Goal: Task Accomplishment & Management: Use online tool/utility

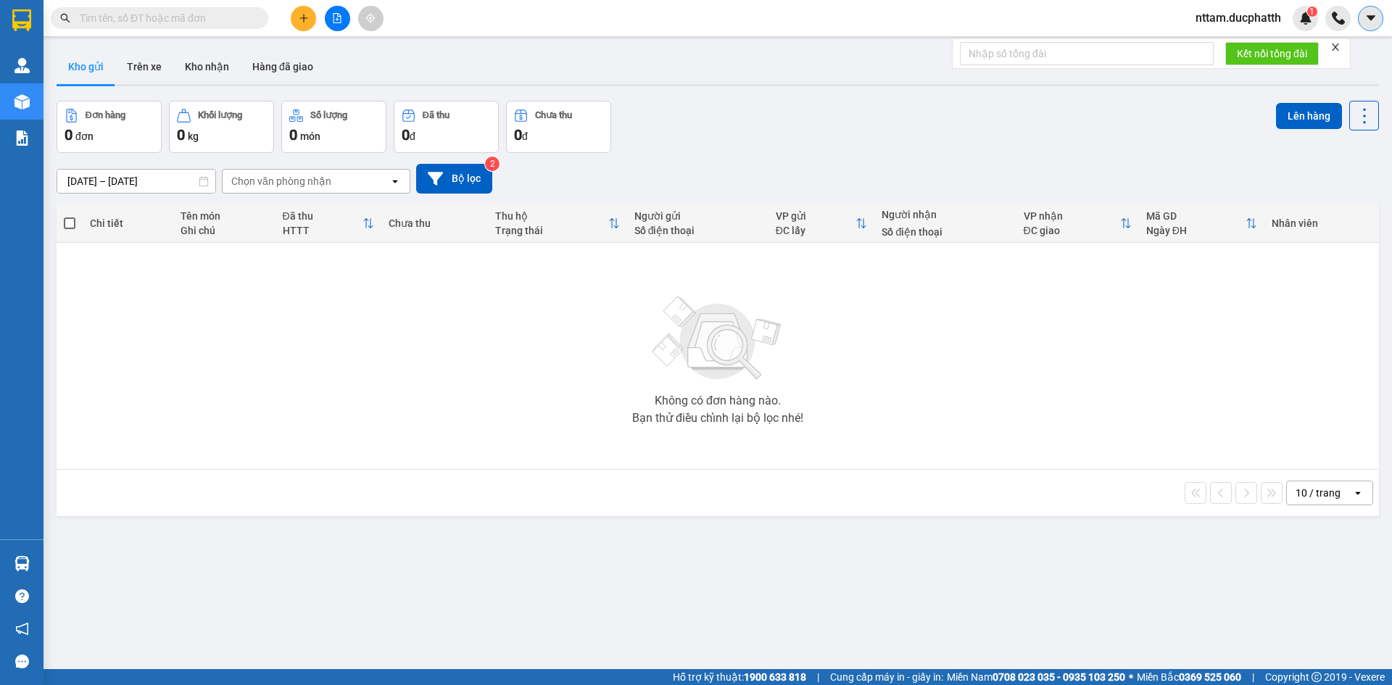
click at [1373, 17] on icon "caret-down" at bounding box center [1370, 17] width 9 height 5
click at [1166, 140] on div "Đơn hàng 0 đơn Khối lượng 0 kg Số lượng 0 món Đã thu 0 đ Chưa thu 0 đ Lên hàng" at bounding box center [718, 127] width 1322 height 52
click at [1365, 16] on icon "caret-down" at bounding box center [1370, 18] width 13 height 13
click at [1180, 101] on div "Đơn hàng 0 đơn Khối lượng 0 kg Số lượng 0 món Đã thu 0 đ Chưa thu 0 đ Lên hàng" at bounding box center [718, 127] width 1322 height 52
click at [137, 72] on button "Trên xe" at bounding box center [144, 66] width 58 height 35
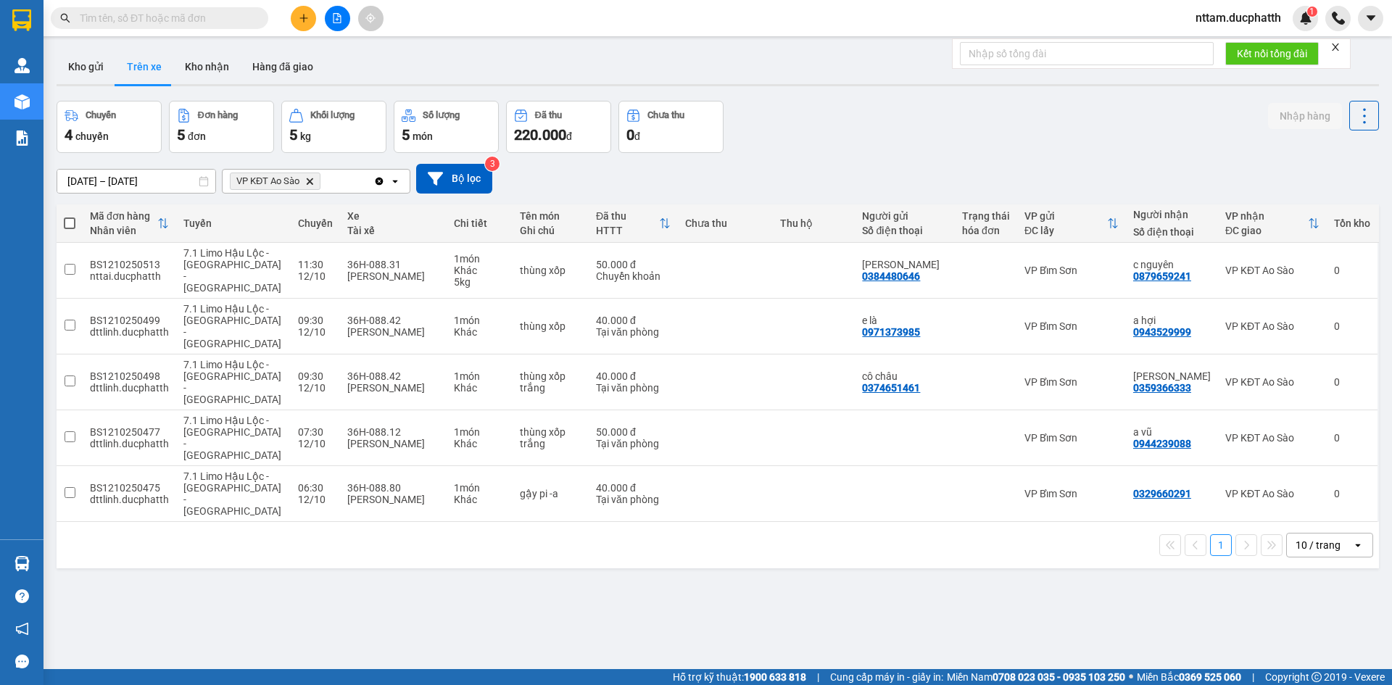
click at [1340, 48] on icon "close" at bounding box center [1335, 47] width 10 height 10
click at [1376, 15] on icon "caret-down" at bounding box center [1370, 18] width 13 height 13
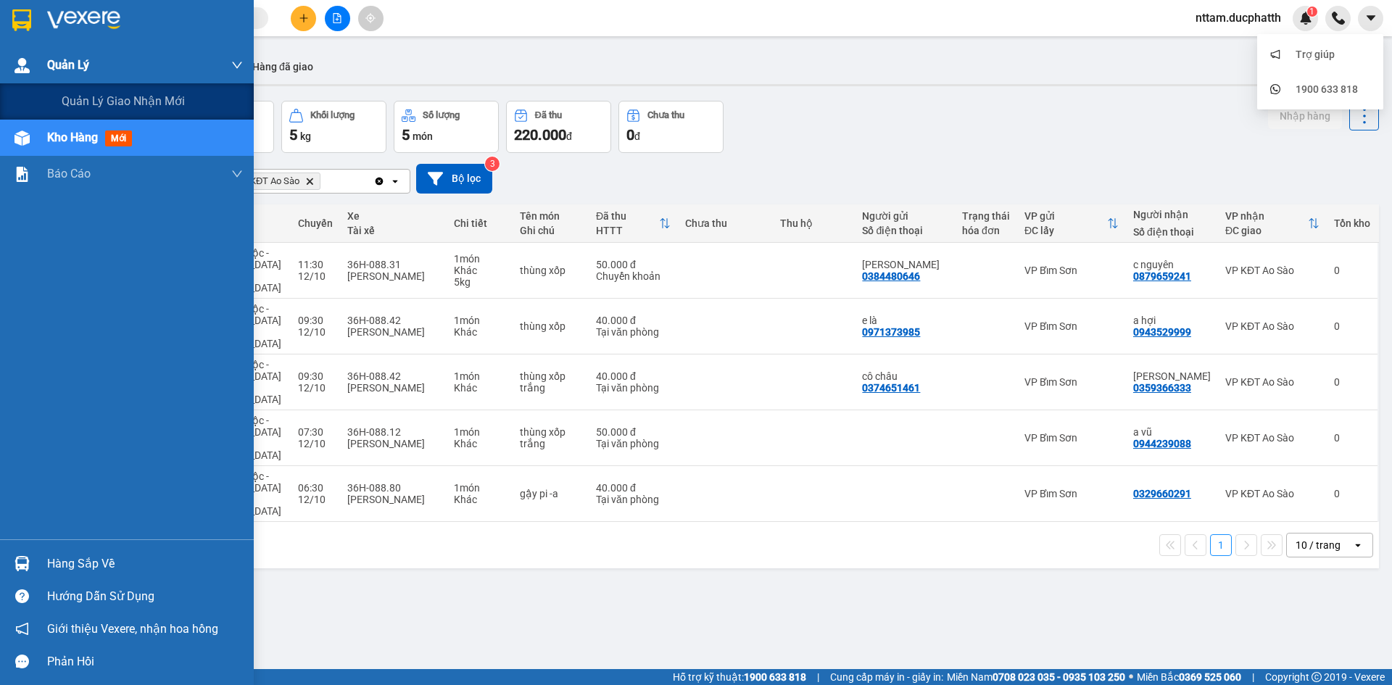
click at [27, 70] on img at bounding box center [21, 65] width 15 height 15
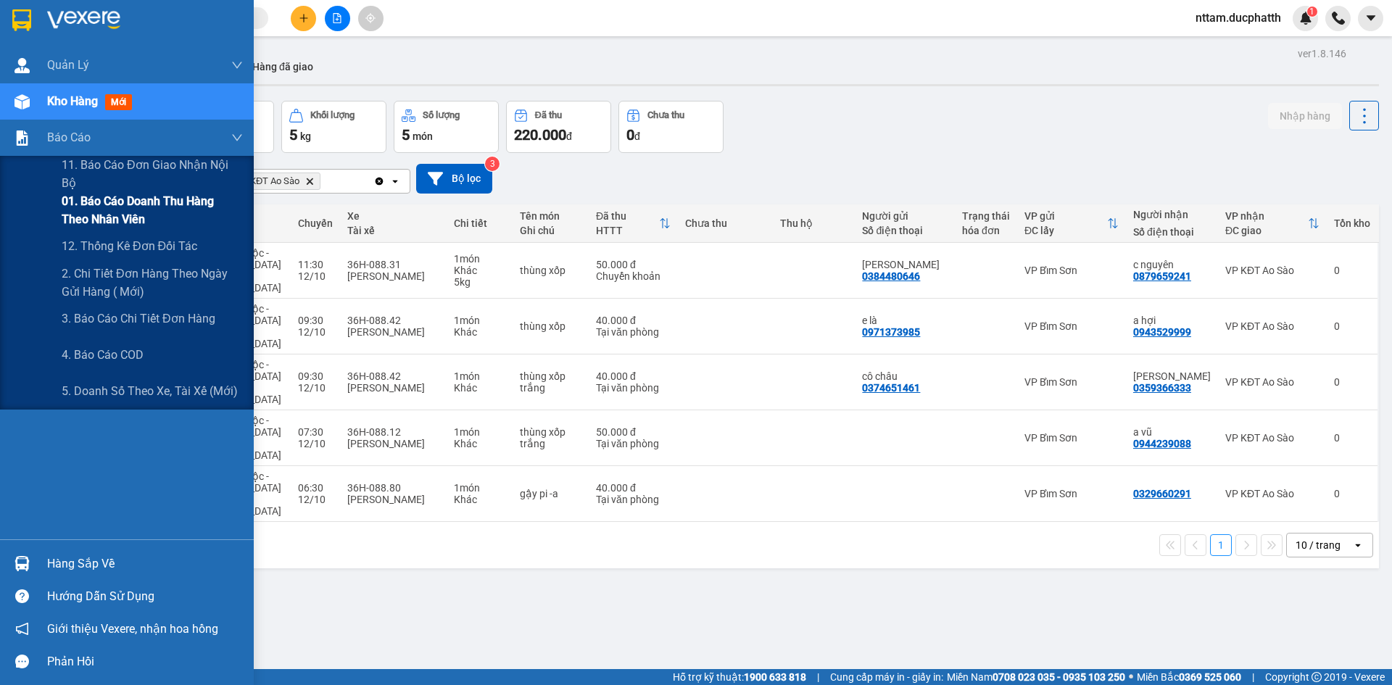
click at [144, 215] on span "01. Báo cáo doanh thu hàng theo nhân viên" at bounding box center [152, 210] width 181 height 36
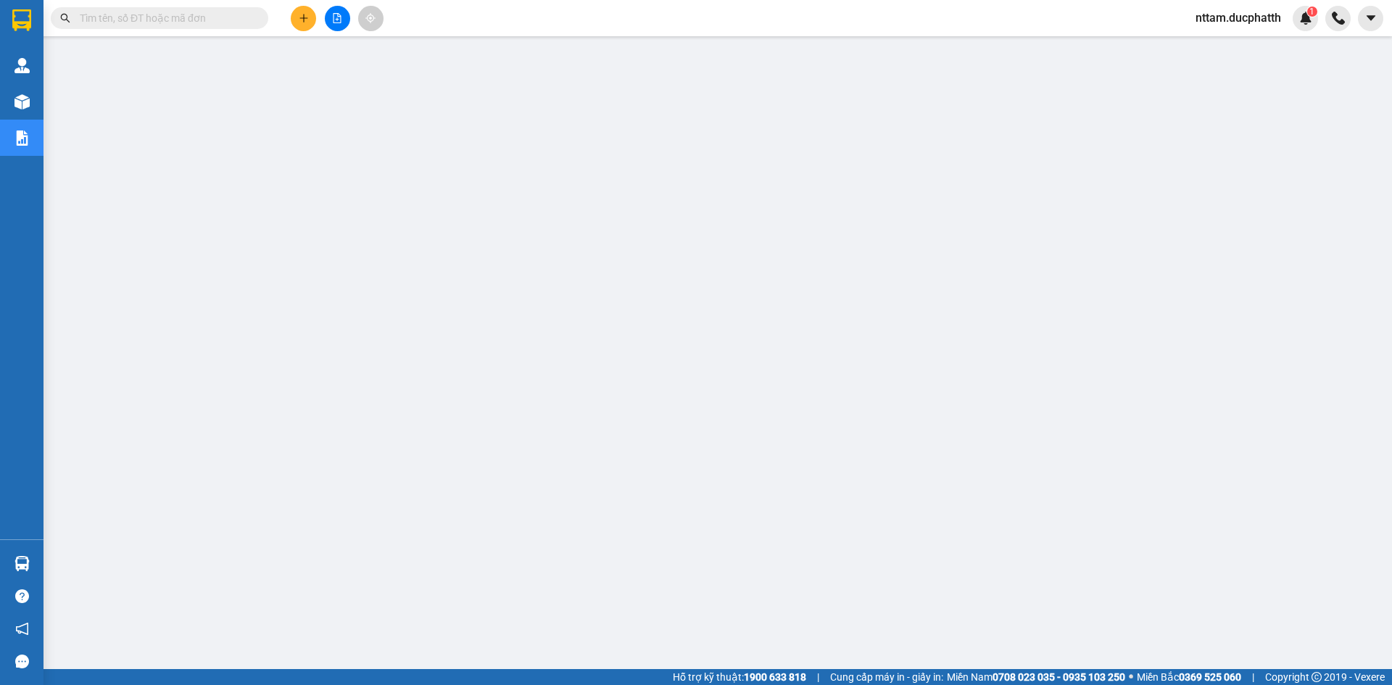
click at [1230, 11] on span "nttam.ducphatth" at bounding box center [1238, 18] width 109 height 18
click at [1228, 15] on span "nttam.ducphatth" at bounding box center [1238, 18] width 109 height 18
click at [1227, 26] on span "nttam.ducphatth" at bounding box center [1238, 18] width 109 height 18
click at [1225, 49] on span "Đăng xuất" at bounding box center [1244, 45] width 80 height 16
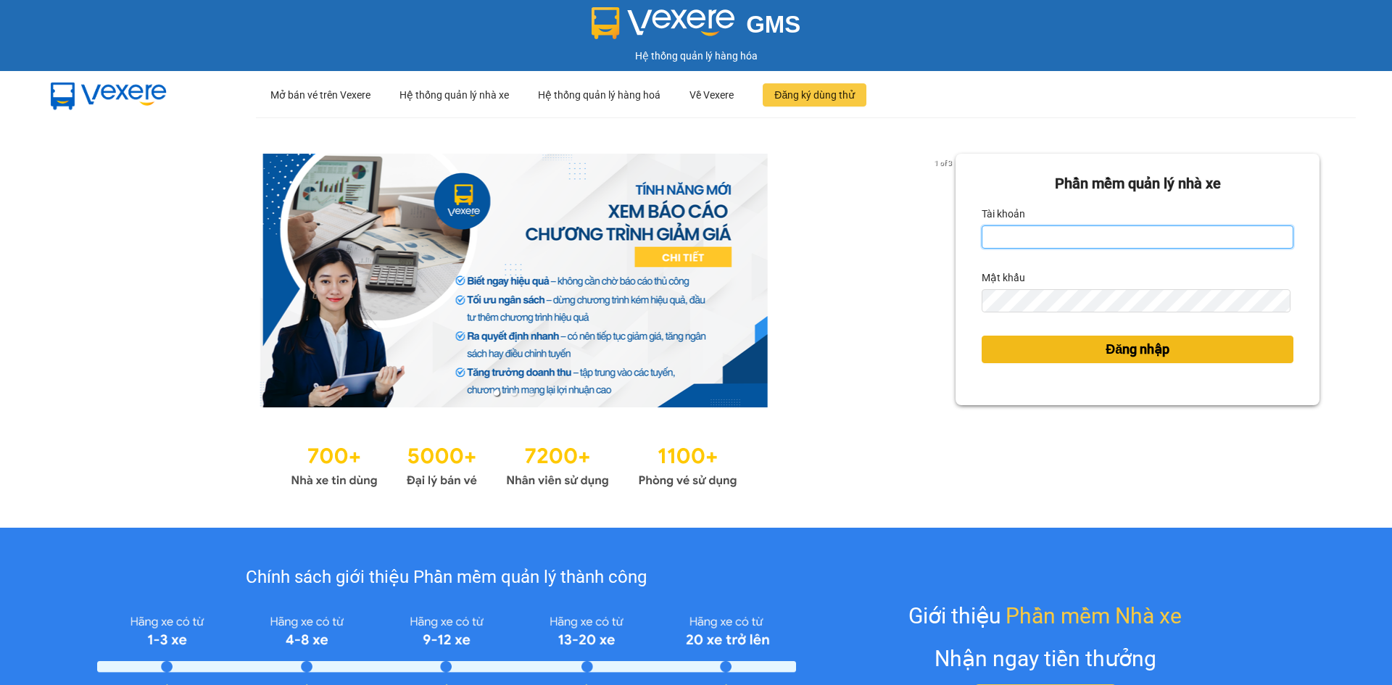
type input "vtminh.ducphatth"
click at [1090, 349] on button "Đăng nhập" at bounding box center [1137, 350] width 312 height 28
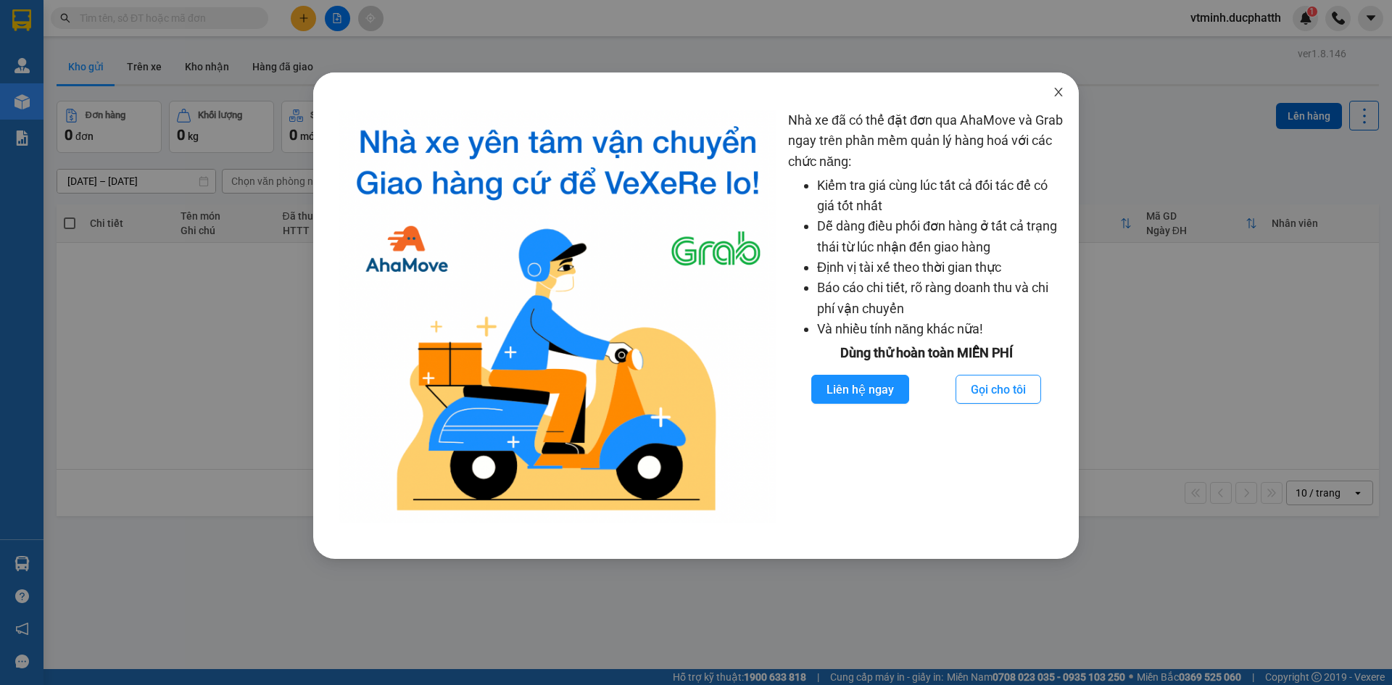
click at [1056, 96] on icon "close" at bounding box center [1058, 92] width 8 height 9
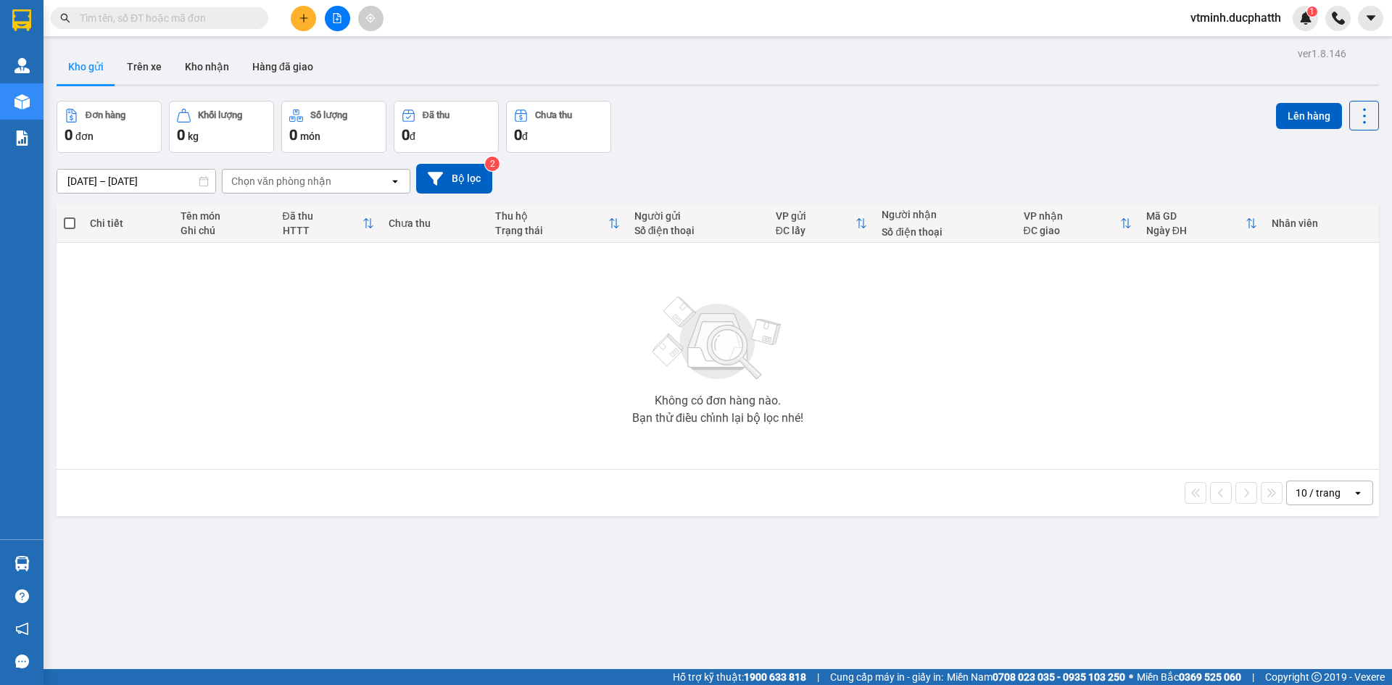
click at [288, 184] on div "Chọn văn phòng nhận" at bounding box center [281, 181] width 100 height 14
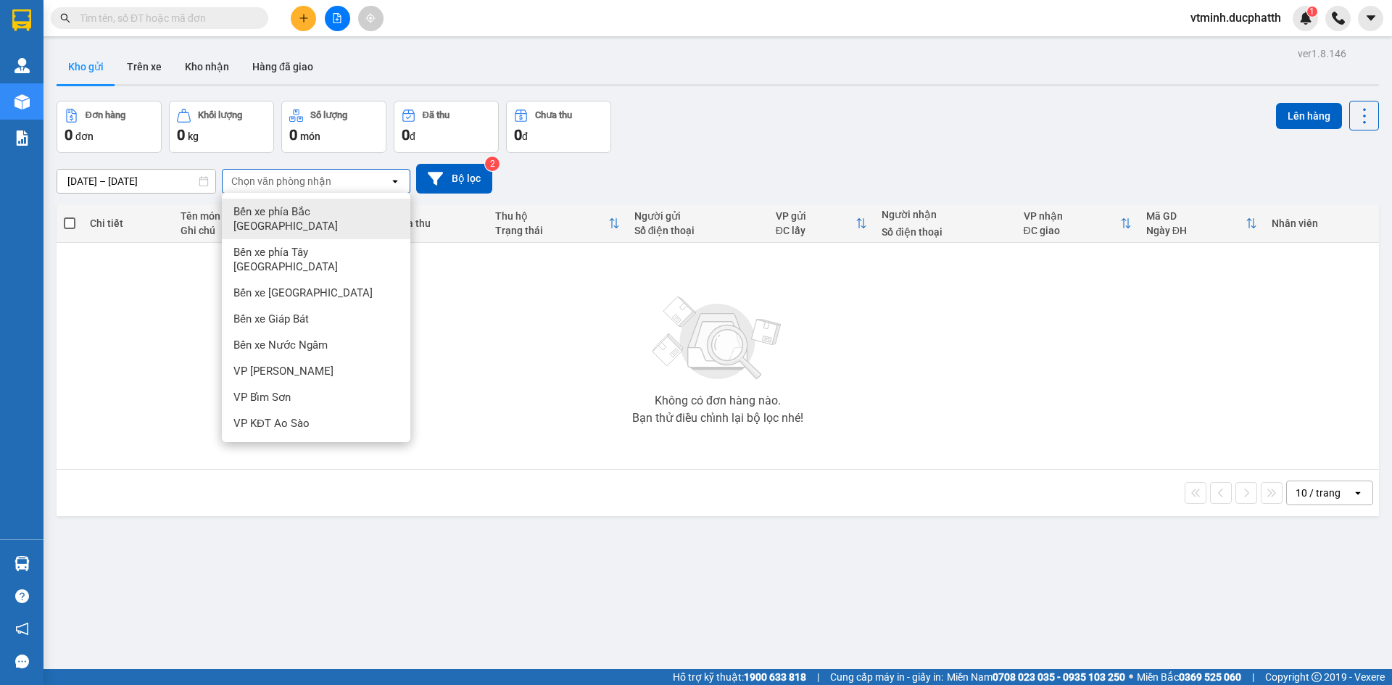
click at [63, 67] on button "Kho gửi" at bounding box center [86, 66] width 59 height 35
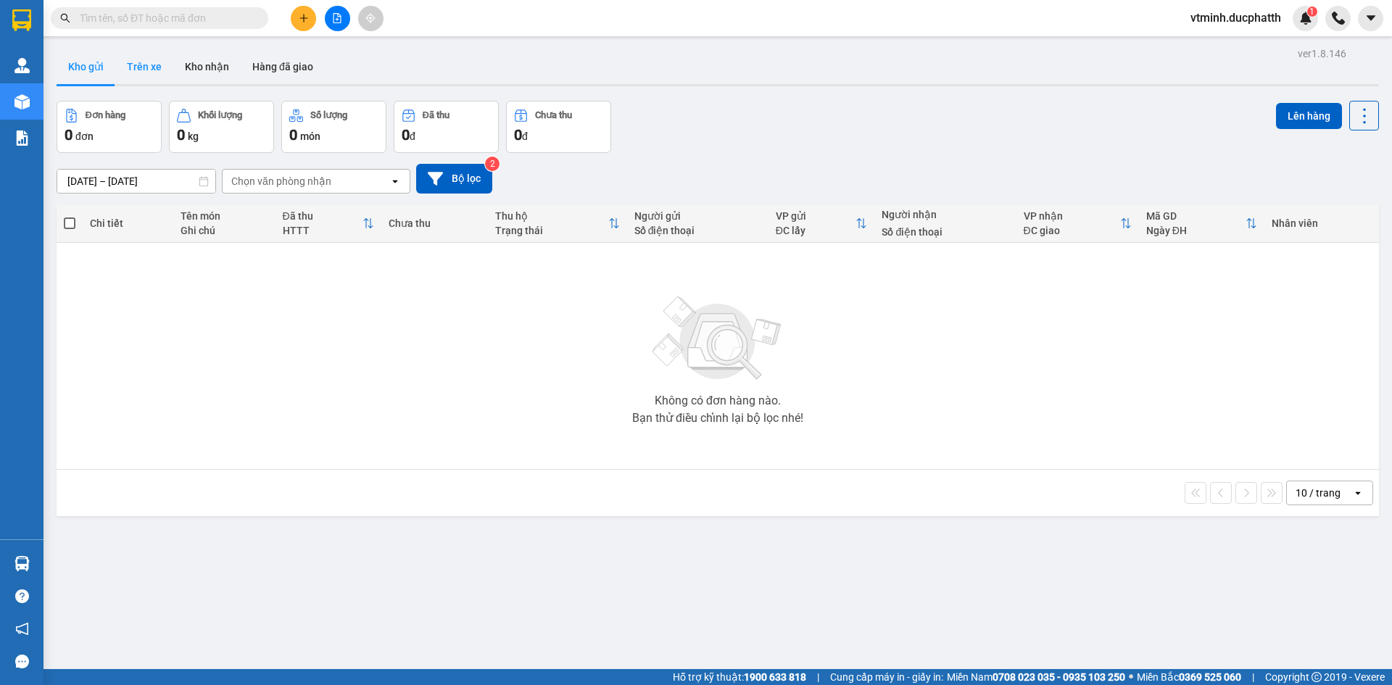
click at [138, 70] on button "Trên xe" at bounding box center [144, 66] width 58 height 35
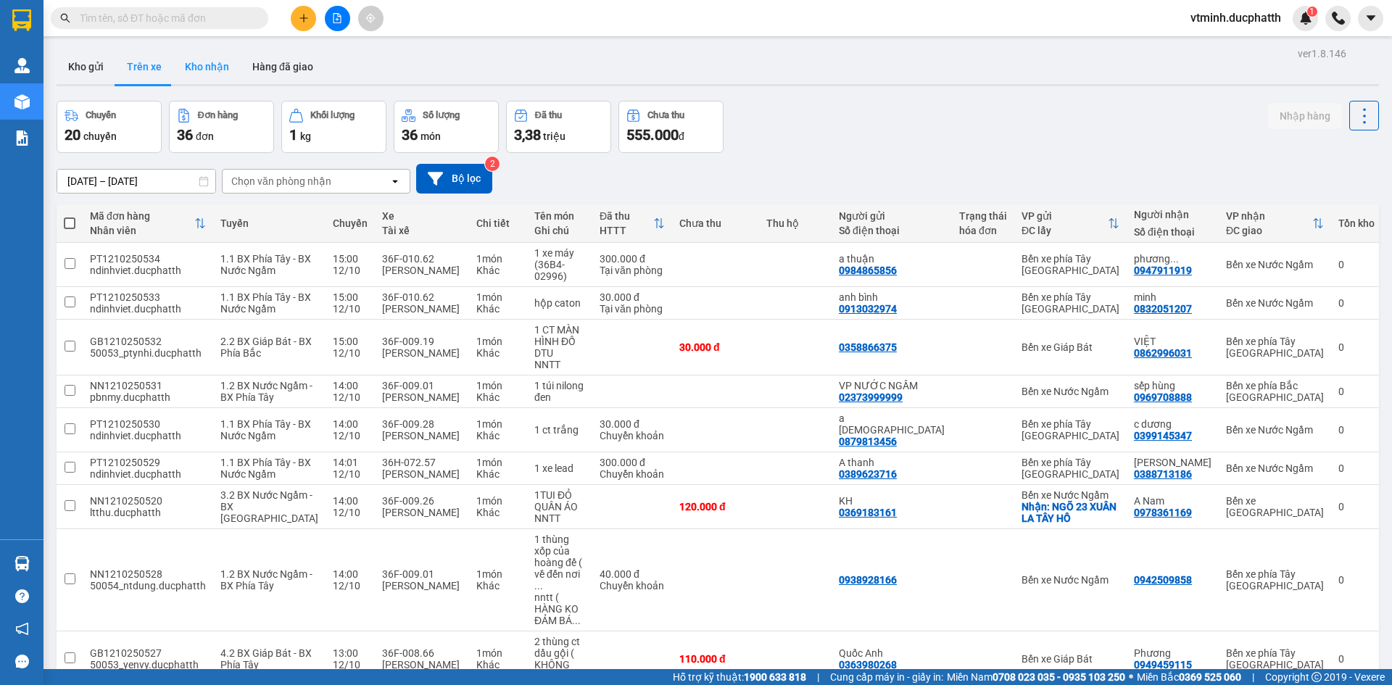
click at [199, 70] on button "Kho nhận" at bounding box center [206, 66] width 67 height 35
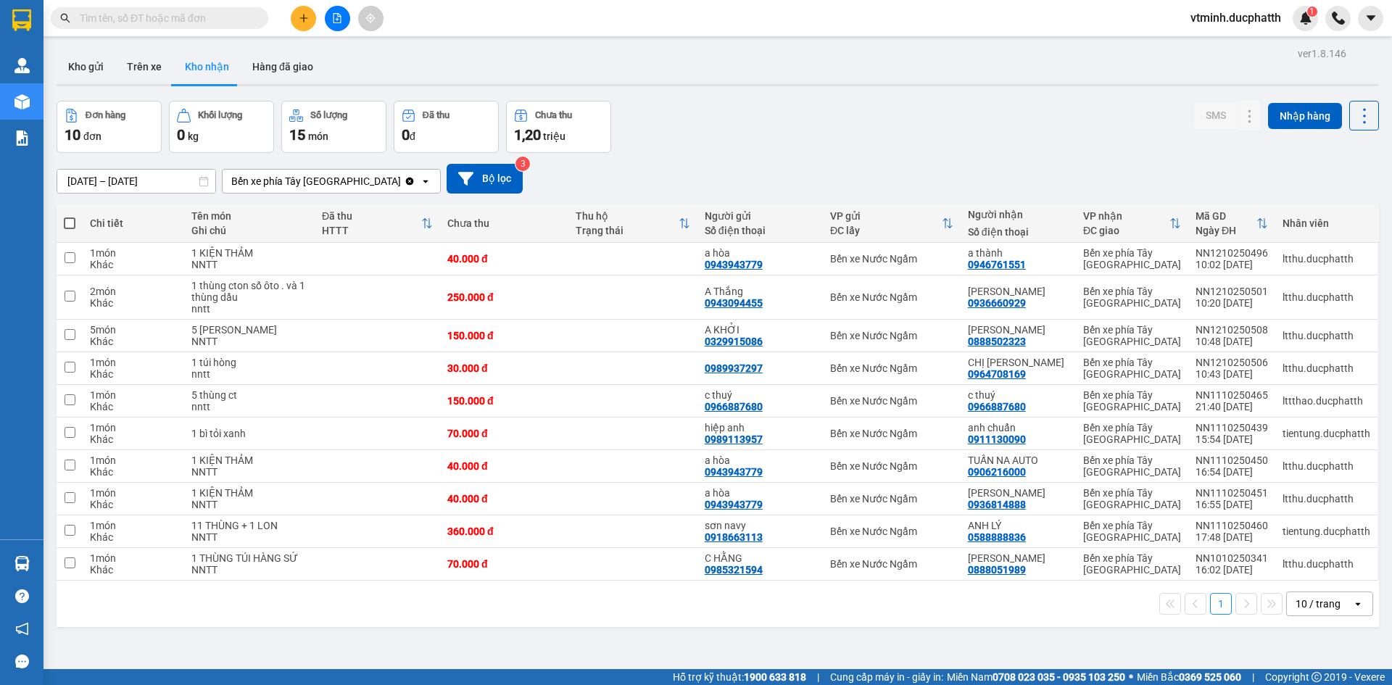
click at [318, 179] on div "Bến xe phía Tây Thanh Hóa" at bounding box center [316, 181] width 170 height 14
click at [404, 182] on icon "Clear value" at bounding box center [410, 181] width 12 height 12
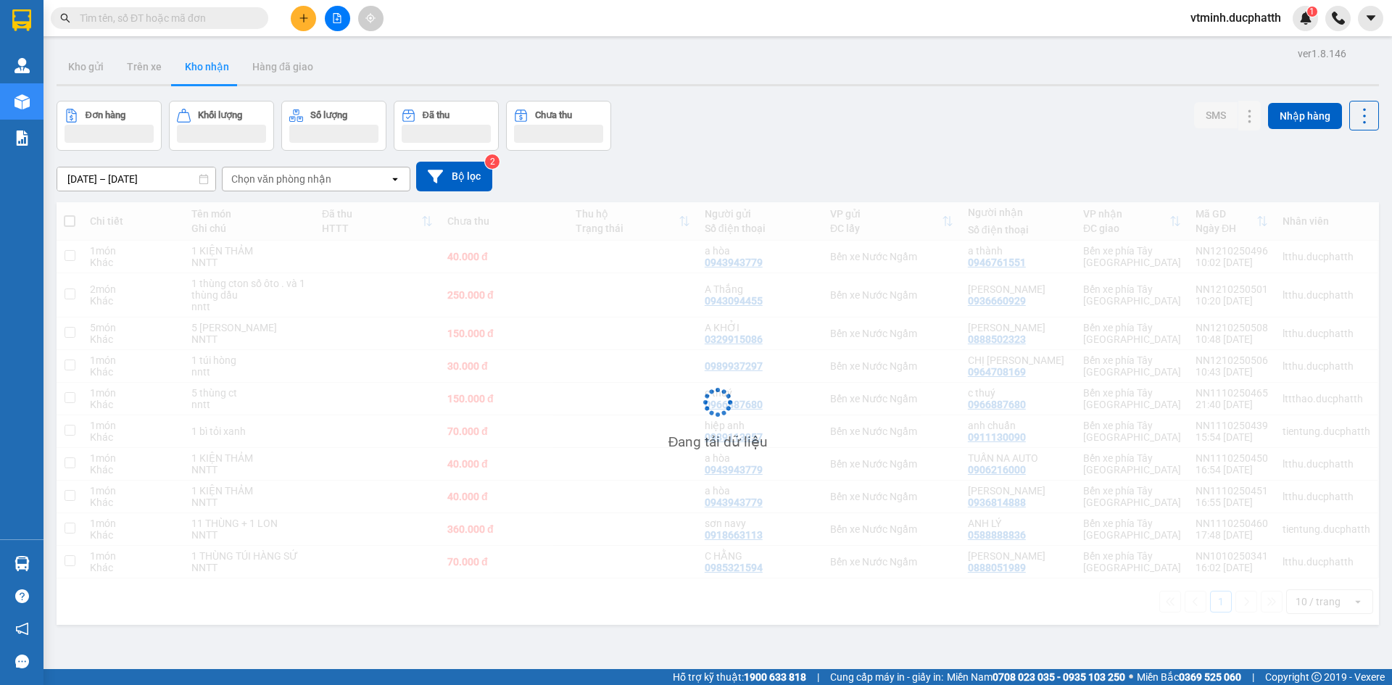
click at [351, 184] on div "Chọn văn phòng nhận" at bounding box center [306, 178] width 167 height 23
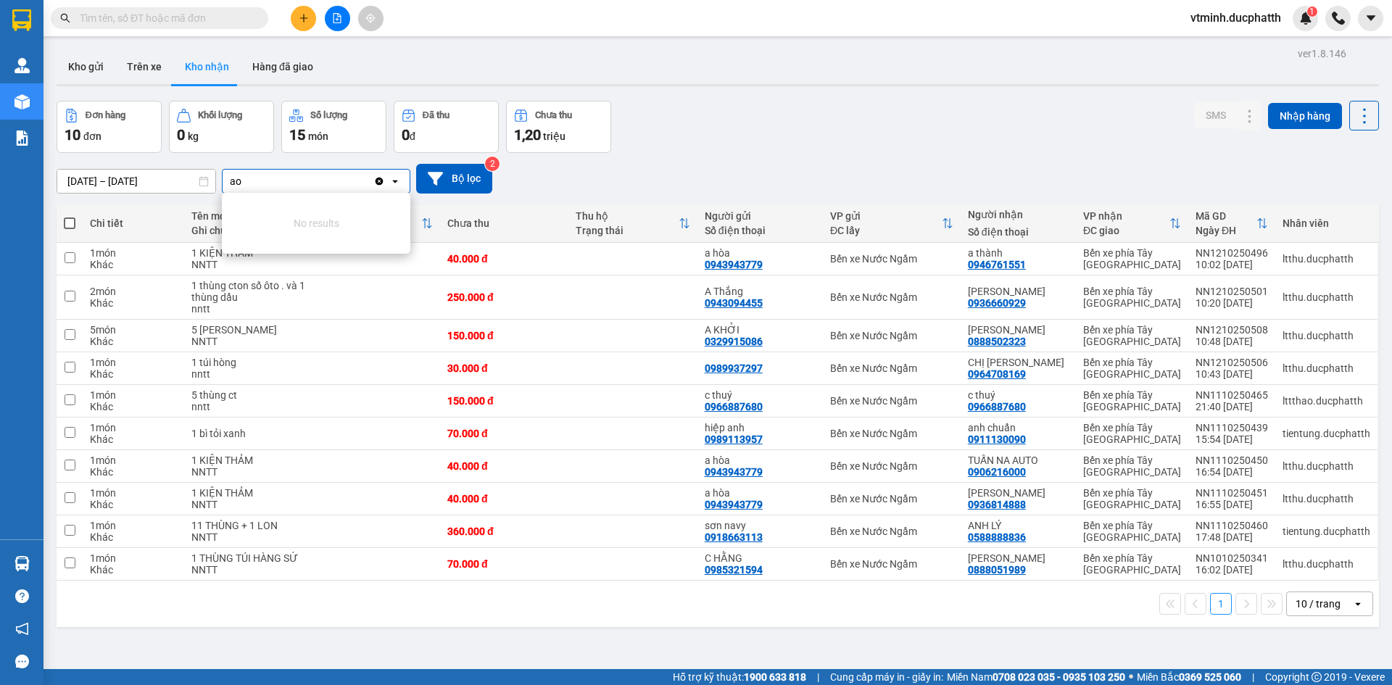
type input "ao"
click at [378, 180] on icon "Clear value" at bounding box center [379, 181] width 12 height 12
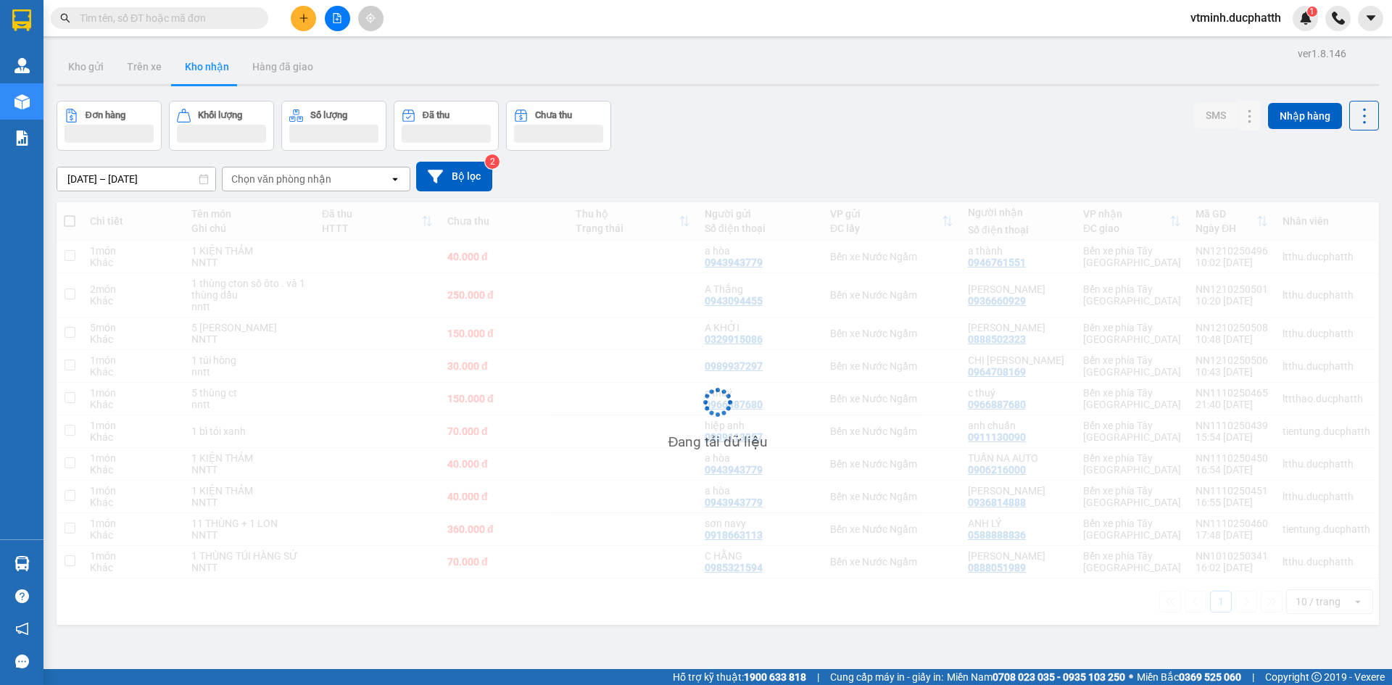
click at [390, 180] on icon "open" at bounding box center [395, 179] width 12 height 12
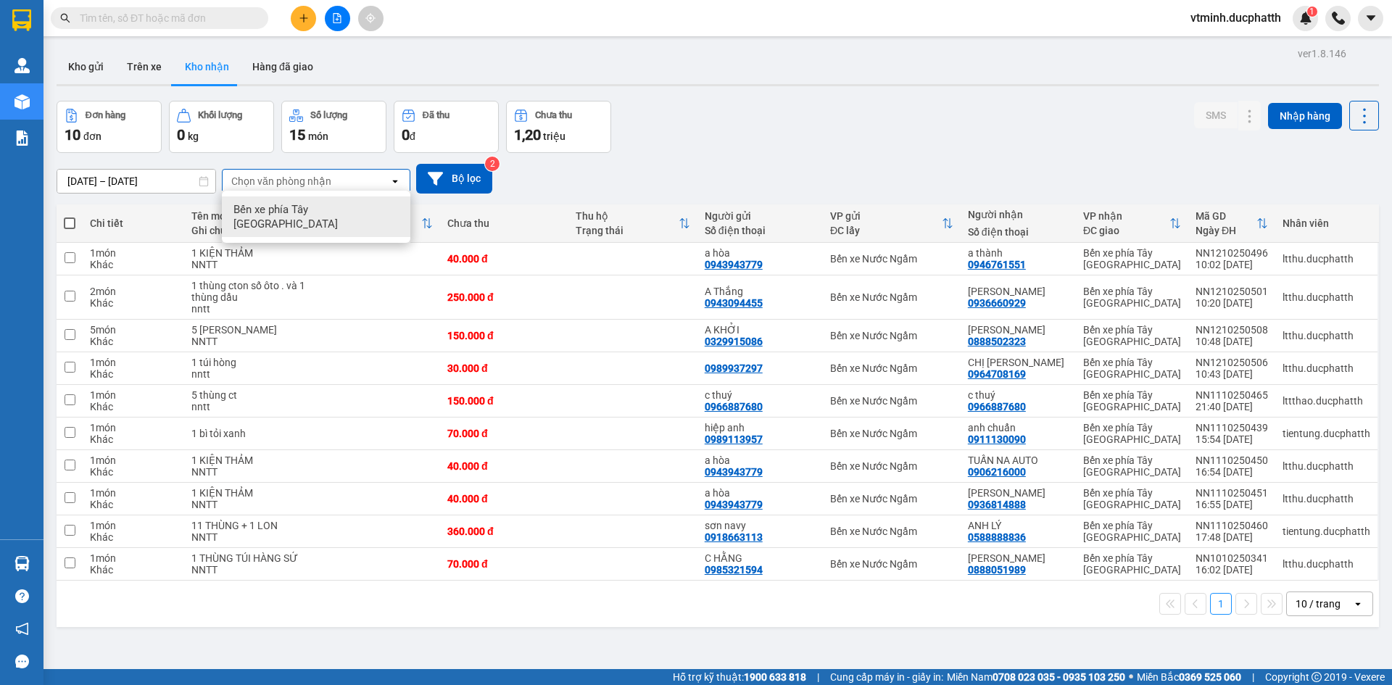
click at [360, 211] on span "Bến xe phía Tây Thanh Hóa" at bounding box center [318, 216] width 171 height 29
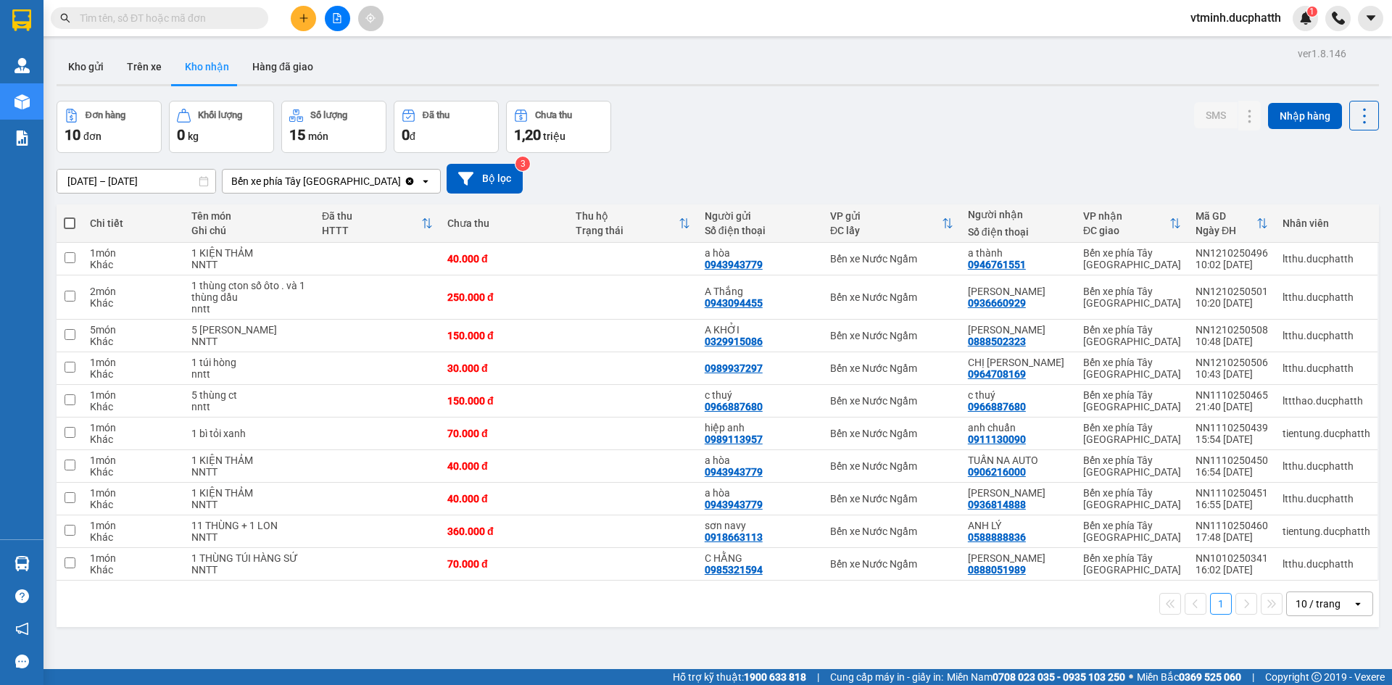
click at [420, 183] on icon "open" at bounding box center [426, 181] width 12 height 12
click at [337, 212] on span "Bến xe phía Tây Thanh Hóa" at bounding box center [318, 218] width 171 height 29
click at [406, 183] on icon "Clear value" at bounding box center [410, 181] width 8 height 8
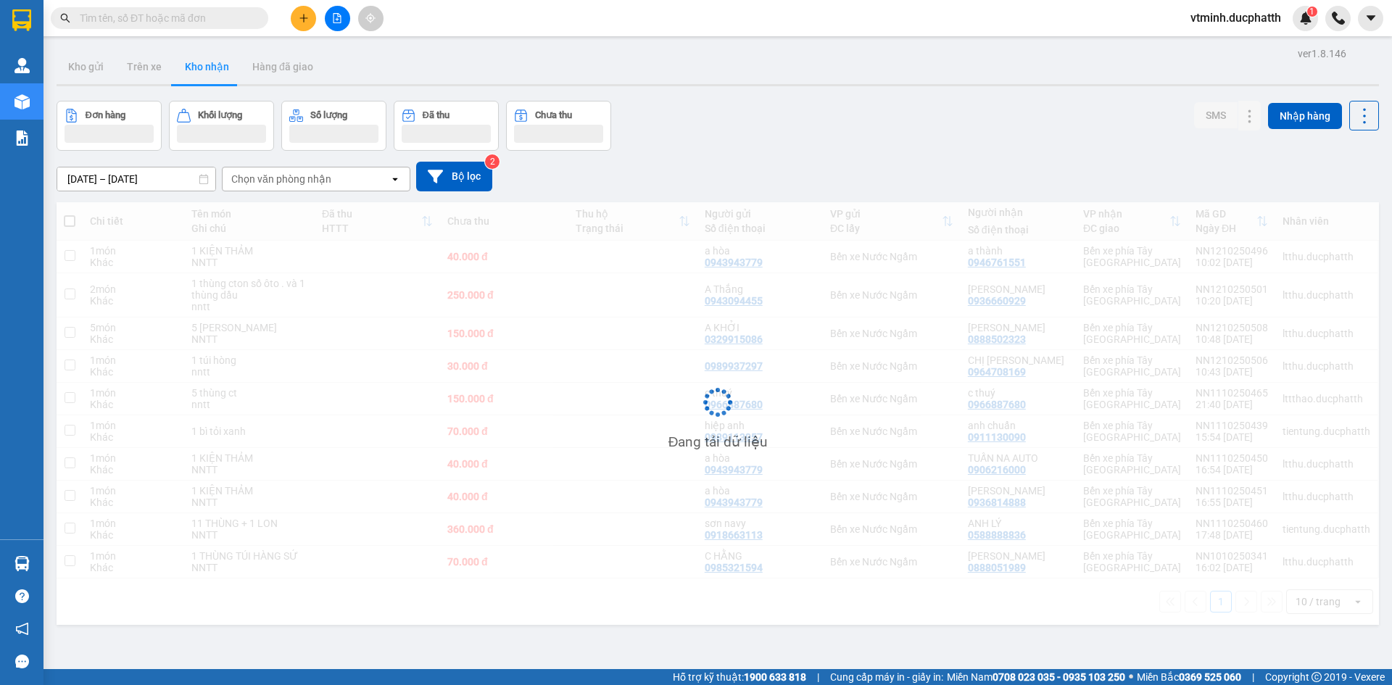
click at [356, 183] on div "Chọn văn phòng nhận" at bounding box center [306, 178] width 167 height 23
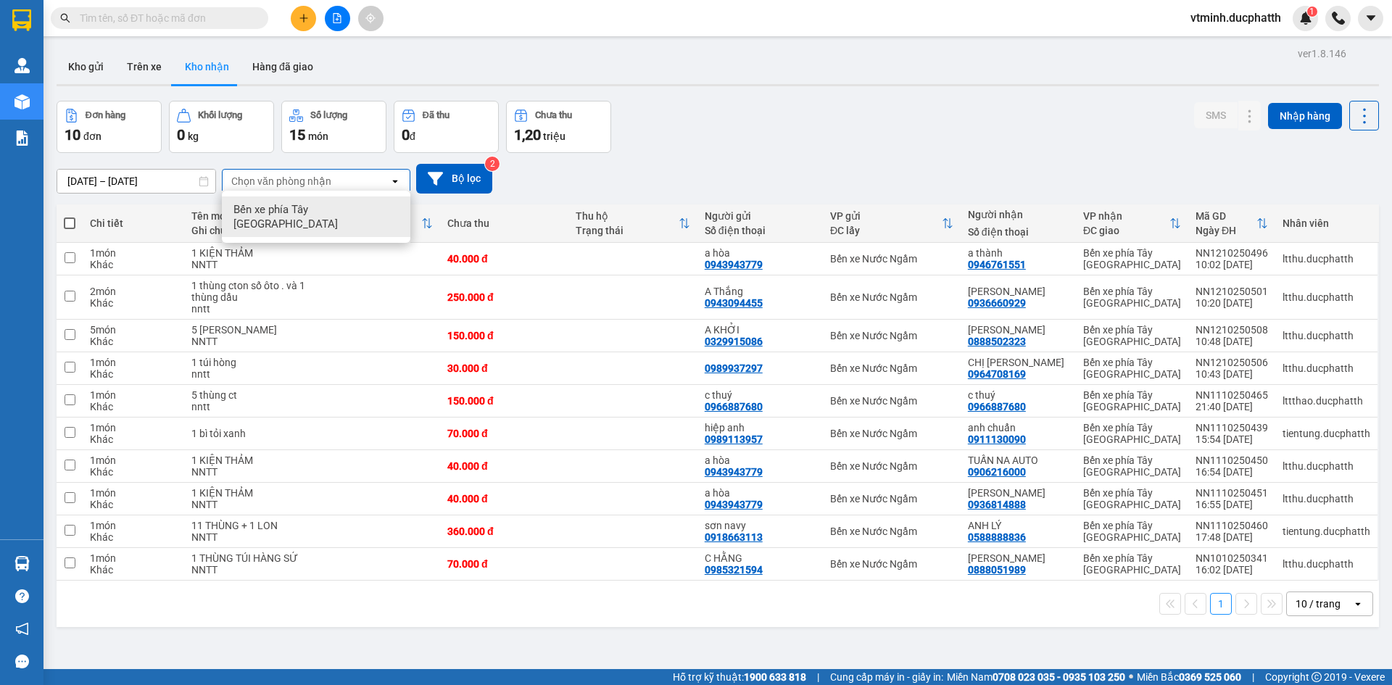
click at [391, 181] on icon "open" at bounding box center [395, 181] width 12 height 12
click at [395, 181] on icon at bounding box center [394, 181] width 5 height 3
click at [351, 211] on span "Bến xe phía Tây Thanh Hóa" at bounding box center [318, 218] width 171 height 29
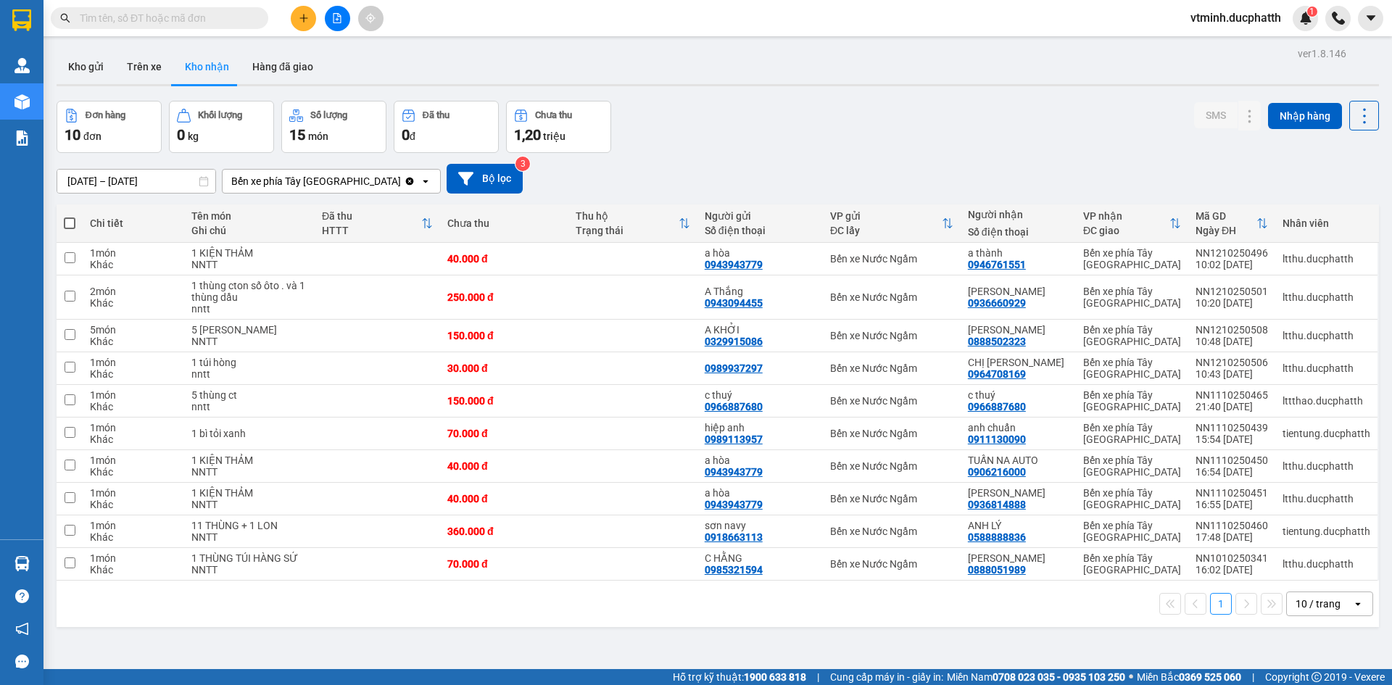
click at [420, 185] on icon "open" at bounding box center [426, 181] width 12 height 12
click at [406, 182] on icon "Clear value" at bounding box center [410, 181] width 8 height 8
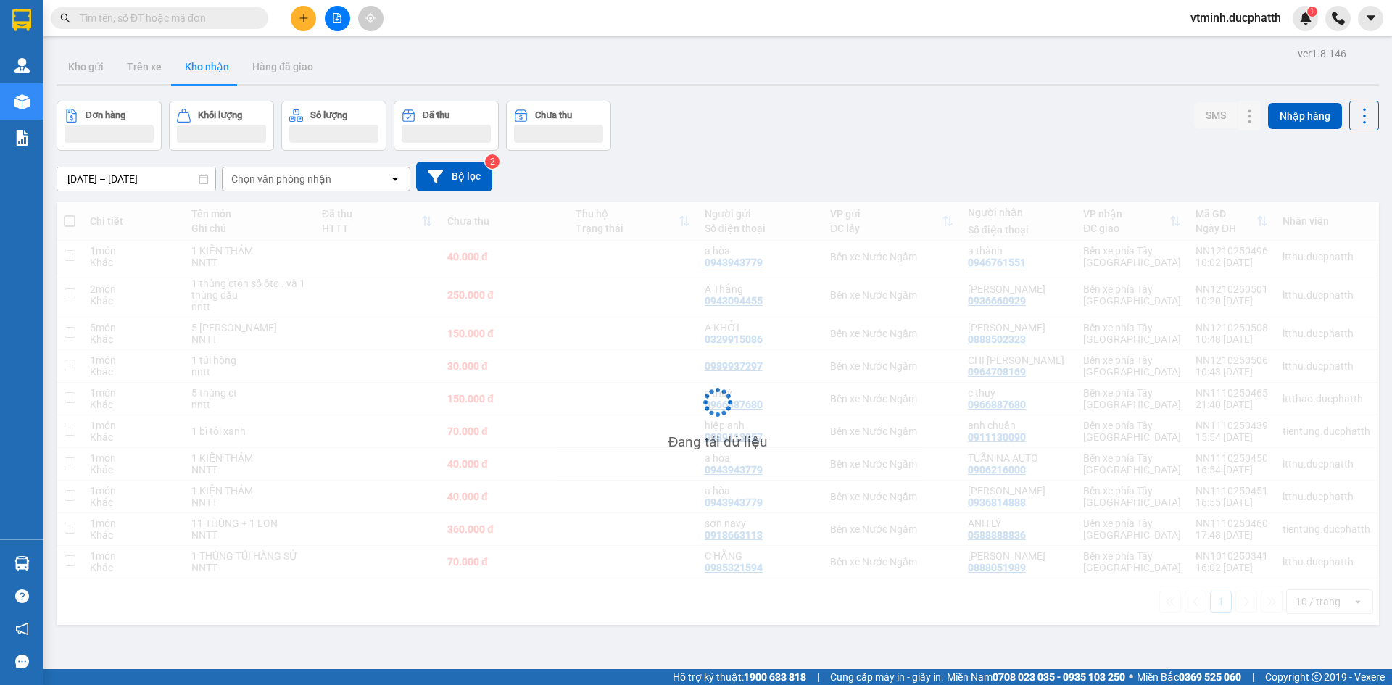
click at [394, 182] on icon "open" at bounding box center [395, 179] width 12 height 12
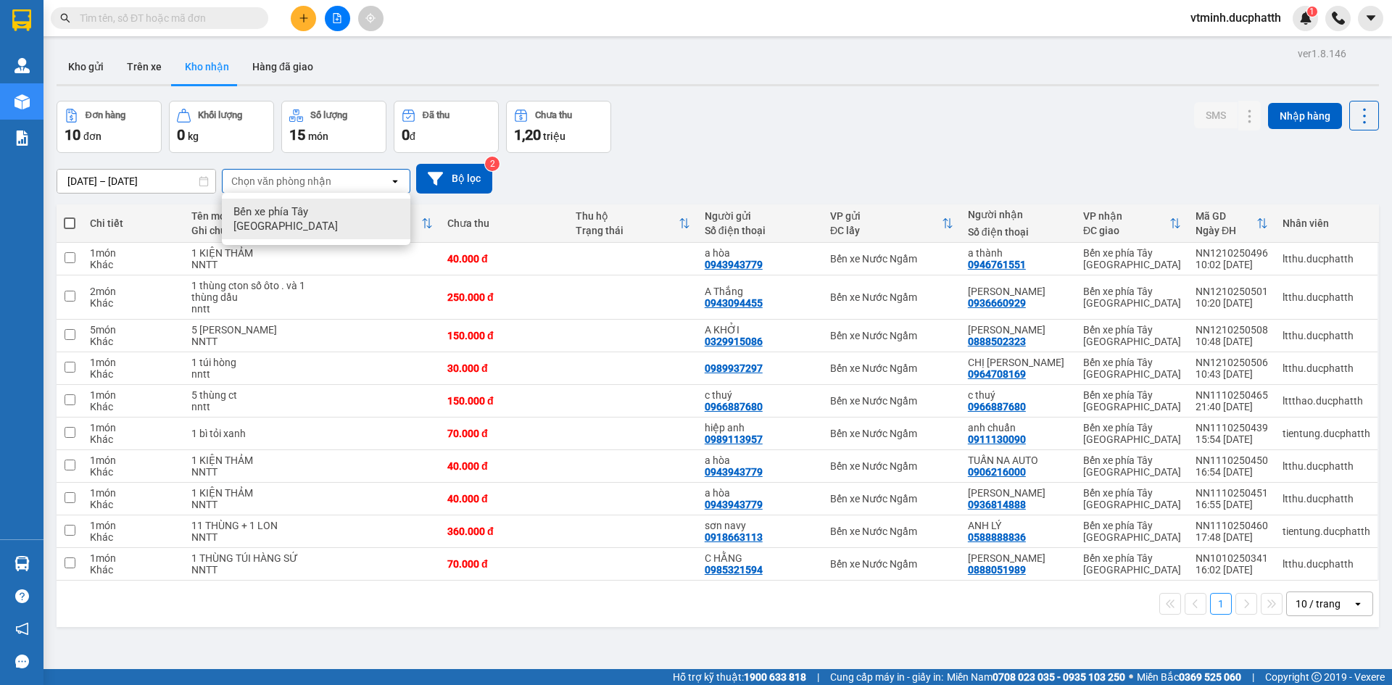
click at [394, 182] on icon "open" at bounding box center [395, 181] width 12 height 12
click at [1306, 21] on img at bounding box center [1305, 18] width 13 height 13
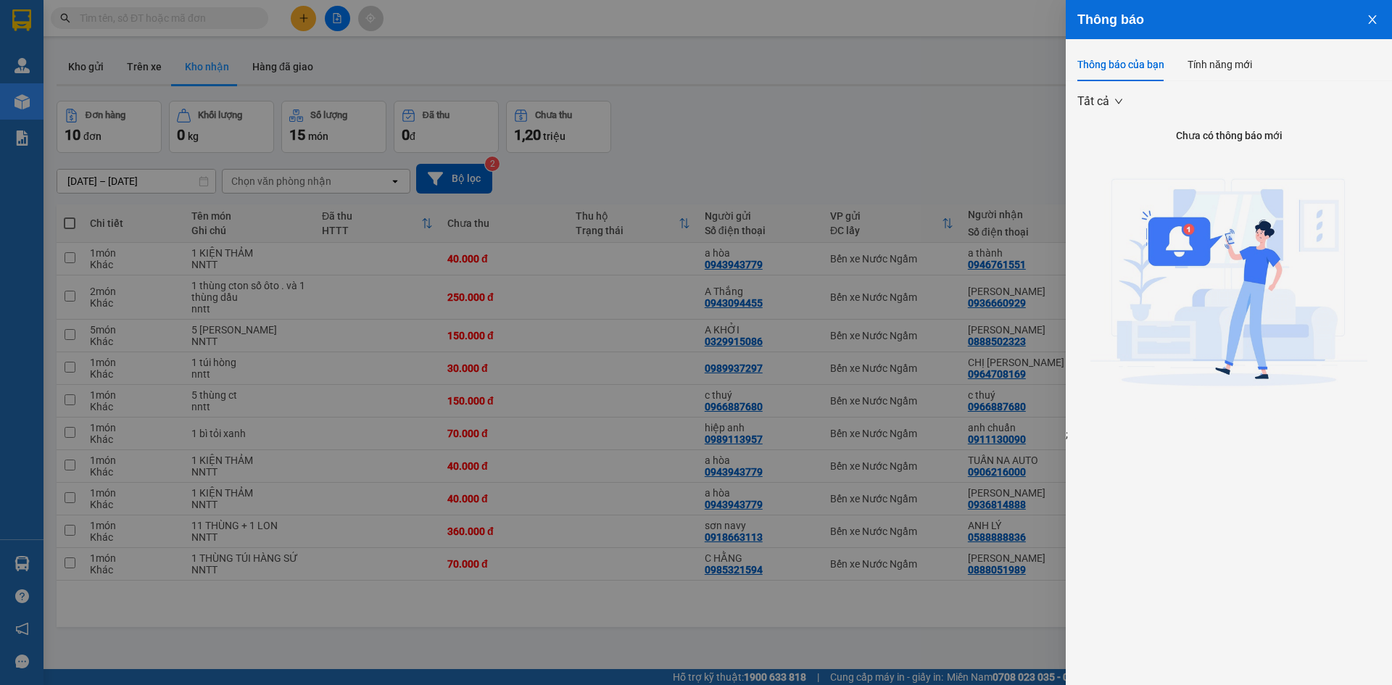
click at [892, 65] on div at bounding box center [696, 342] width 1392 height 685
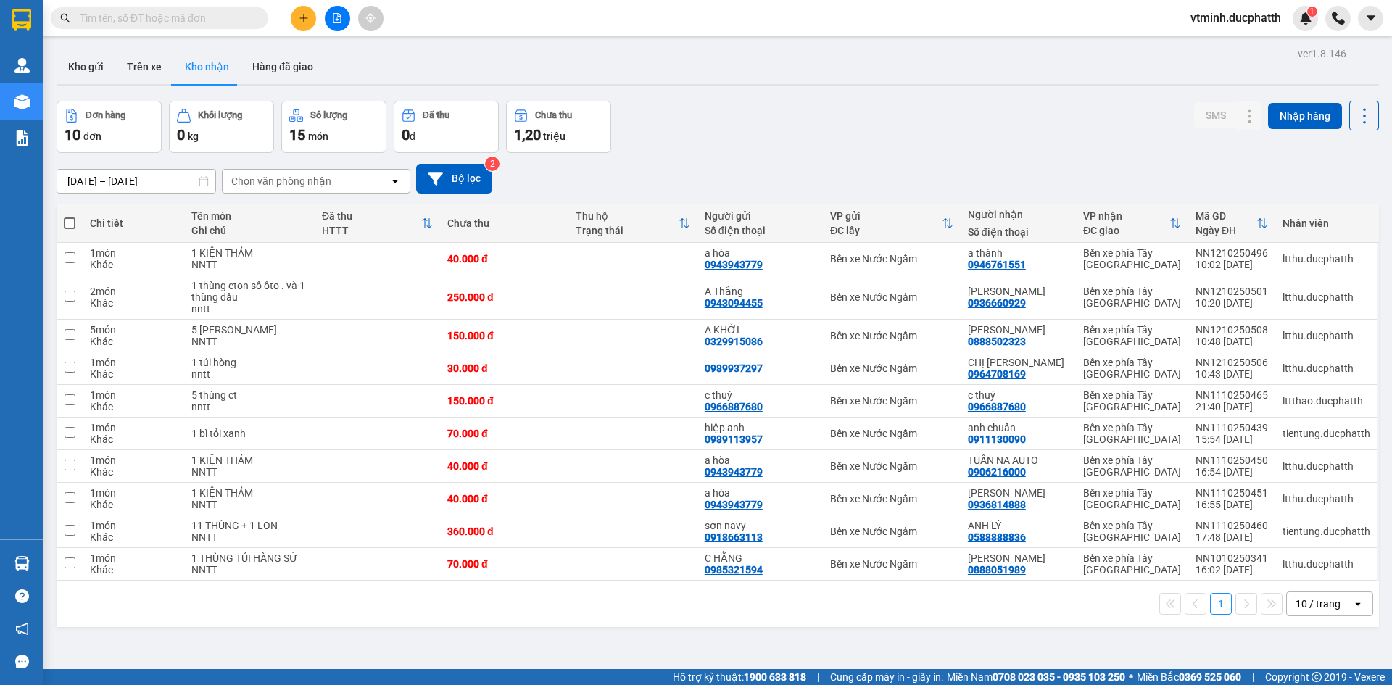
click at [1195, 22] on span "vtminh.ducphatth" at bounding box center [1236, 18] width 114 height 18
click at [1211, 51] on span "Đăng xuất" at bounding box center [1241, 45] width 85 height 16
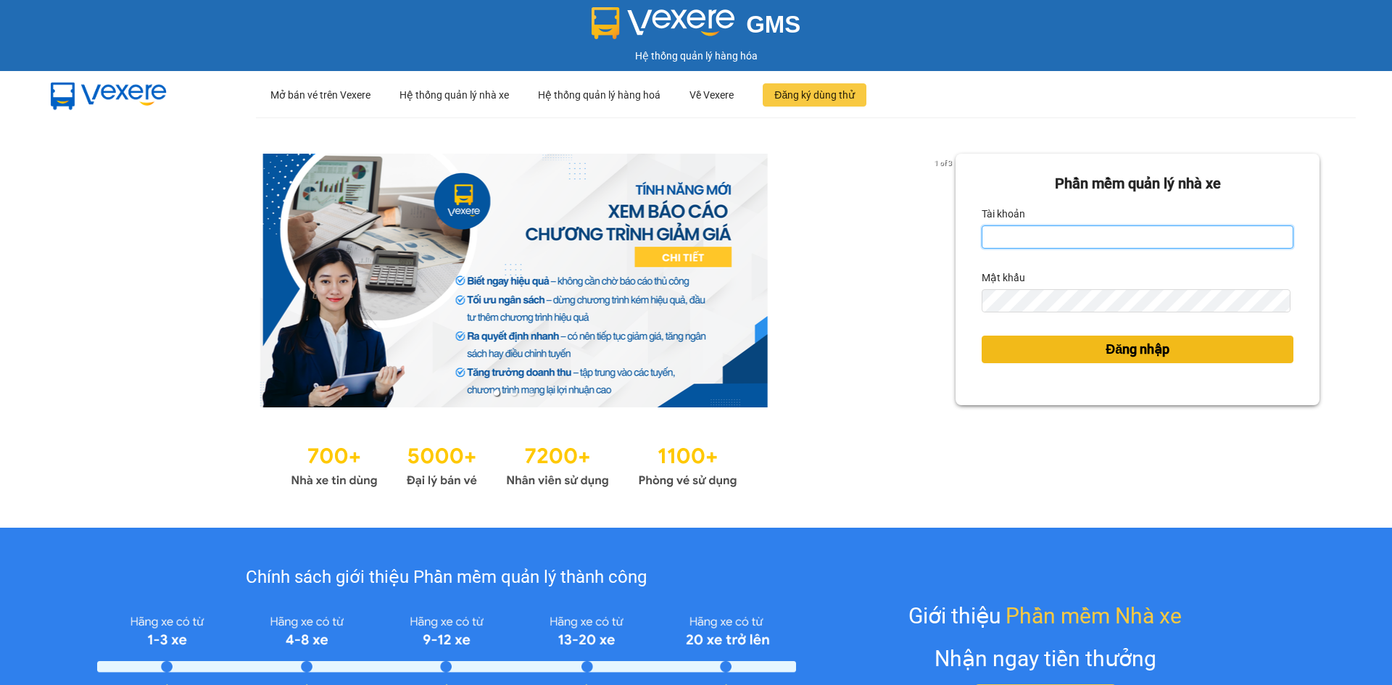
type input "vtminh.ducphatth"
click at [1116, 361] on button "Đăng nhập" at bounding box center [1137, 350] width 312 height 28
click at [1115, 353] on span "Đăng nhập" at bounding box center [1137, 349] width 64 height 20
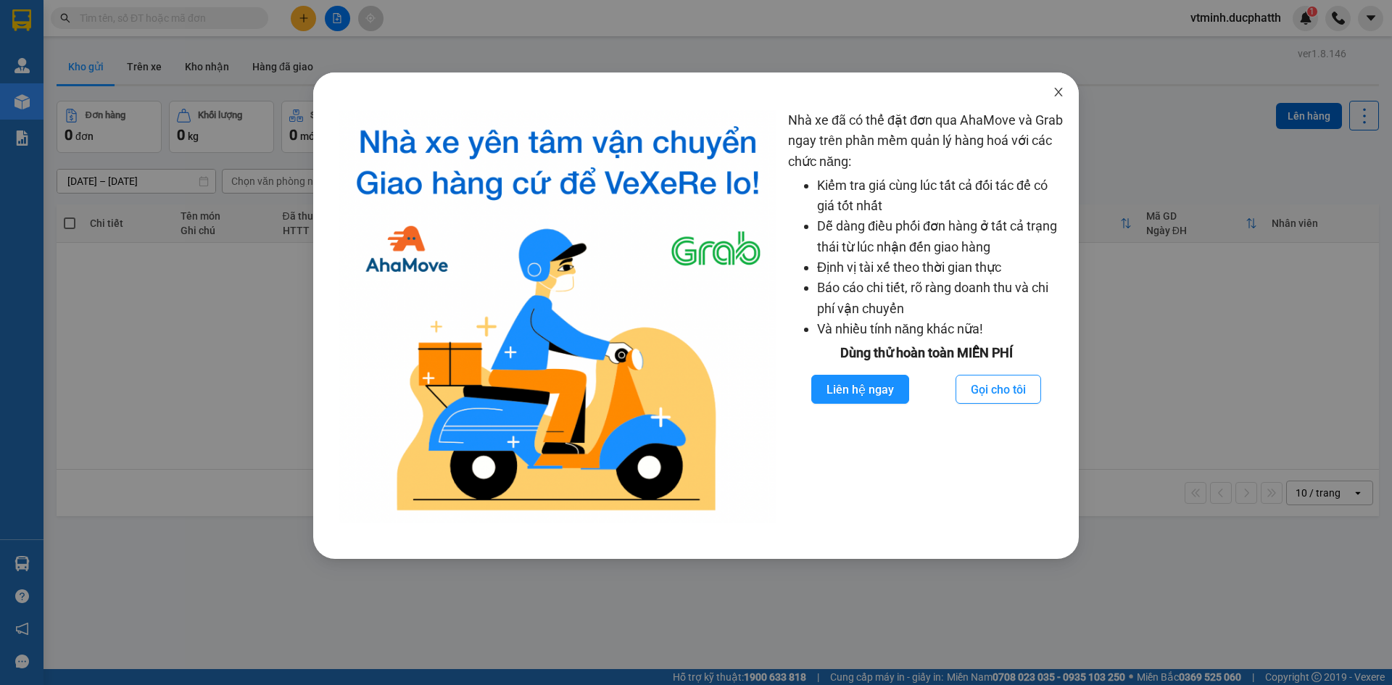
click at [1060, 96] on icon "close" at bounding box center [1058, 92] width 12 height 12
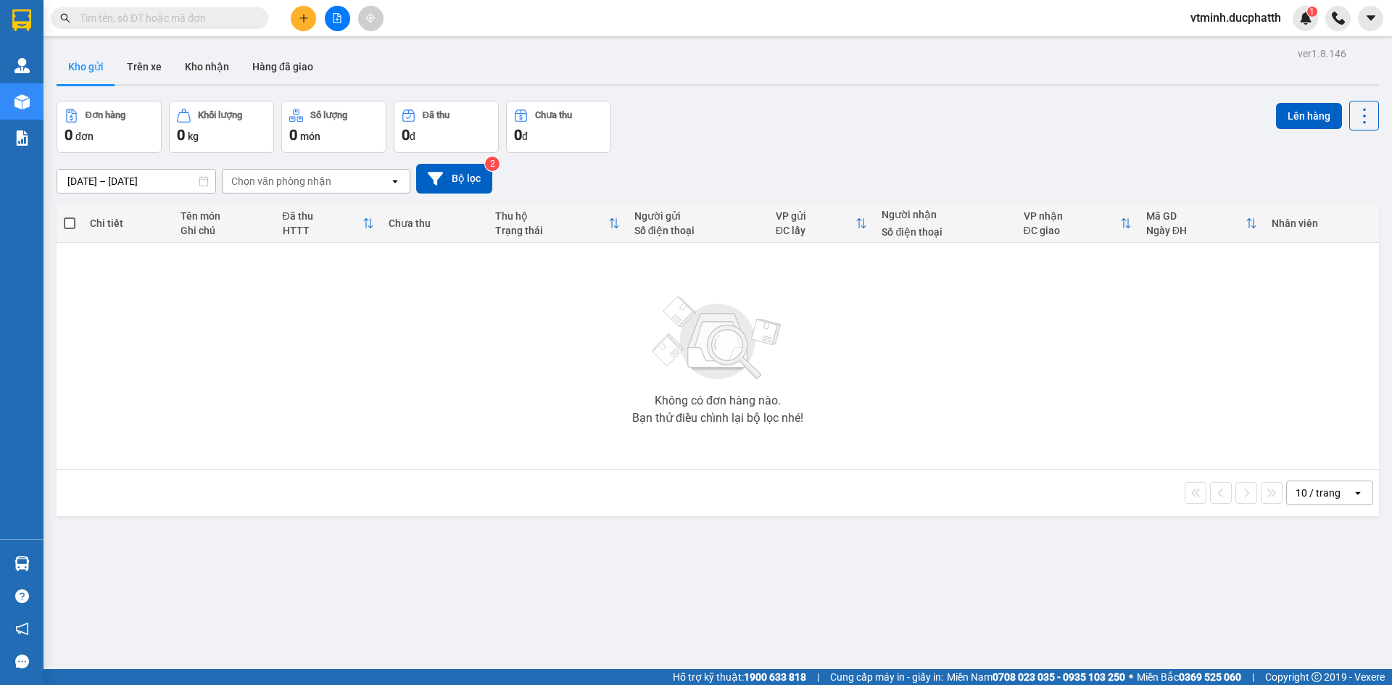
click at [283, 177] on div "Chọn văn phòng nhận" at bounding box center [281, 181] width 100 height 14
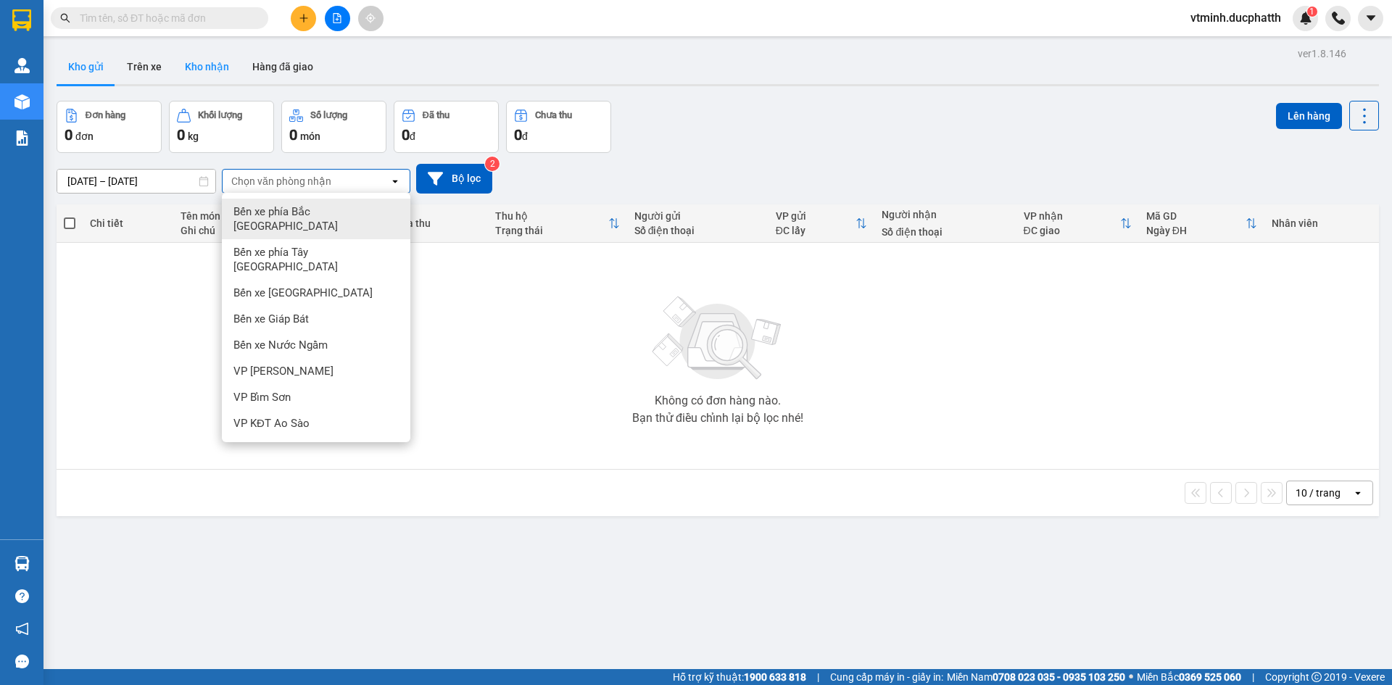
click at [213, 68] on button "Kho nhận" at bounding box center [206, 66] width 67 height 35
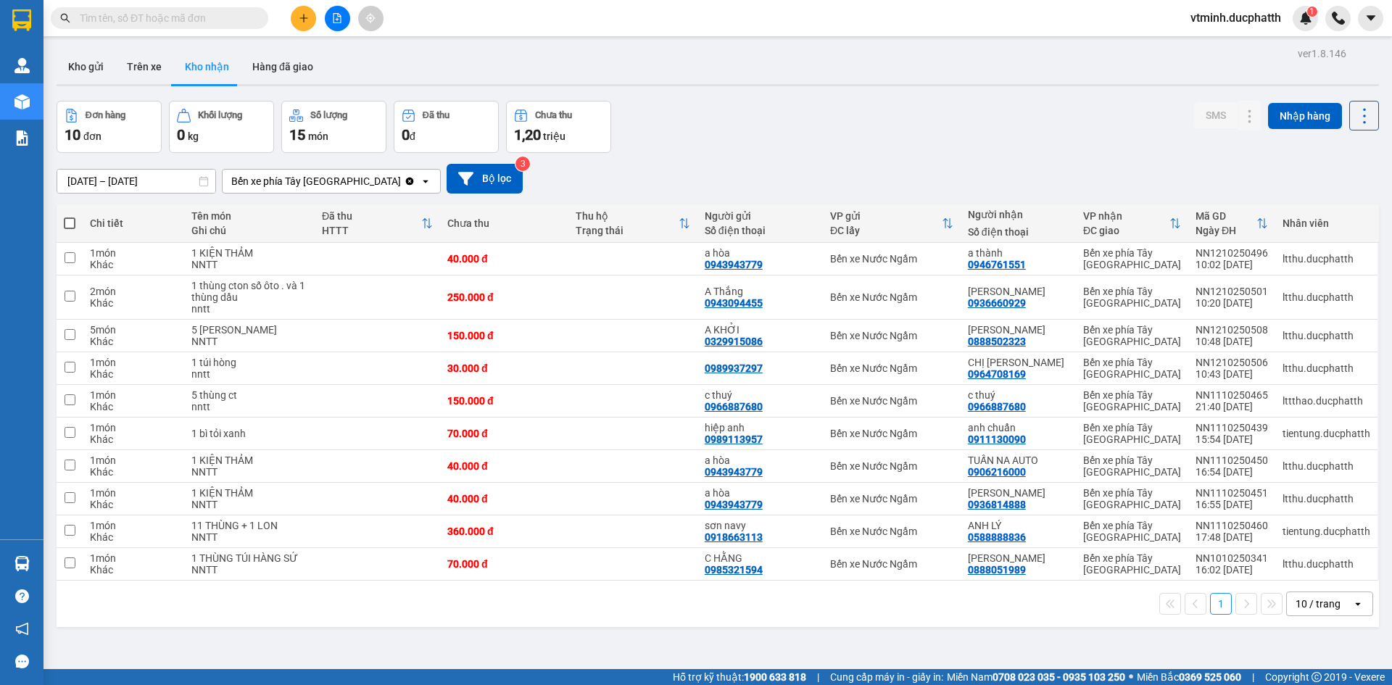
click at [270, 182] on div "Bến xe phía Tây Thanh Hóa" at bounding box center [316, 181] width 170 height 14
click at [404, 181] on icon "Clear value" at bounding box center [410, 181] width 12 height 12
click at [394, 183] on icon "open" at bounding box center [395, 181] width 12 height 12
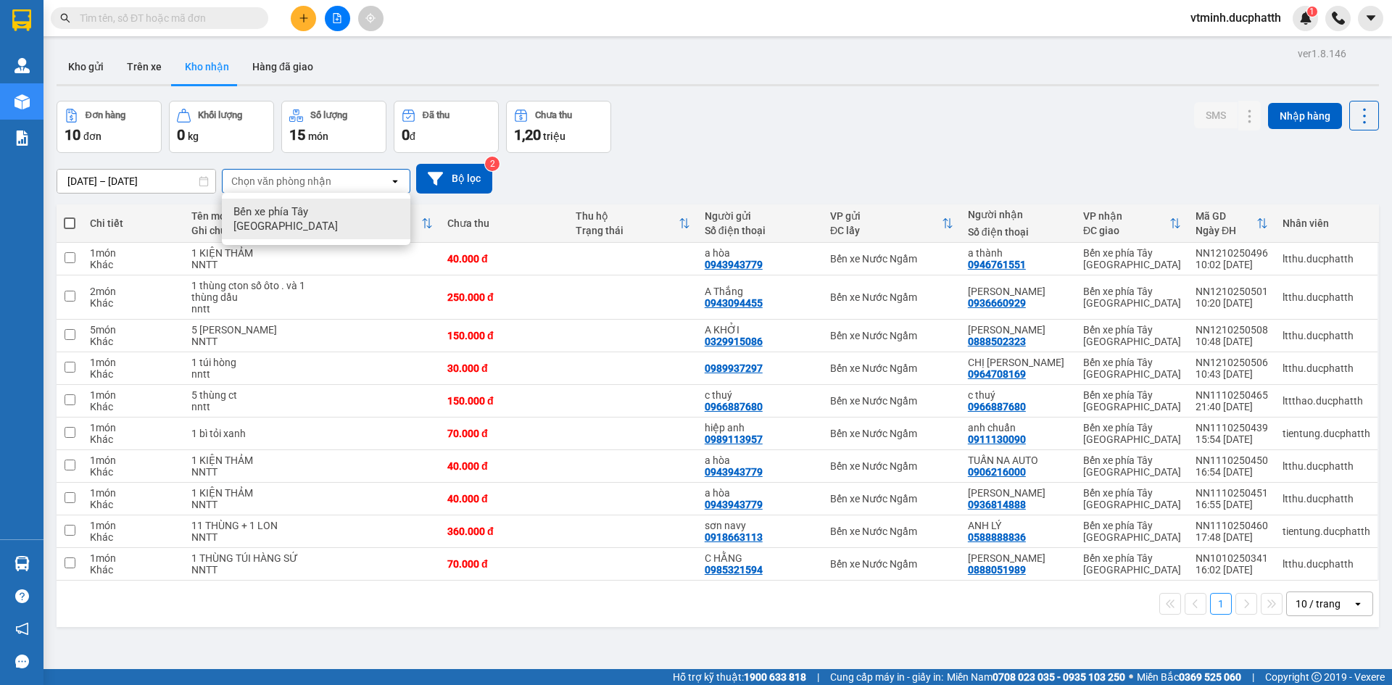
click at [365, 209] on div "Bến xe phía Tây Thanh Hóa" at bounding box center [316, 219] width 188 height 41
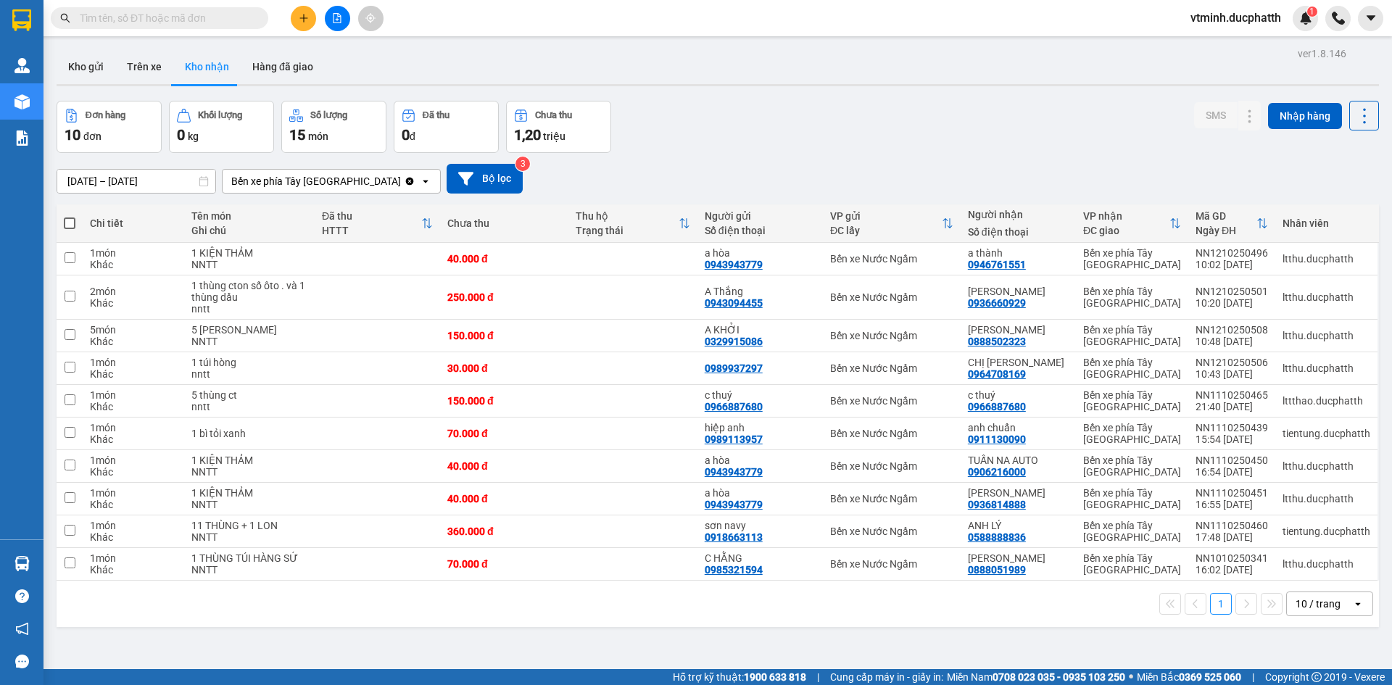
click at [406, 182] on icon "Clear value" at bounding box center [410, 181] width 8 height 8
click at [394, 183] on icon "open" at bounding box center [395, 181] width 12 height 12
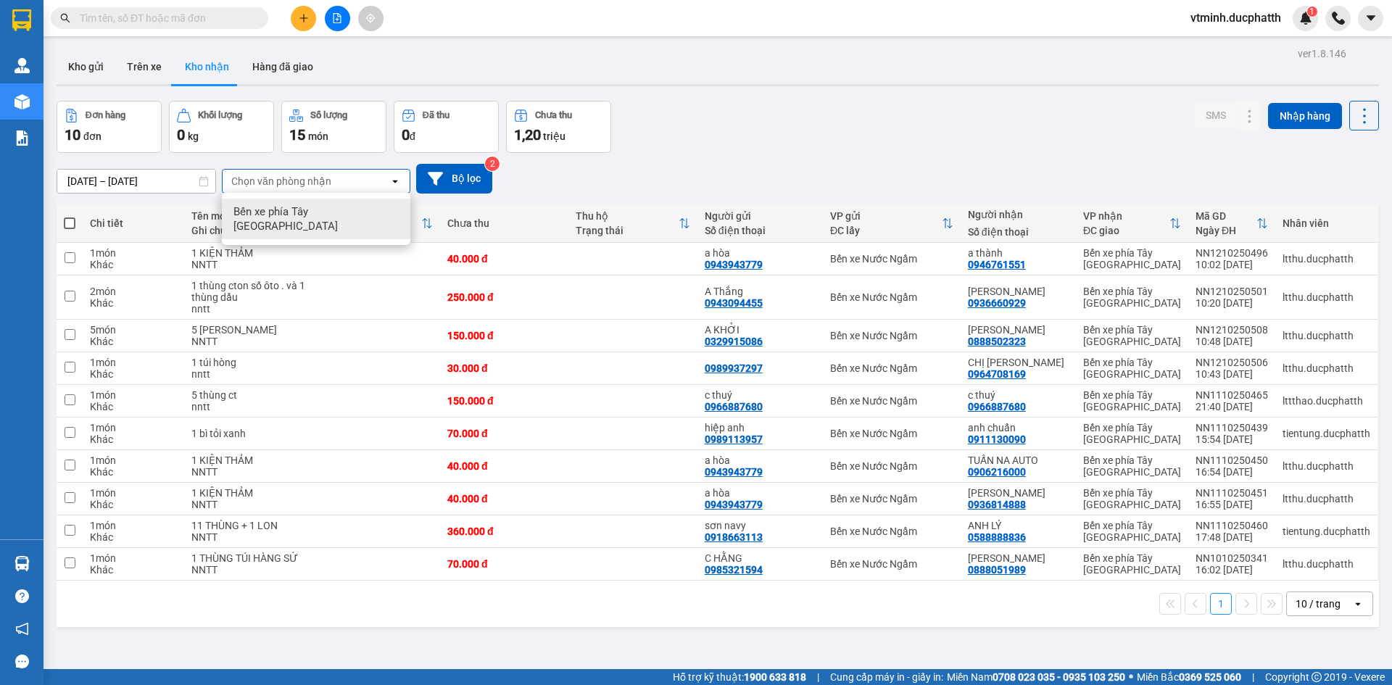
click at [394, 183] on icon "open" at bounding box center [395, 181] width 12 height 12
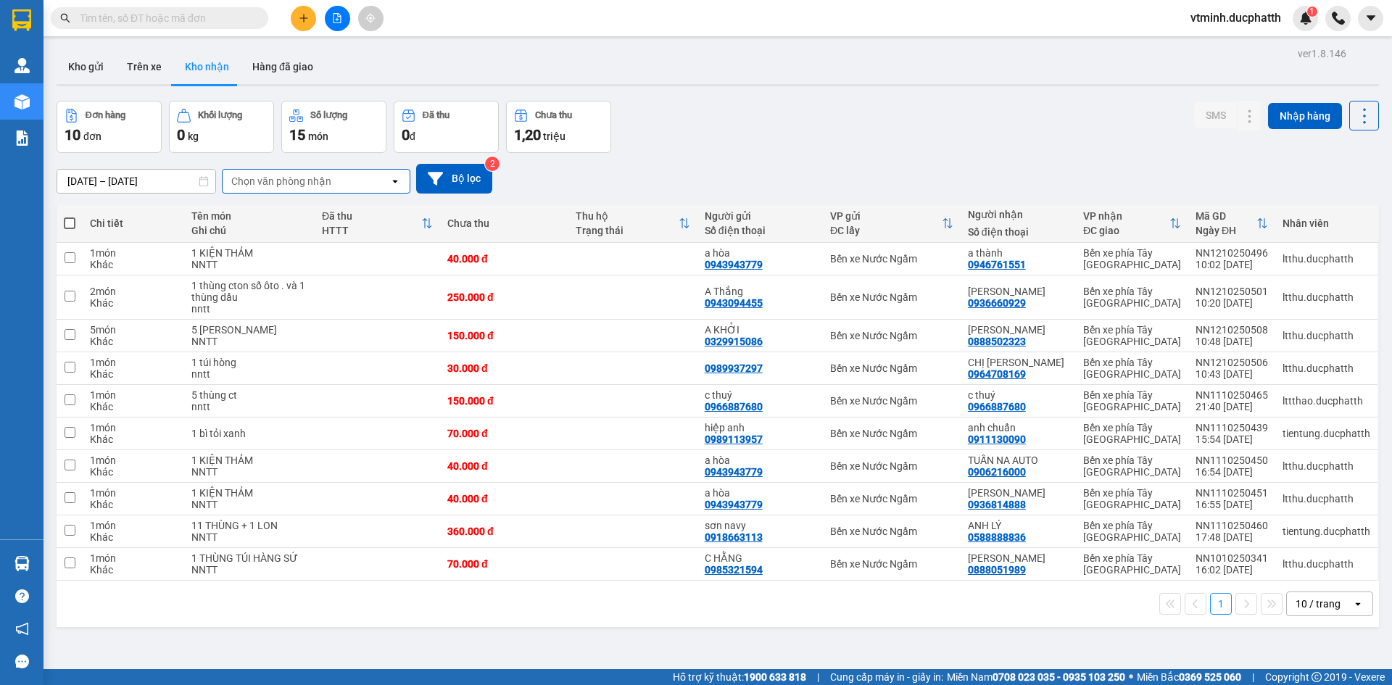
click at [394, 183] on icon "open" at bounding box center [395, 181] width 12 height 12
click at [1264, 14] on span "vtminh.ducphatth" at bounding box center [1236, 18] width 114 height 18
click at [1233, 51] on span "Đăng xuất" at bounding box center [1241, 45] width 85 height 16
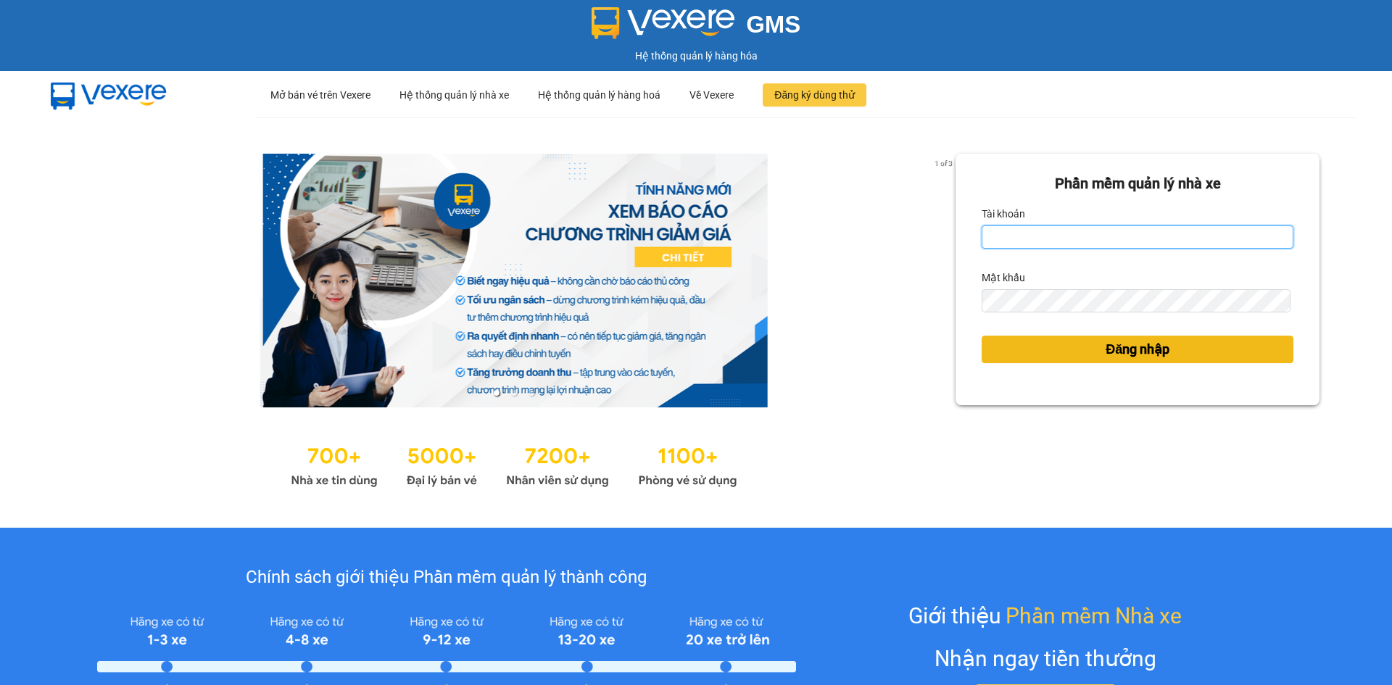
type input "vtminh.ducphatth"
click at [1105, 348] on span "Đăng nhập" at bounding box center [1137, 349] width 64 height 20
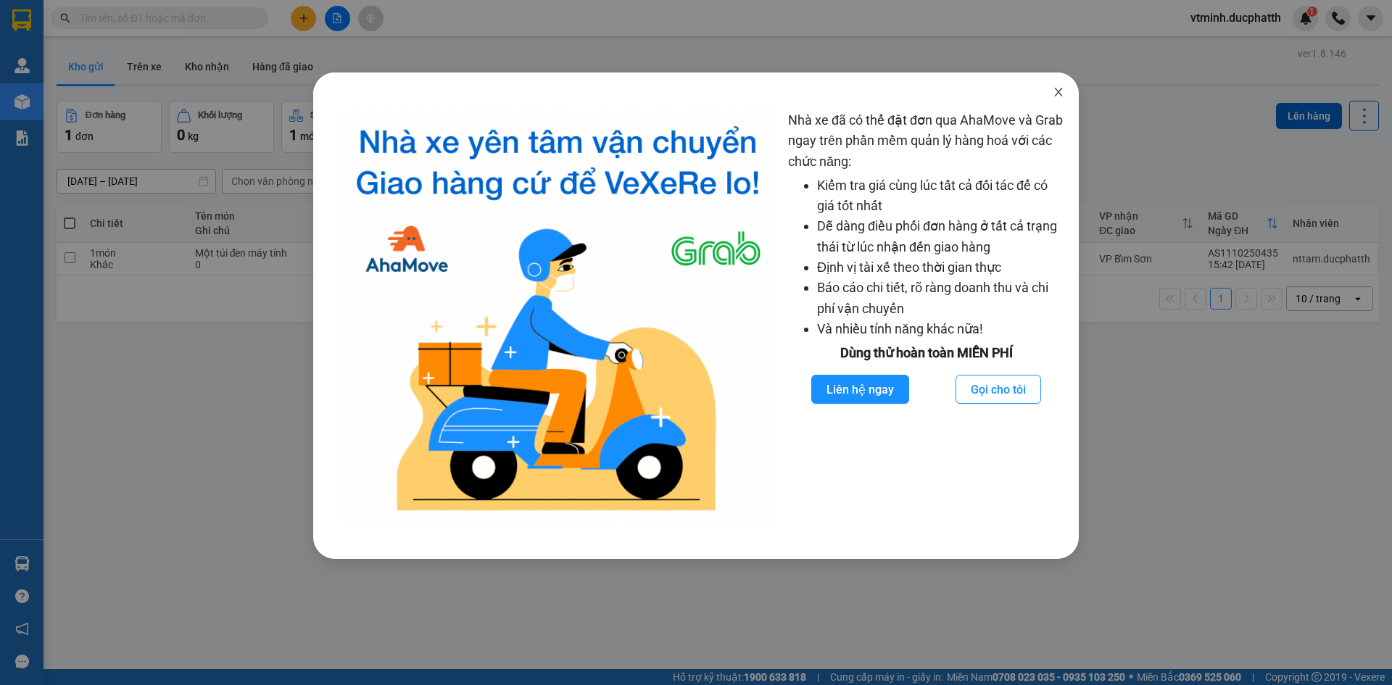
click at [1055, 97] on icon "close" at bounding box center [1058, 92] width 12 height 12
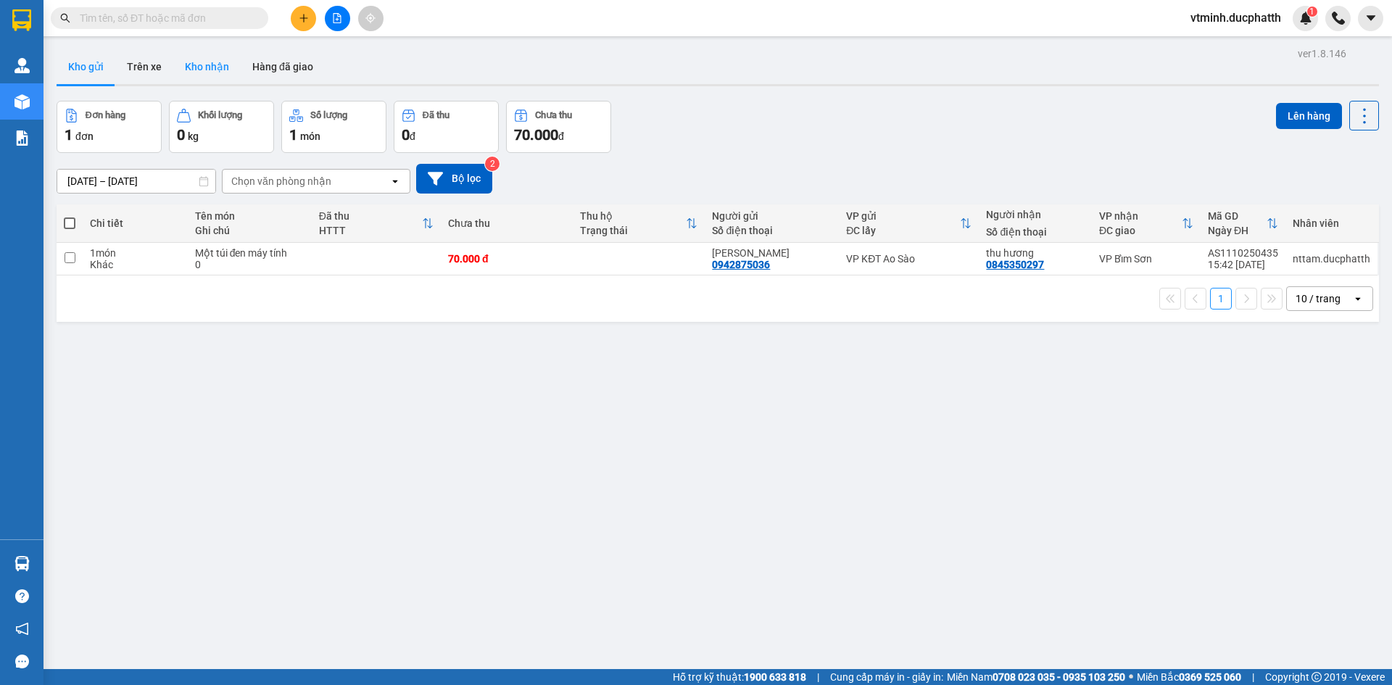
click at [209, 59] on button "Kho nhận" at bounding box center [206, 66] width 67 height 35
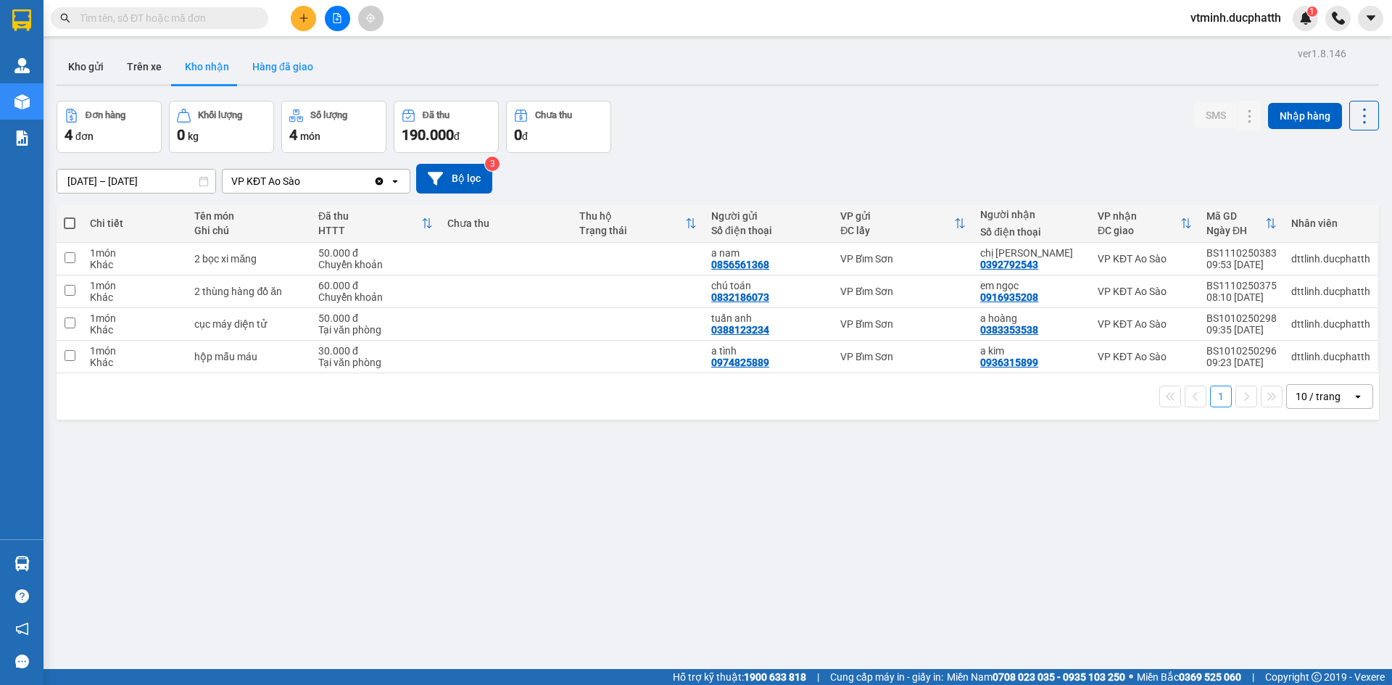
click at [269, 57] on button "Hàng đã giao" at bounding box center [283, 66] width 84 height 35
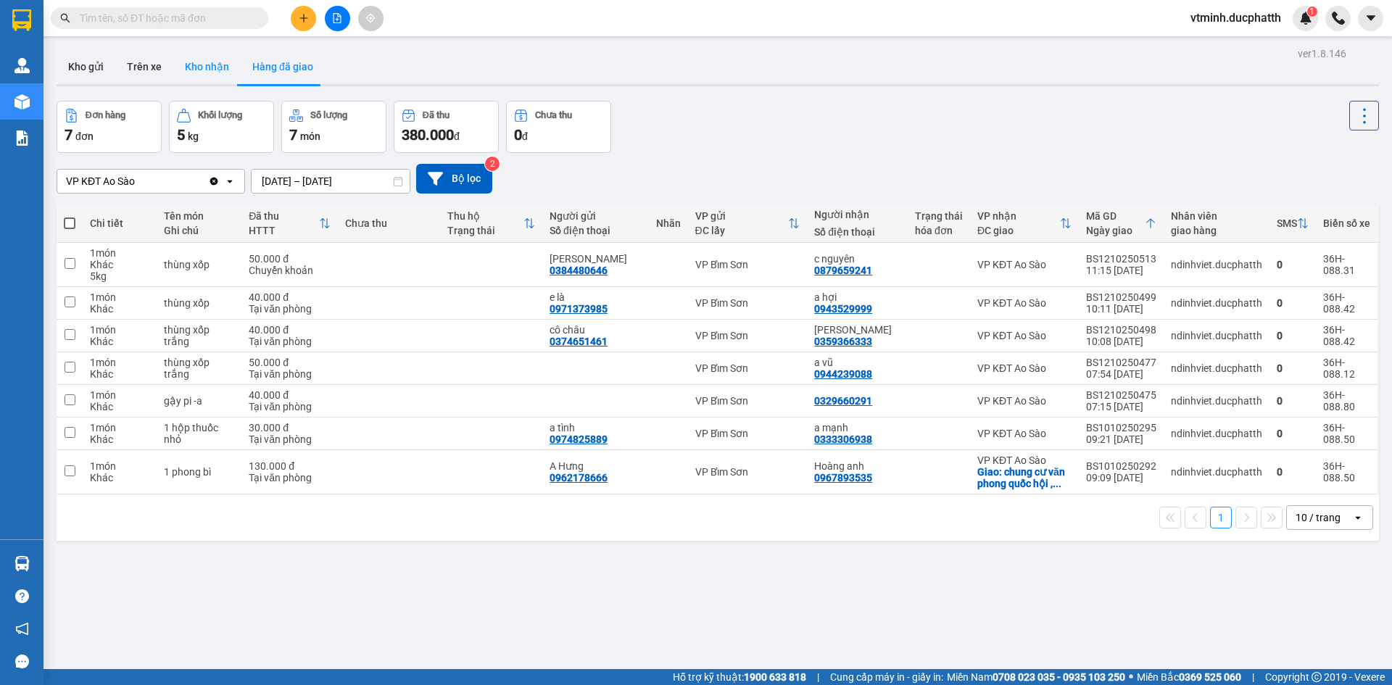
click at [183, 63] on button "Kho nhận" at bounding box center [206, 66] width 67 height 35
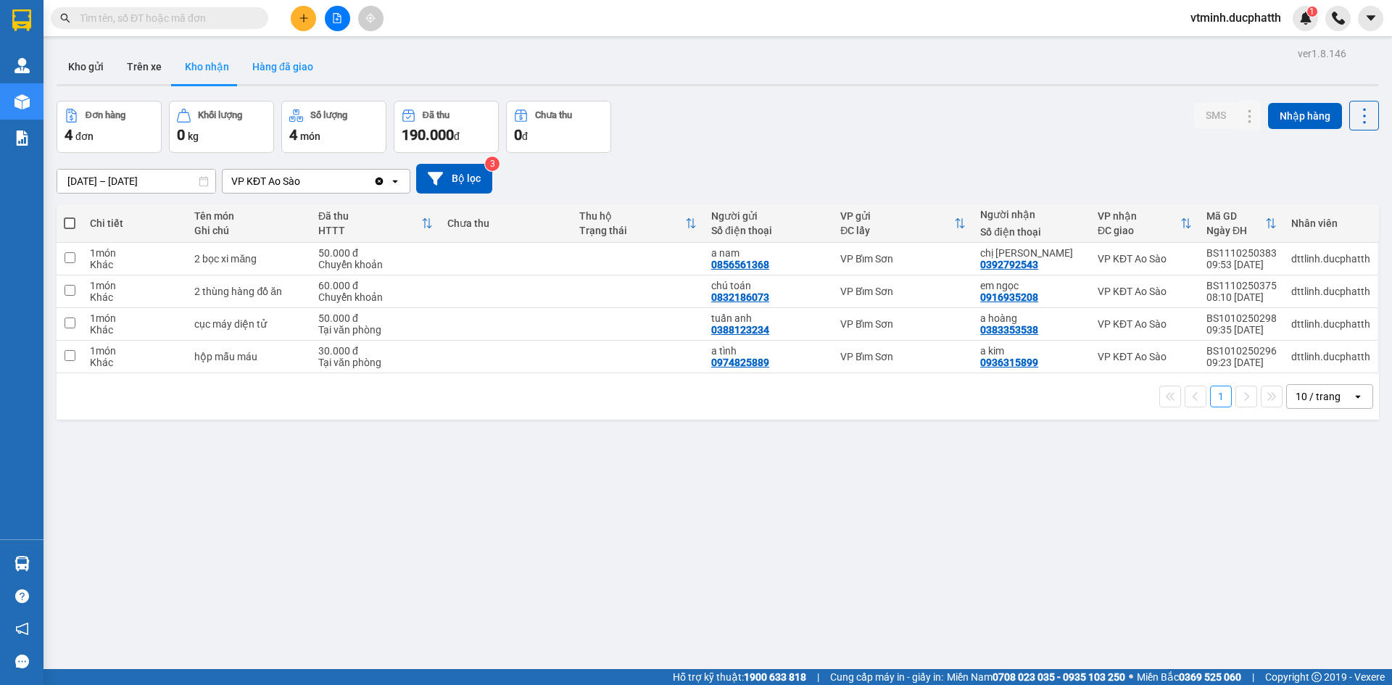
click at [280, 68] on button "Hàng đã giao" at bounding box center [283, 66] width 84 height 35
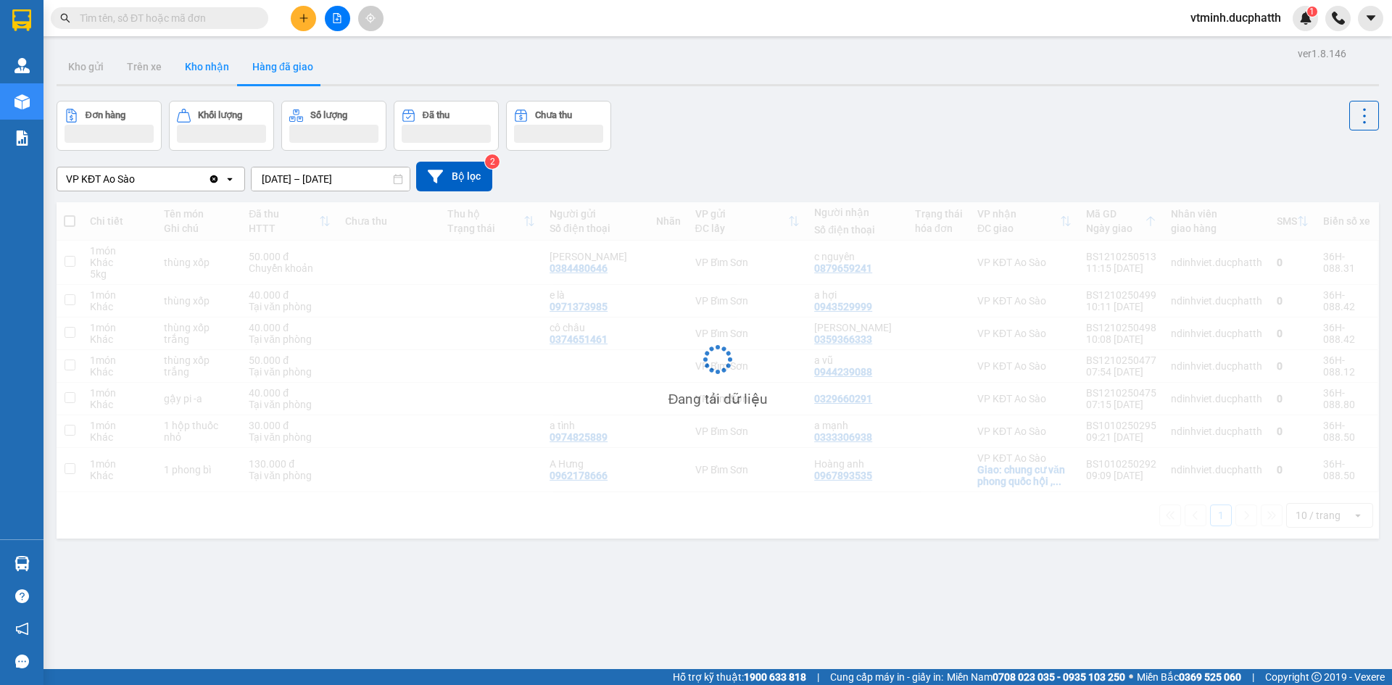
click at [207, 70] on button "Kho nhận" at bounding box center [206, 66] width 67 height 35
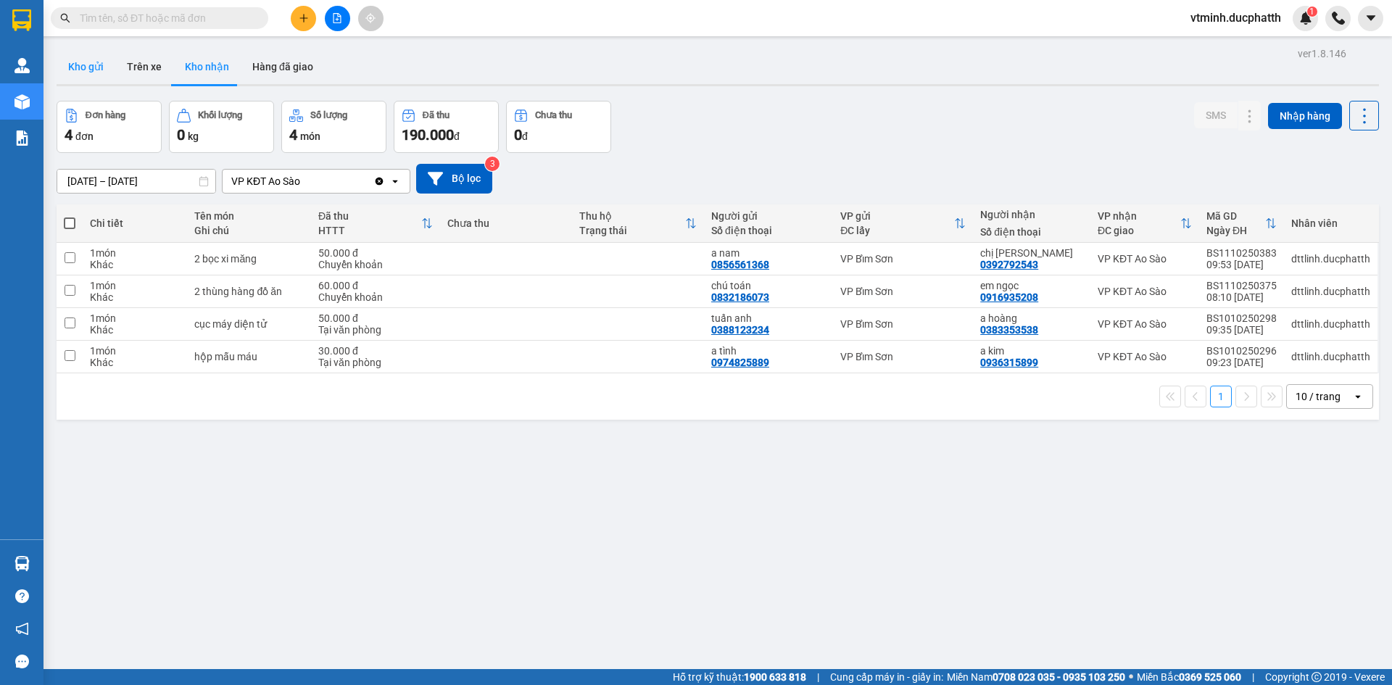
click at [83, 54] on button "Kho gửi" at bounding box center [86, 66] width 59 height 35
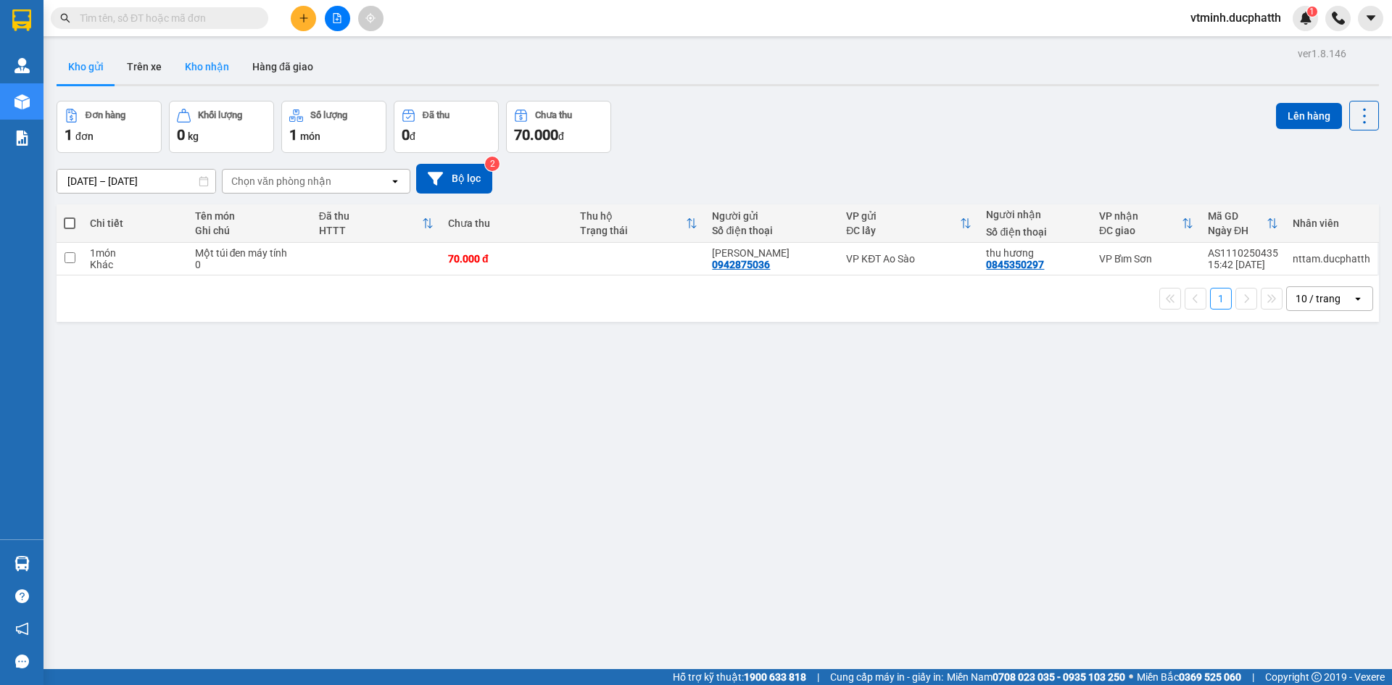
click at [187, 72] on button "Kho nhận" at bounding box center [206, 66] width 67 height 35
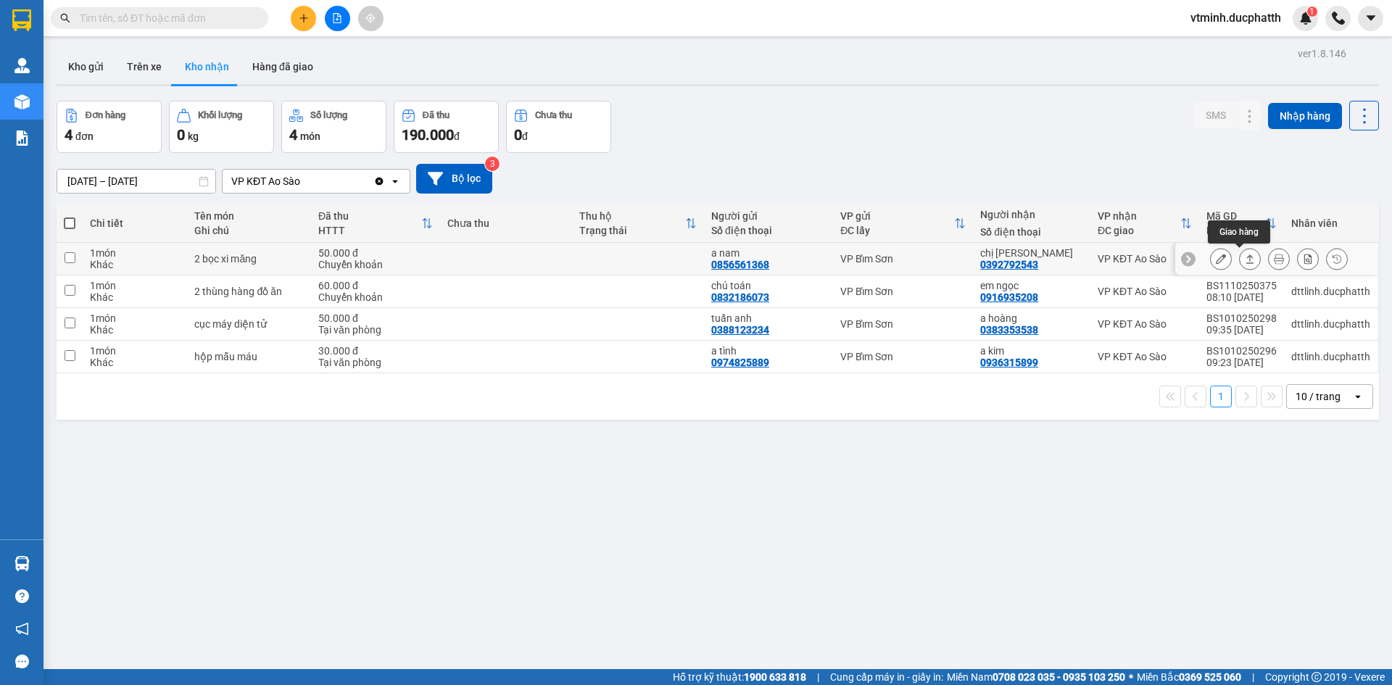
click at [1239, 256] on button at bounding box center [1249, 258] width 20 height 25
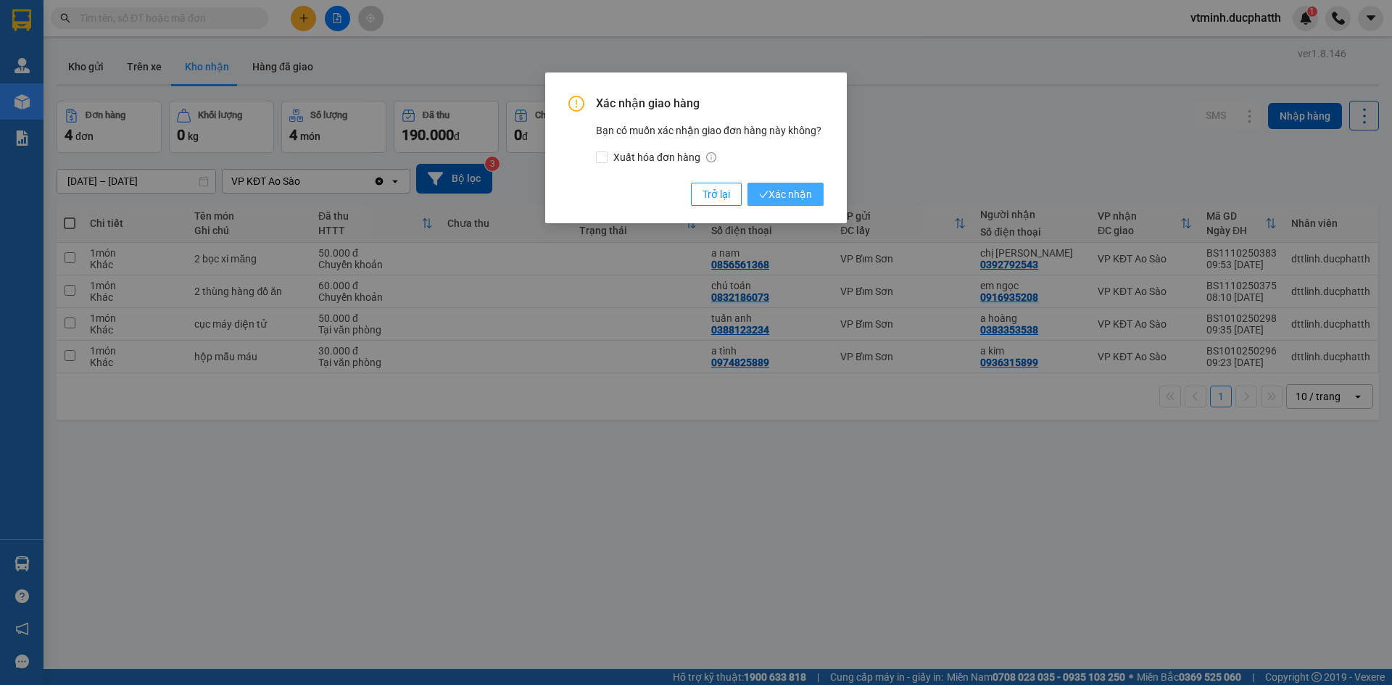
click at [803, 196] on span "Xác nhận" at bounding box center [785, 194] width 53 height 16
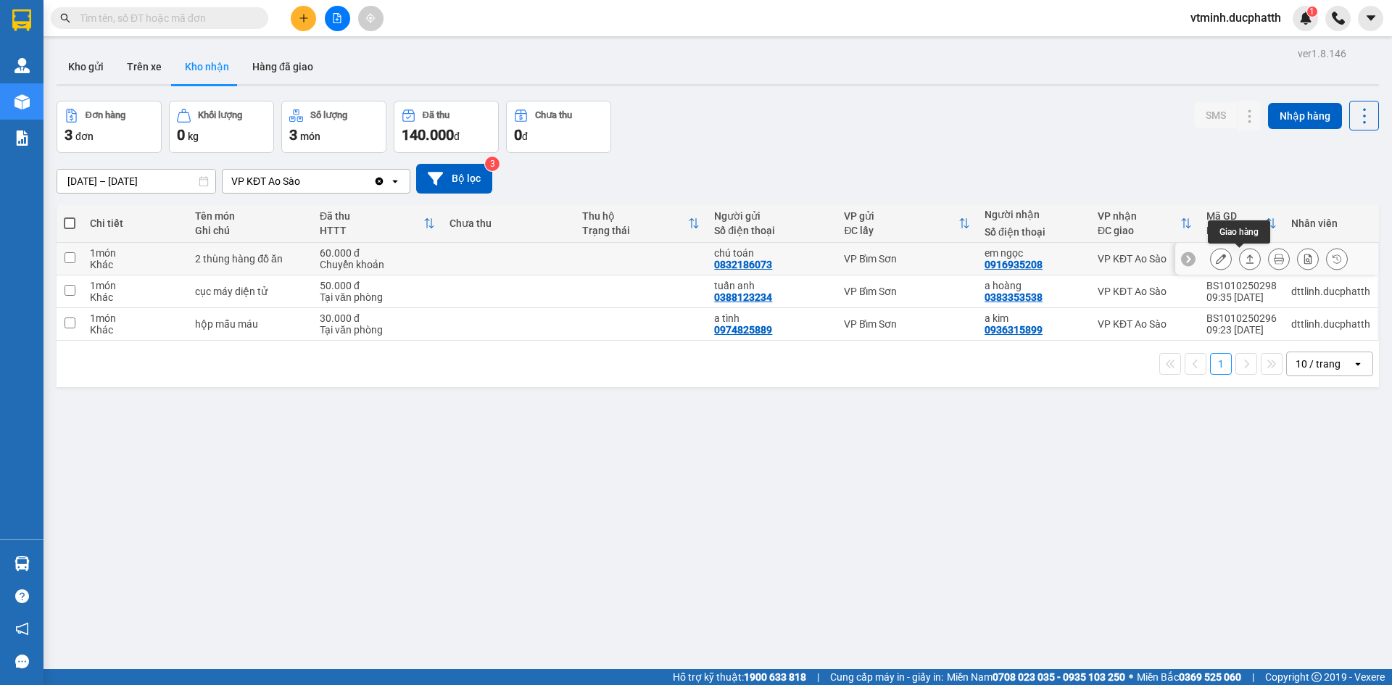
click at [1245, 260] on icon at bounding box center [1250, 259] width 10 height 10
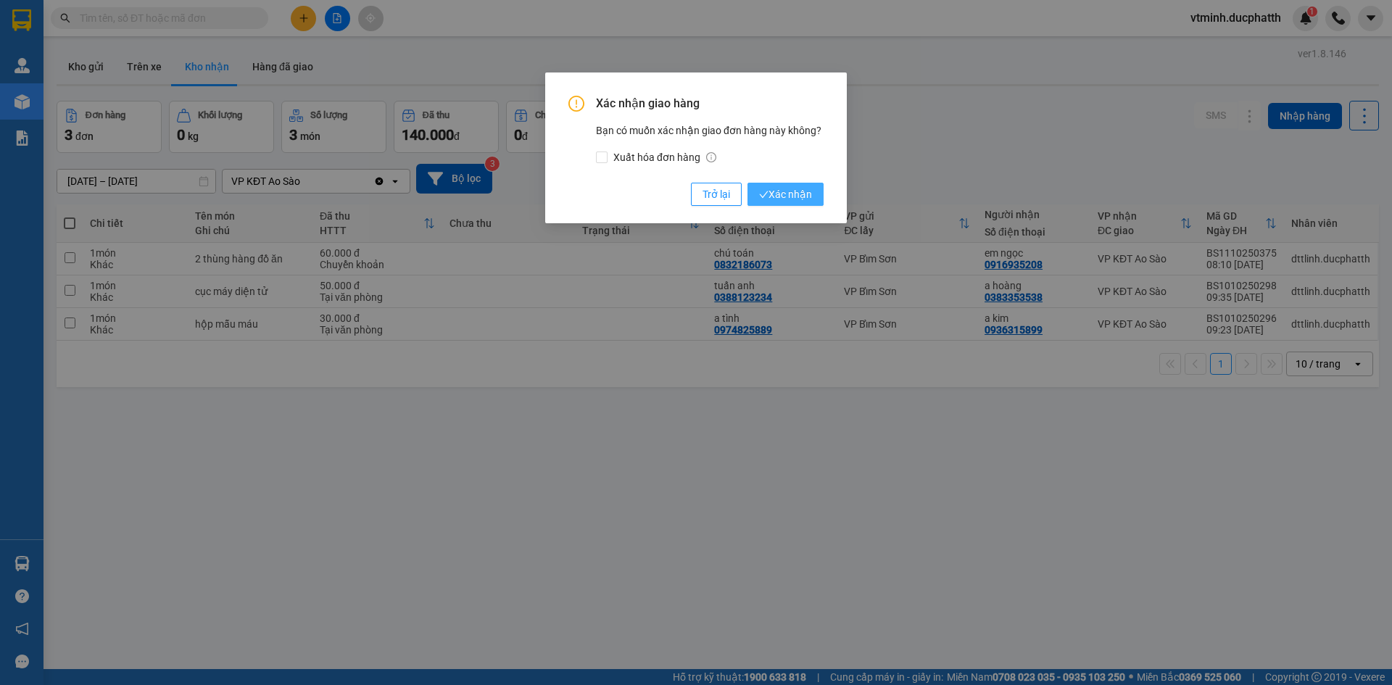
click at [798, 197] on span "Xác nhận" at bounding box center [785, 194] width 53 height 16
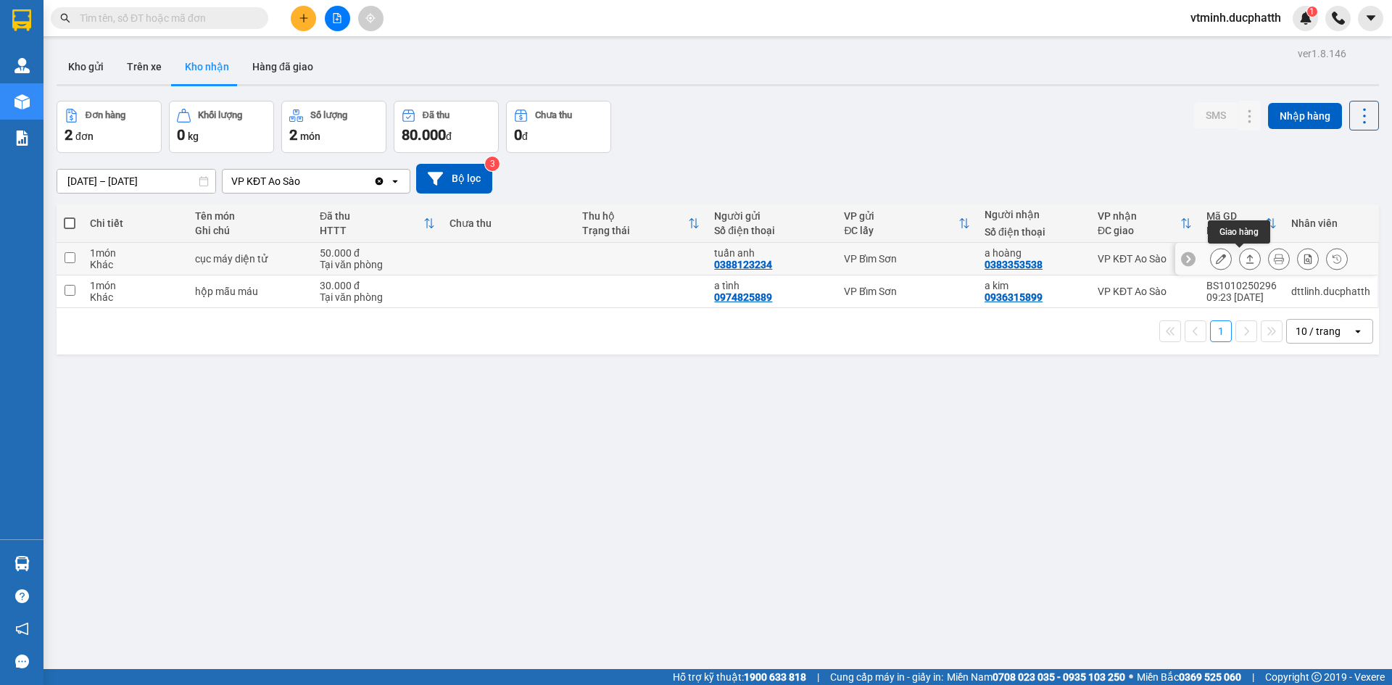
click at [1245, 262] on icon at bounding box center [1250, 259] width 10 height 10
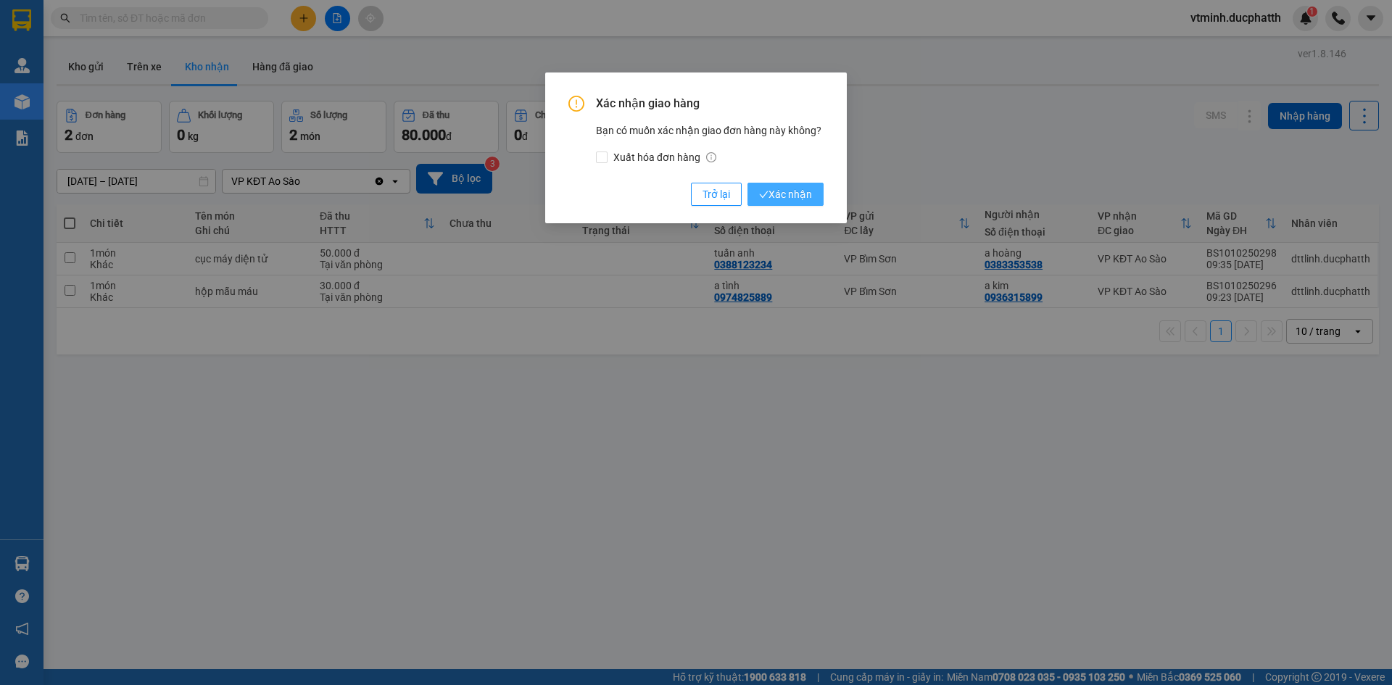
click at [777, 196] on span "Xác nhận" at bounding box center [785, 194] width 53 height 16
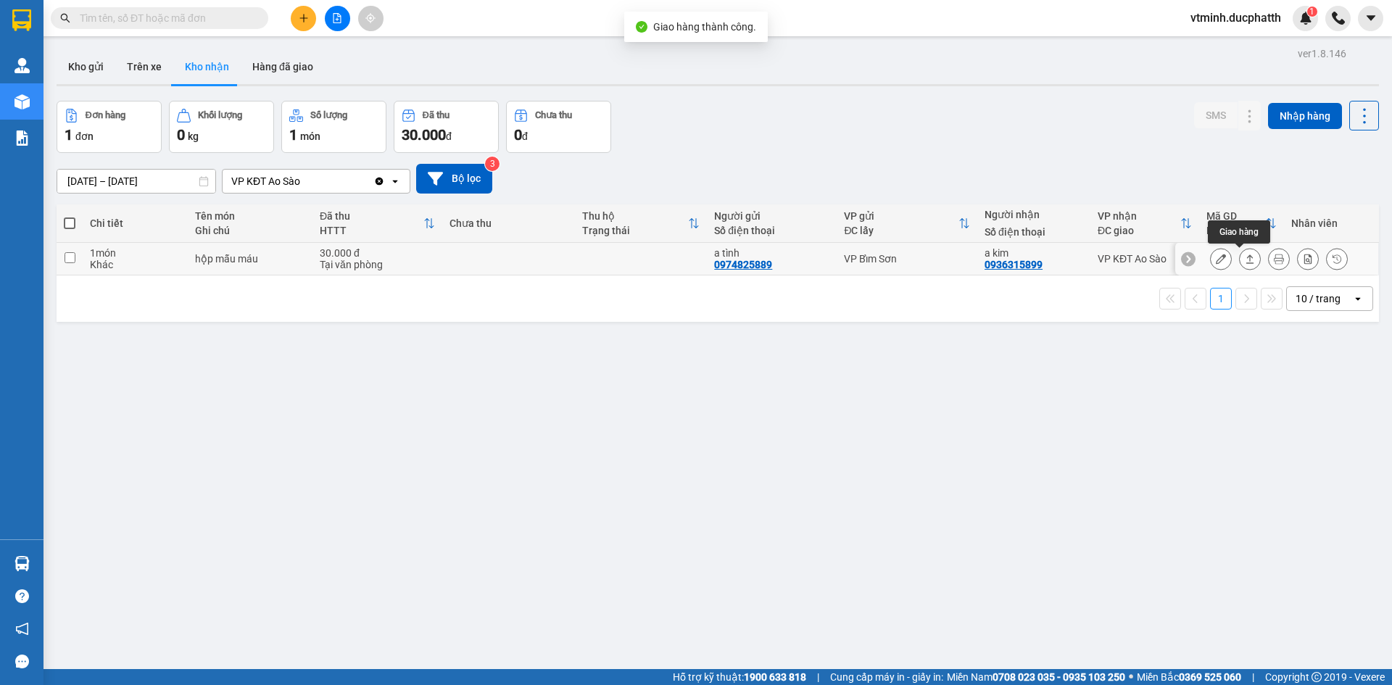
click at [1246, 259] on icon at bounding box center [1250, 258] width 8 height 9
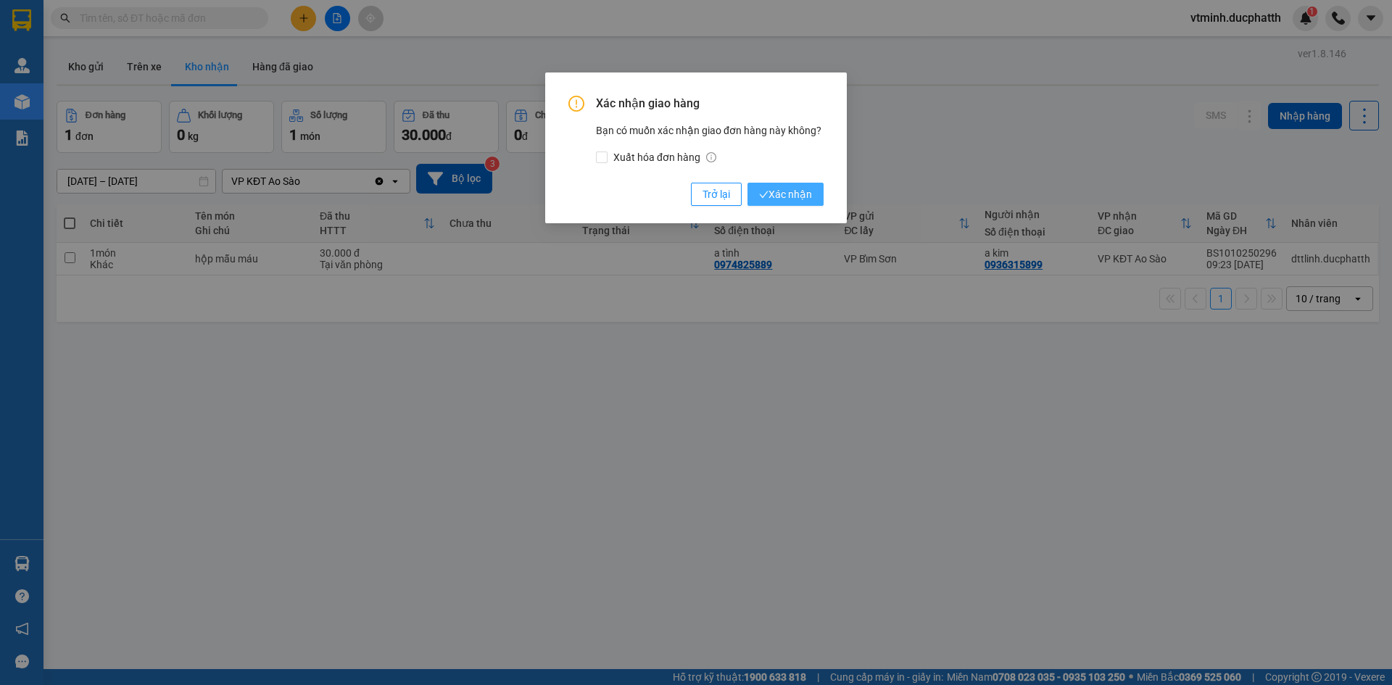
click at [779, 197] on span "Xác nhận" at bounding box center [785, 194] width 53 height 16
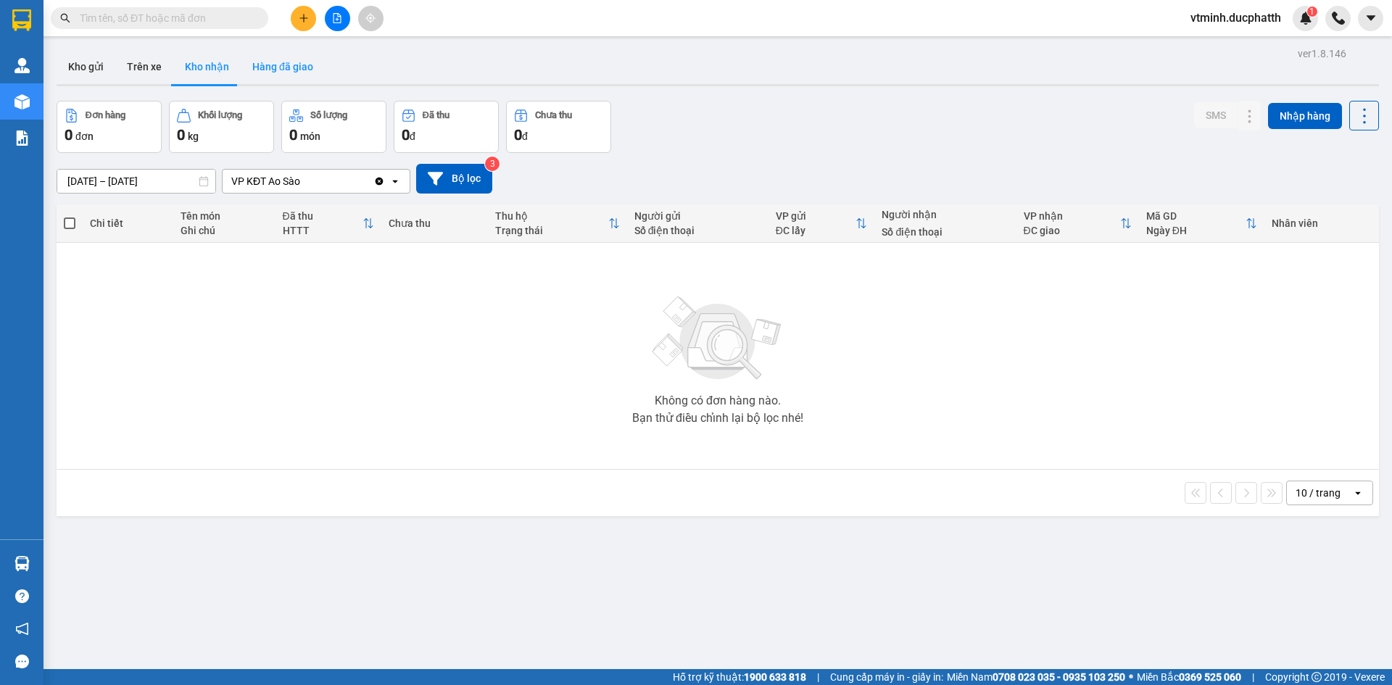
click at [275, 70] on button "Hàng đã giao" at bounding box center [283, 66] width 84 height 35
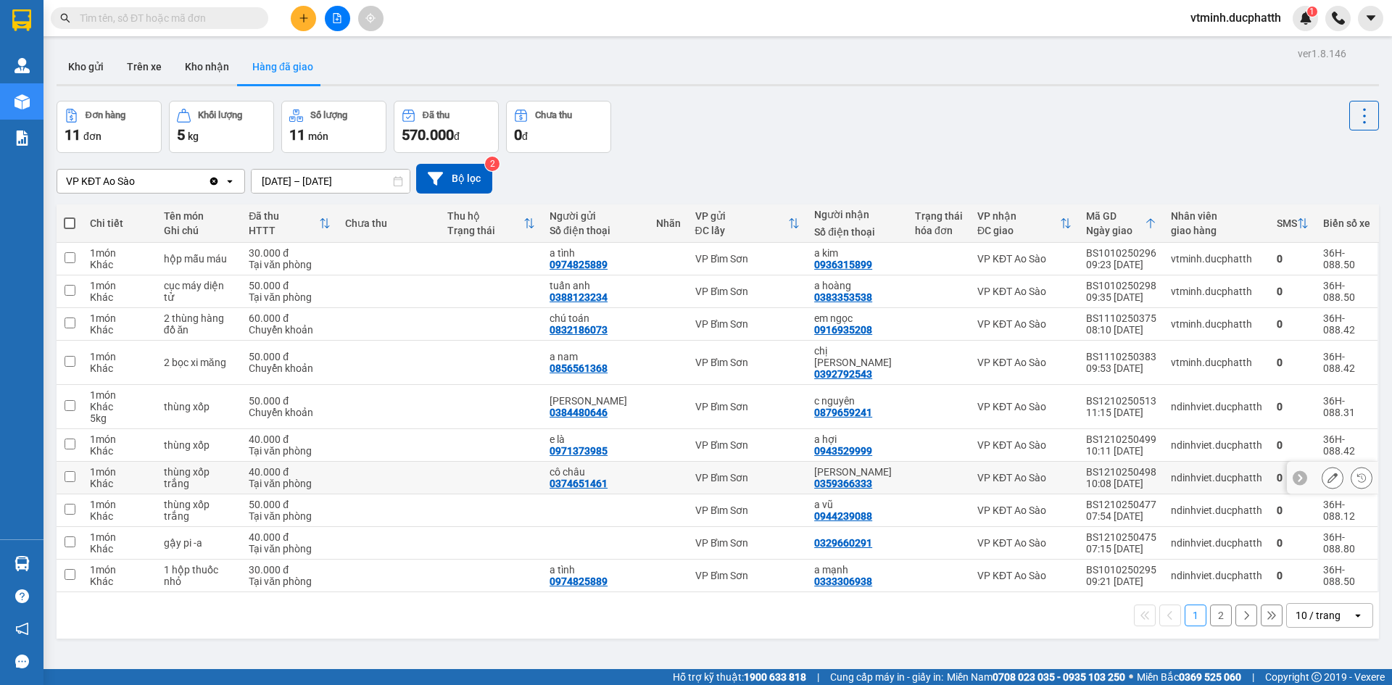
scroll to position [67, 0]
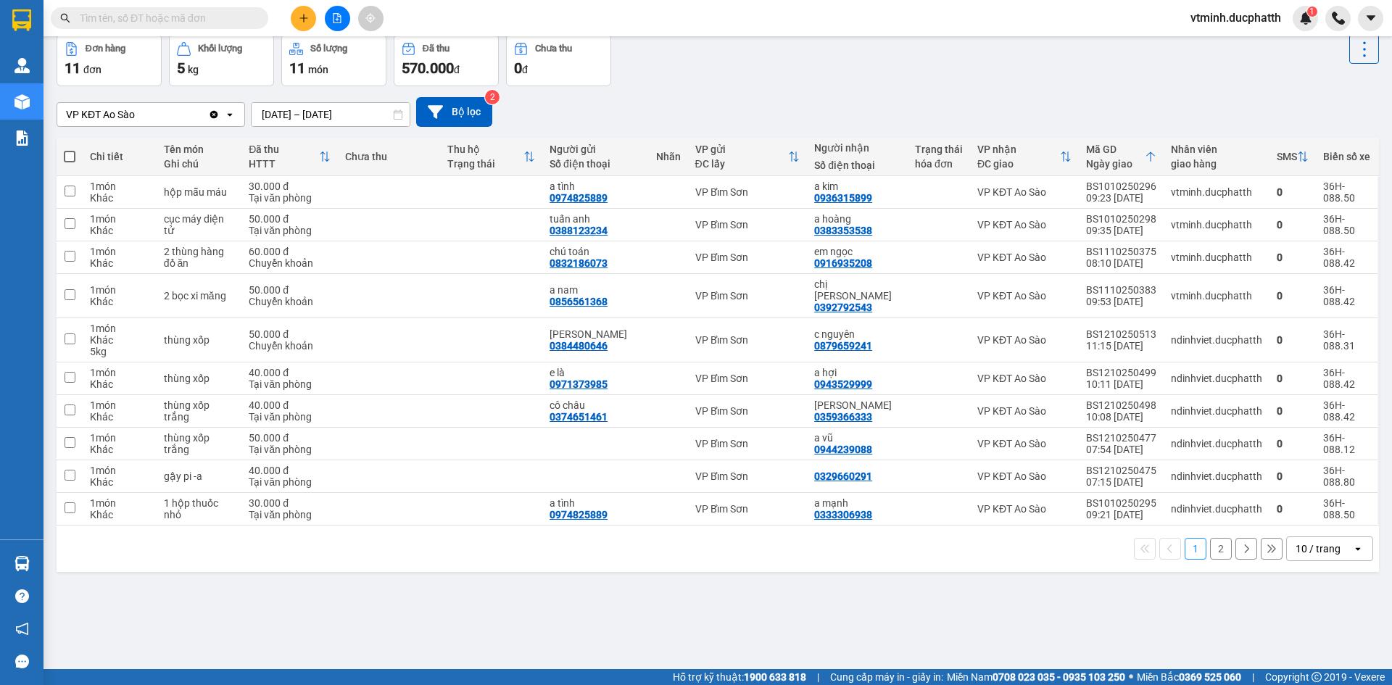
click at [1210, 538] on button "2" at bounding box center [1221, 549] width 22 height 22
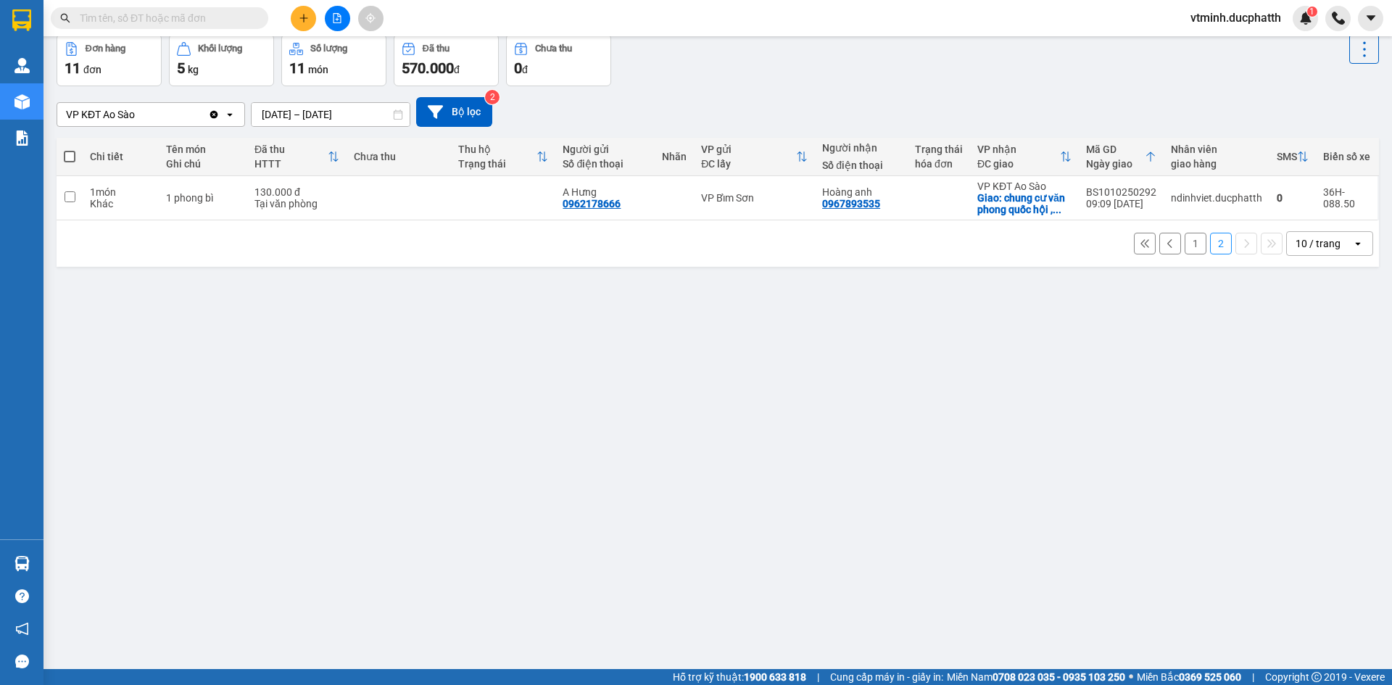
scroll to position [0, 0]
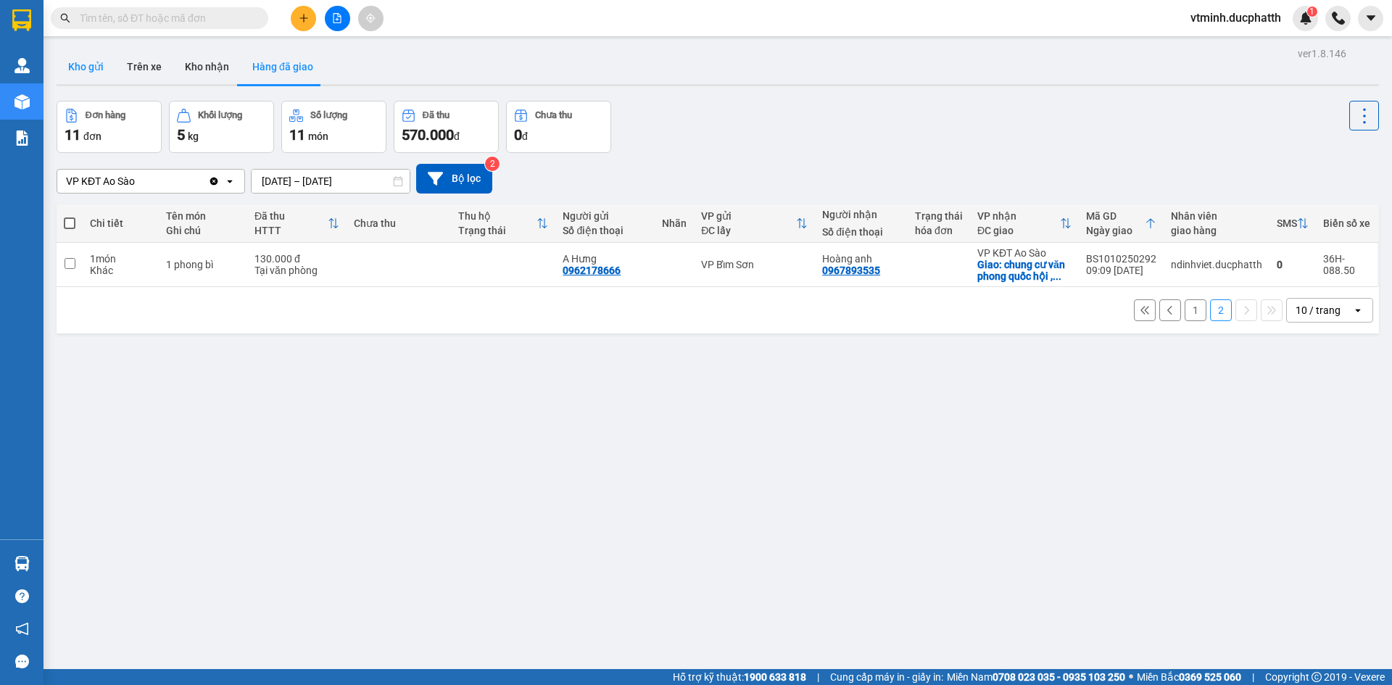
click at [104, 66] on button "Kho gửi" at bounding box center [86, 66] width 59 height 35
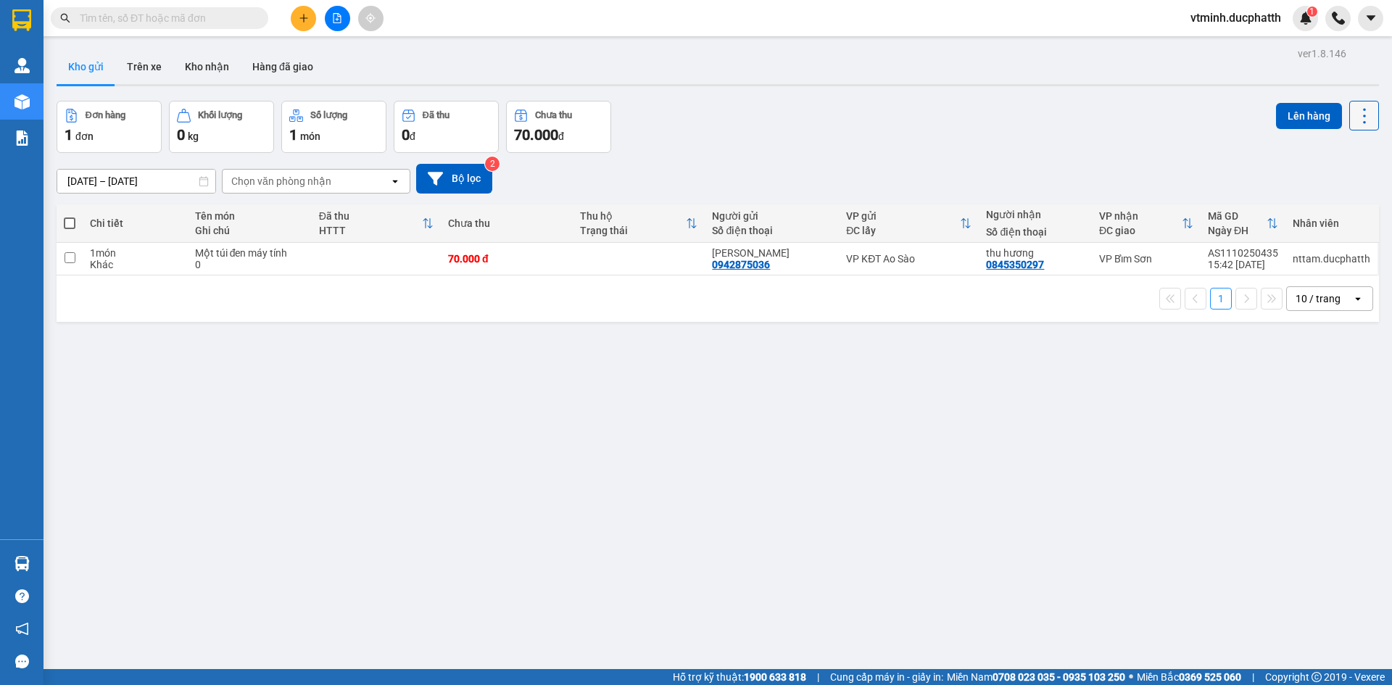
click at [1354, 124] on icon at bounding box center [1364, 116] width 20 height 20
click at [1197, 173] on div "[DATE] – [DATE] Press the down arrow key to interact with the calendar and sele…" at bounding box center [718, 179] width 1322 height 30
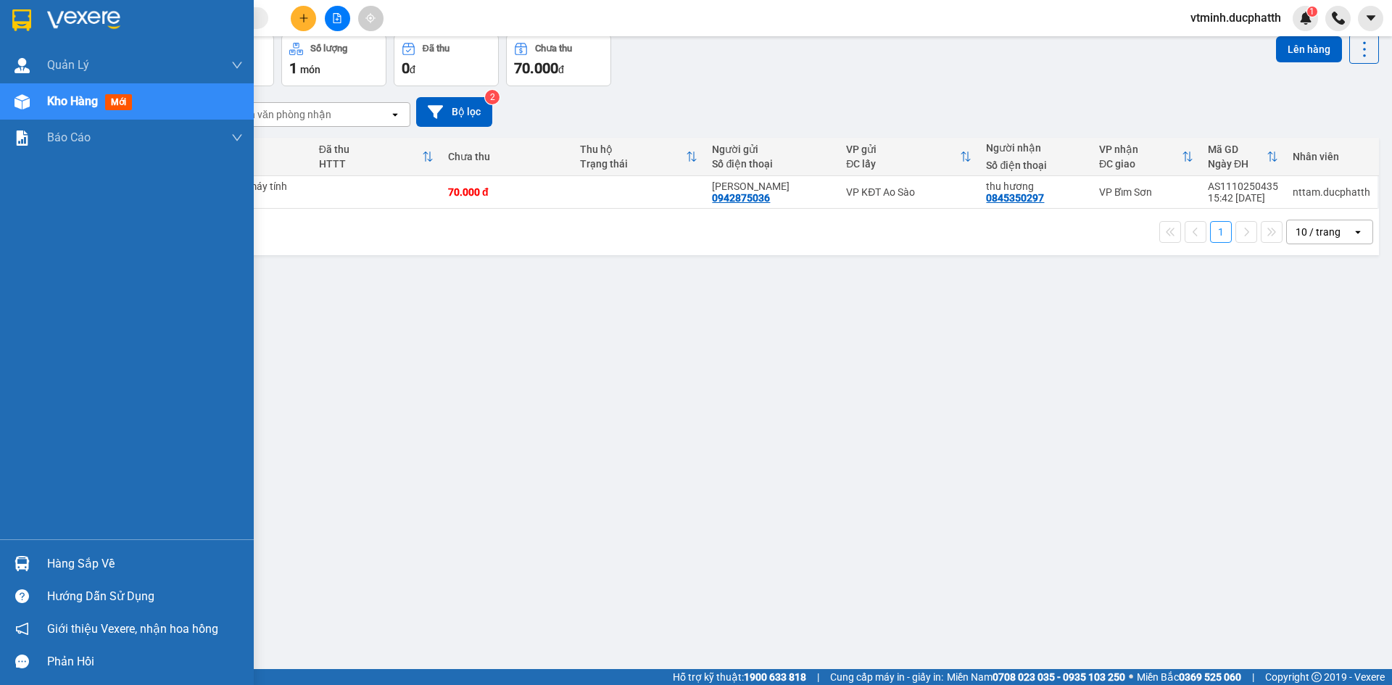
click at [21, 565] on img at bounding box center [21, 563] width 15 height 15
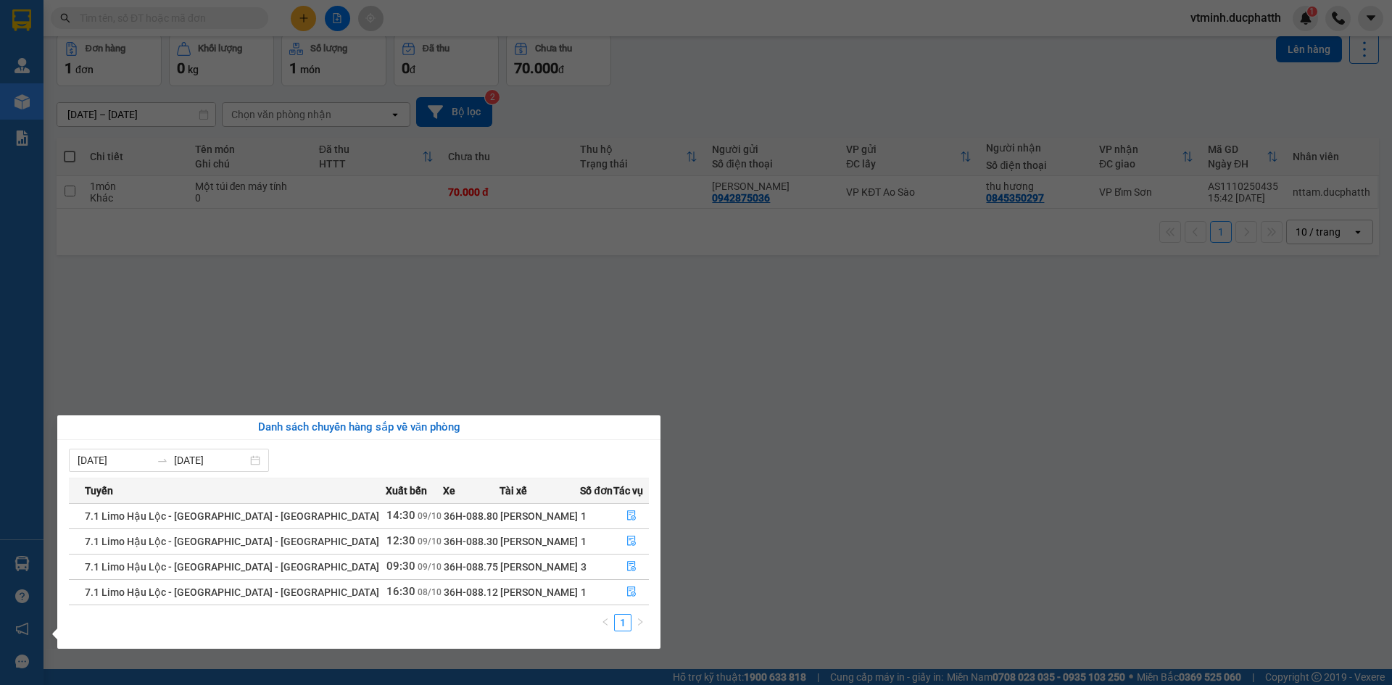
click at [386, 519] on span "14:30" at bounding box center [400, 515] width 29 height 13
click at [230, 515] on span "7.1 Limo Hậu Lộc - [GEOGRAPHIC_DATA] - [GEOGRAPHIC_DATA]" at bounding box center [232, 516] width 294 height 12
click at [220, 518] on span "7.1 Limo Hậu Lộc - [GEOGRAPHIC_DATA] - [GEOGRAPHIC_DATA]" at bounding box center [232, 516] width 294 height 12
click at [386, 573] on span "09:30" at bounding box center [400, 566] width 29 height 13
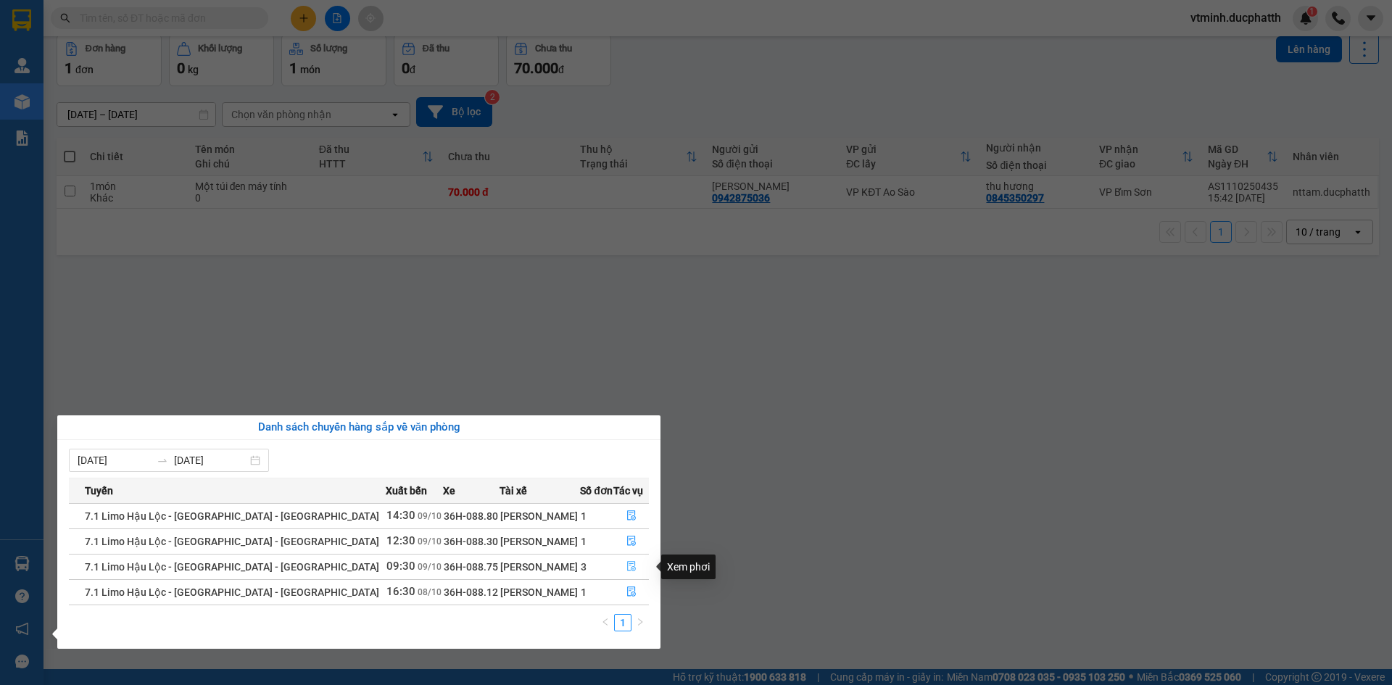
click at [631, 565] on icon "file-done" at bounding box center [631, 566] width 10 height 10
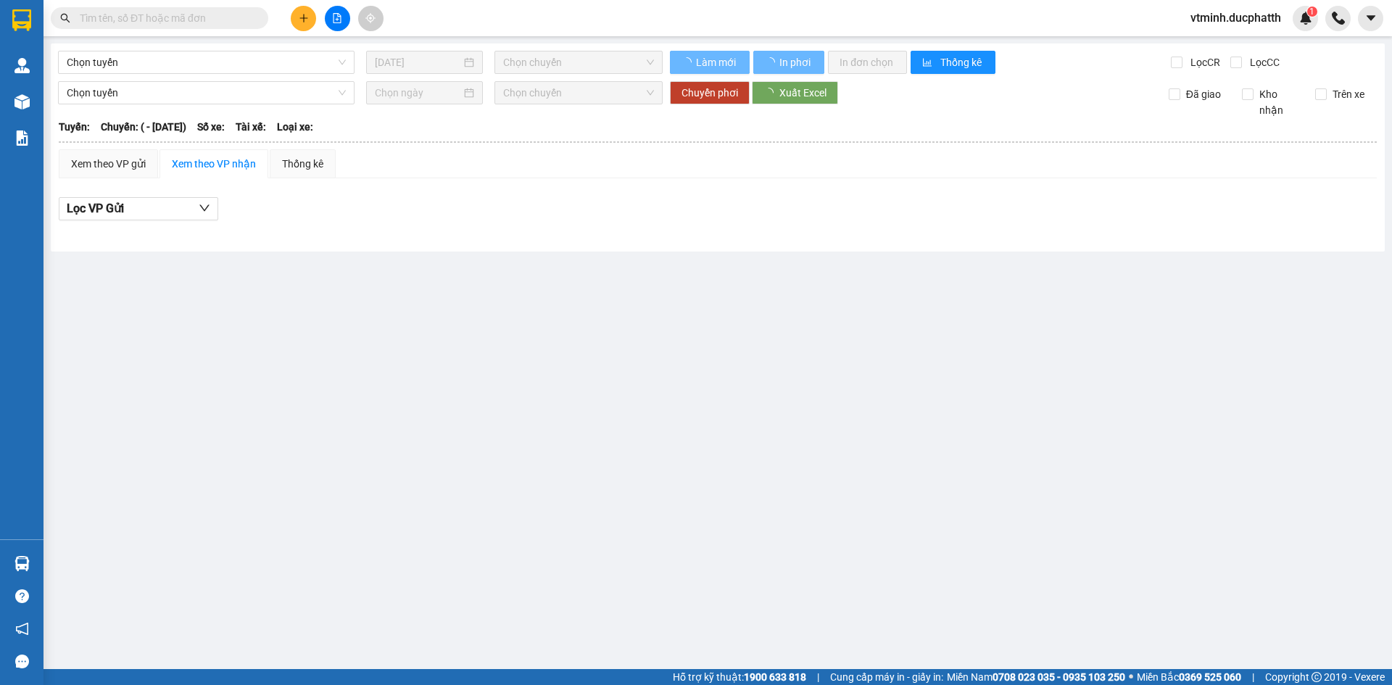
type input "[DATE]"
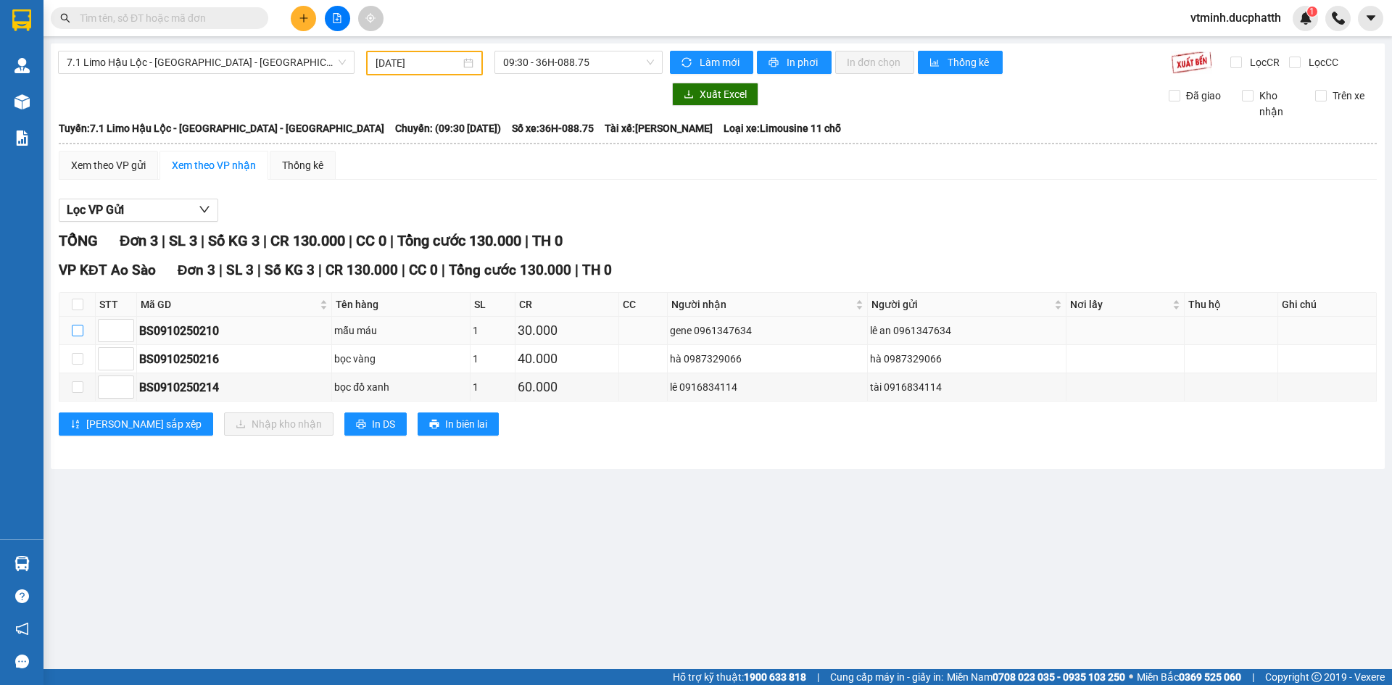
click at [72, 328] on input "checkbox" at bounding box center [78, 331] width 12 height 12
checkbox input "true"
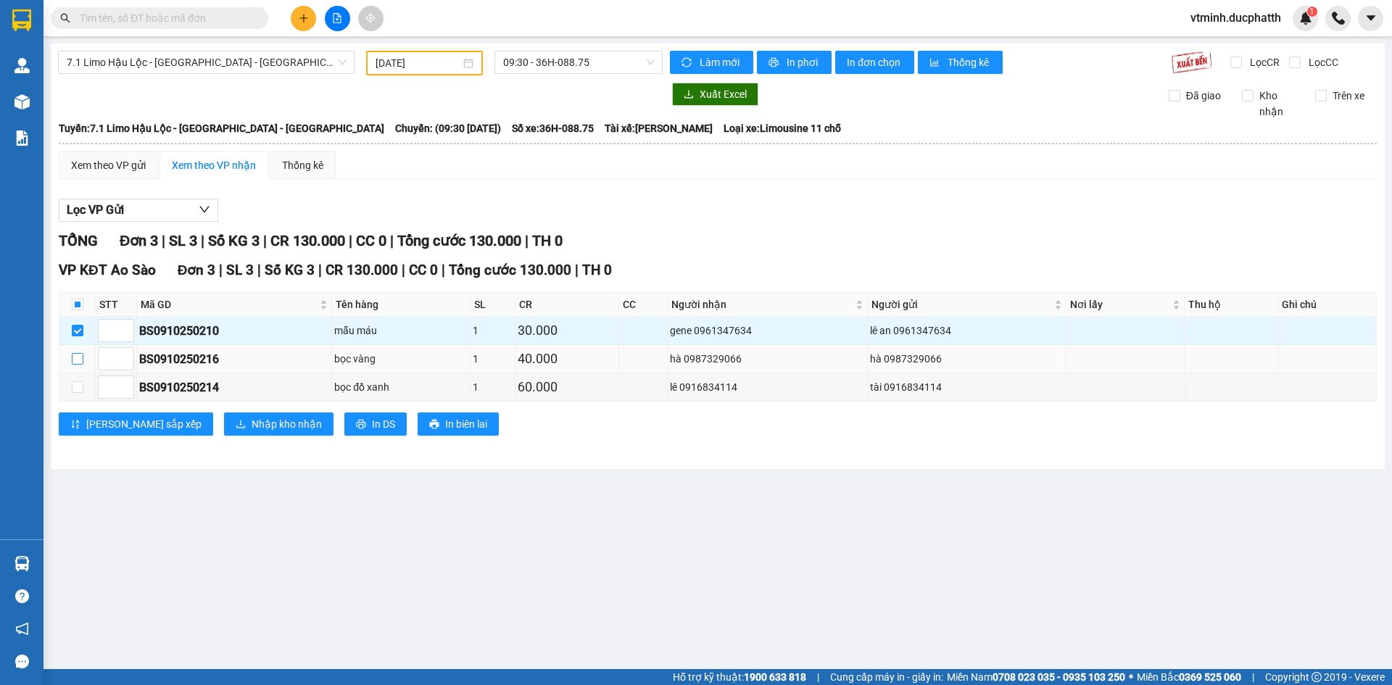
click at [72, 357] on input "checkbox" at bounding box center [78, 359] width 12 height 12
checkbox input "true"
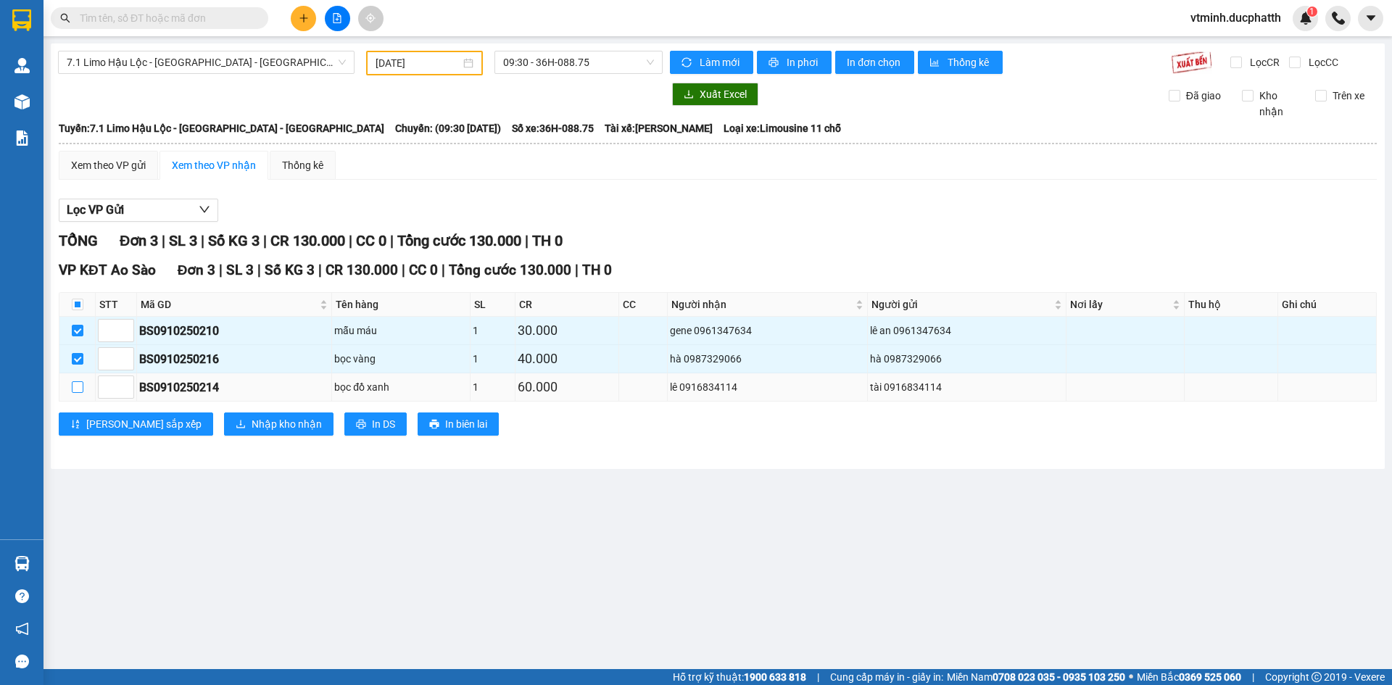
click at [77, 386] on input "checkbox" at bounding box center [78, 387] width 12 height 12
checkbox input "true"
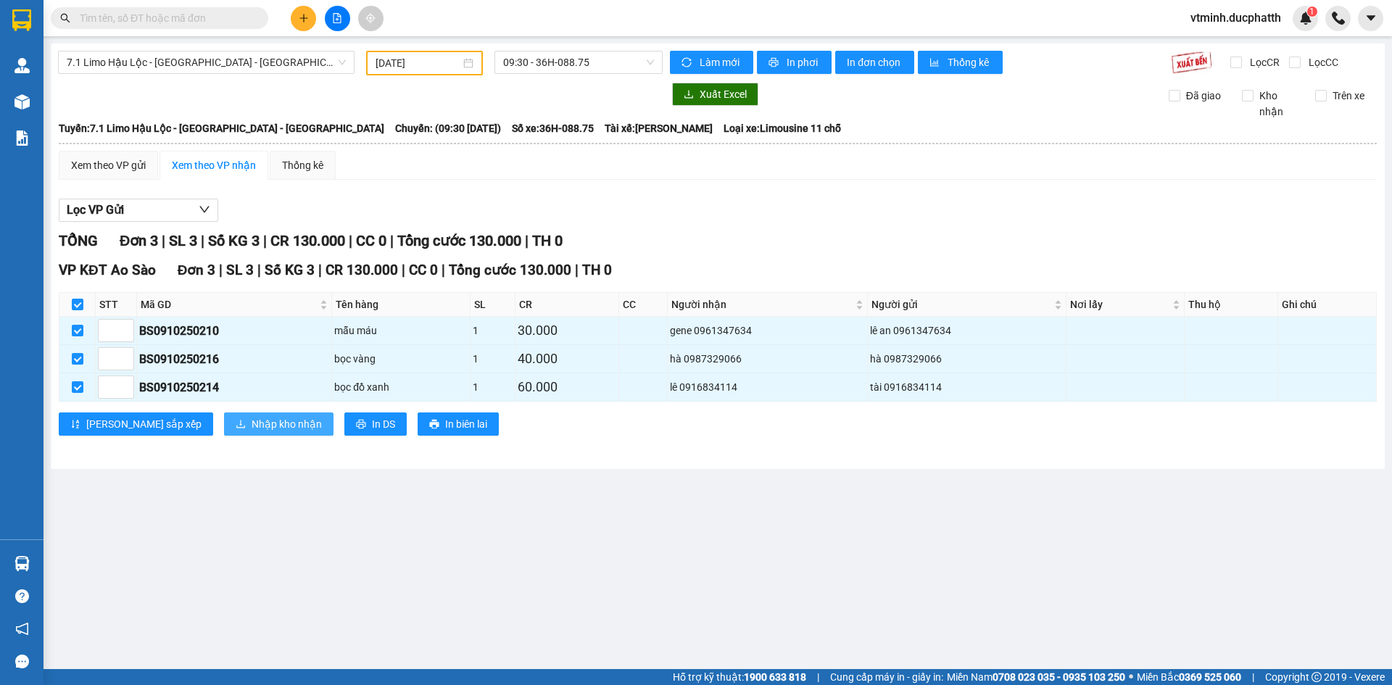
click at [252, 422] on span "Nhập kho nhận" at bounding box center [287, 424] width 70 height 16
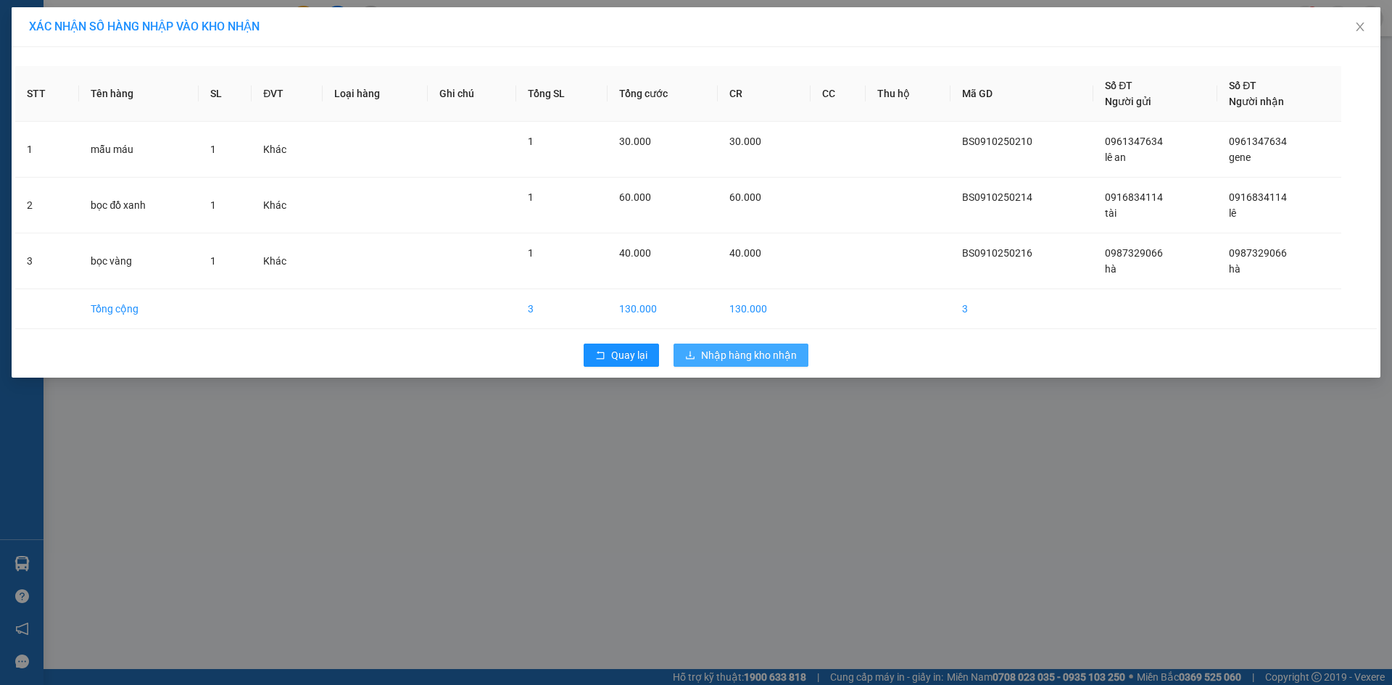
click at [715, 354] on span "Nhập hàng kho nhận" at bounding box center [749, 355] width 96 height 16
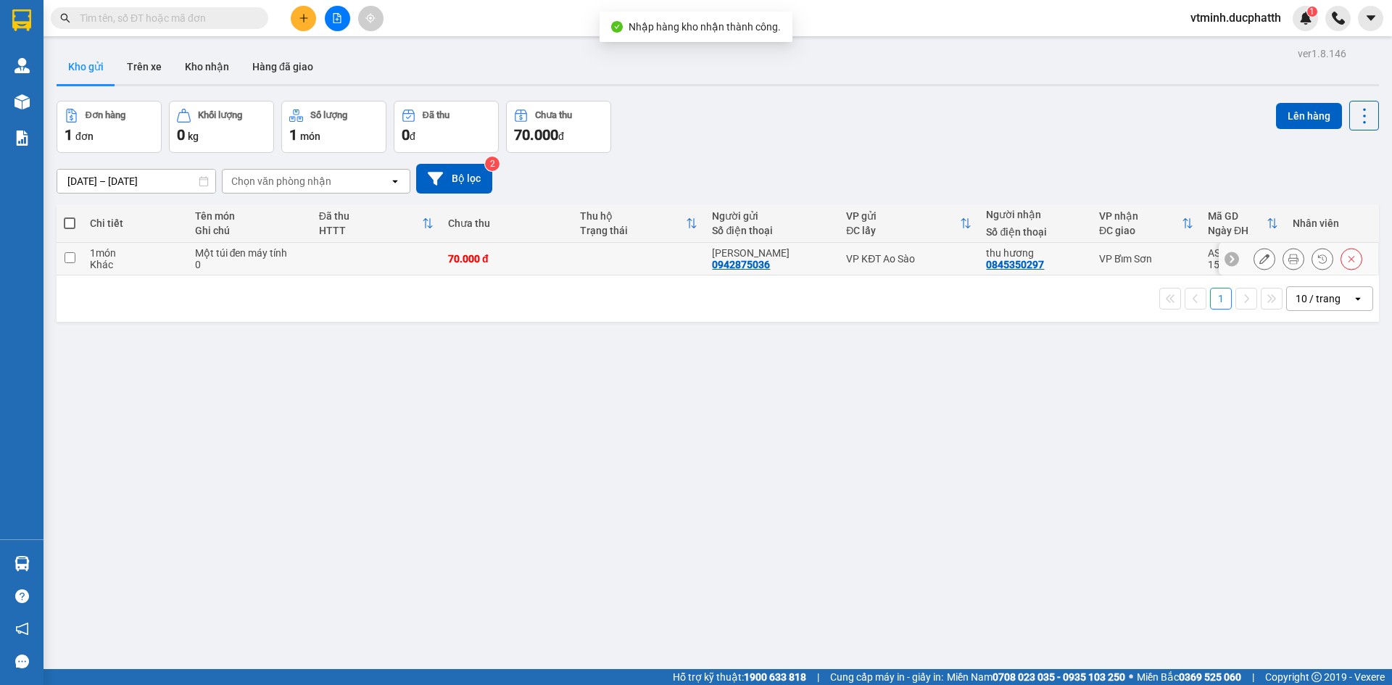
click at [74, 253] on input "checkbox" at bounding box center [70, 257] width 11 height 11
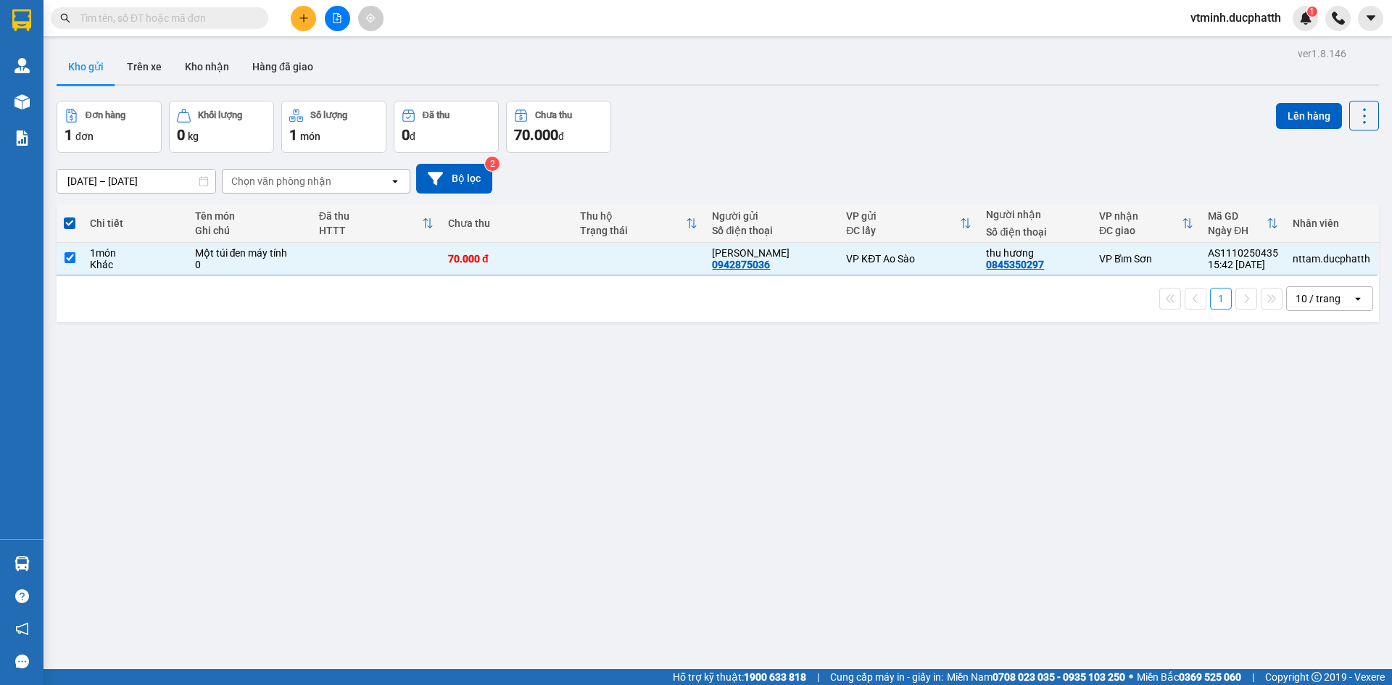
click at [827, 408] on div "ver 1.8.146 Kho gửi Trên xe Kho nhận Hàng đã giao Đơn hàng 1 đơn Khối lượng 0 k…" at bounding box center [718, 385] width 1334 height 685
click at [80, 255] on td at bounding box center [70, 259] width 26 height 33
checkbox input "false"
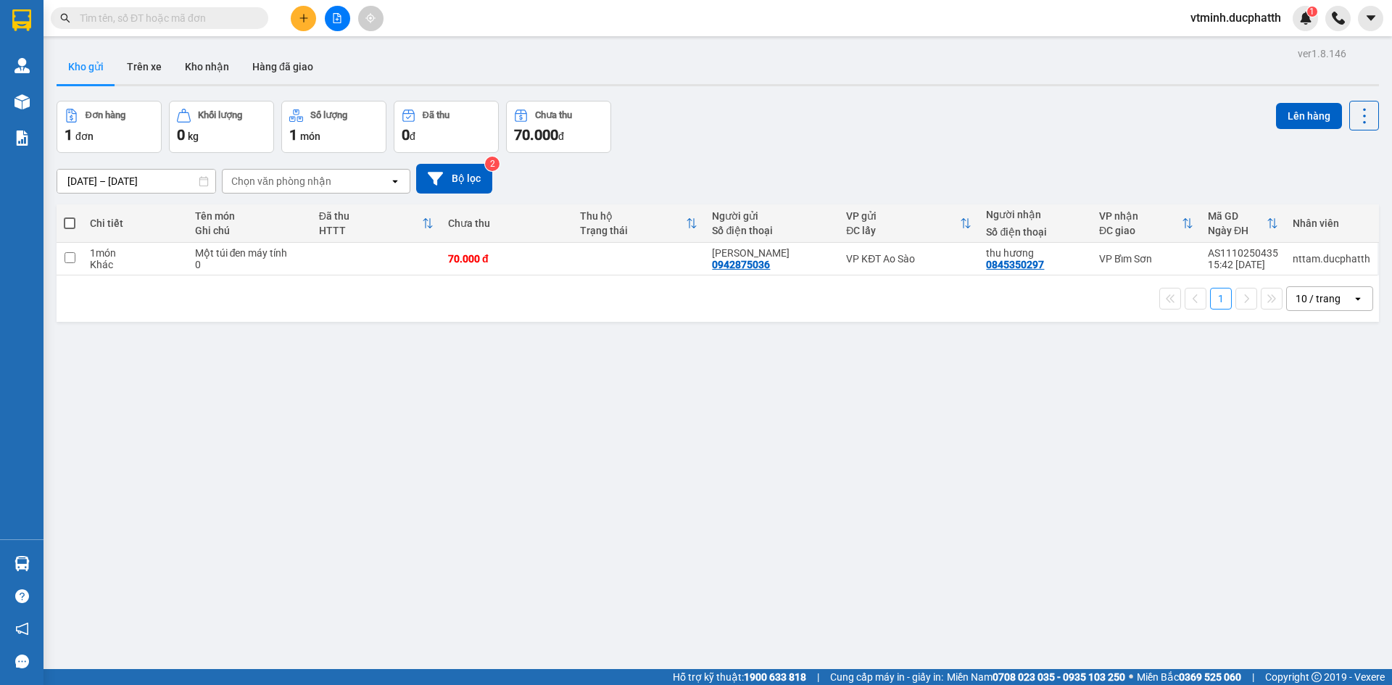
click at [281, 178] on div "Chọn văn phòng nhận" at bounding box center [281, 181] width 100 height 14
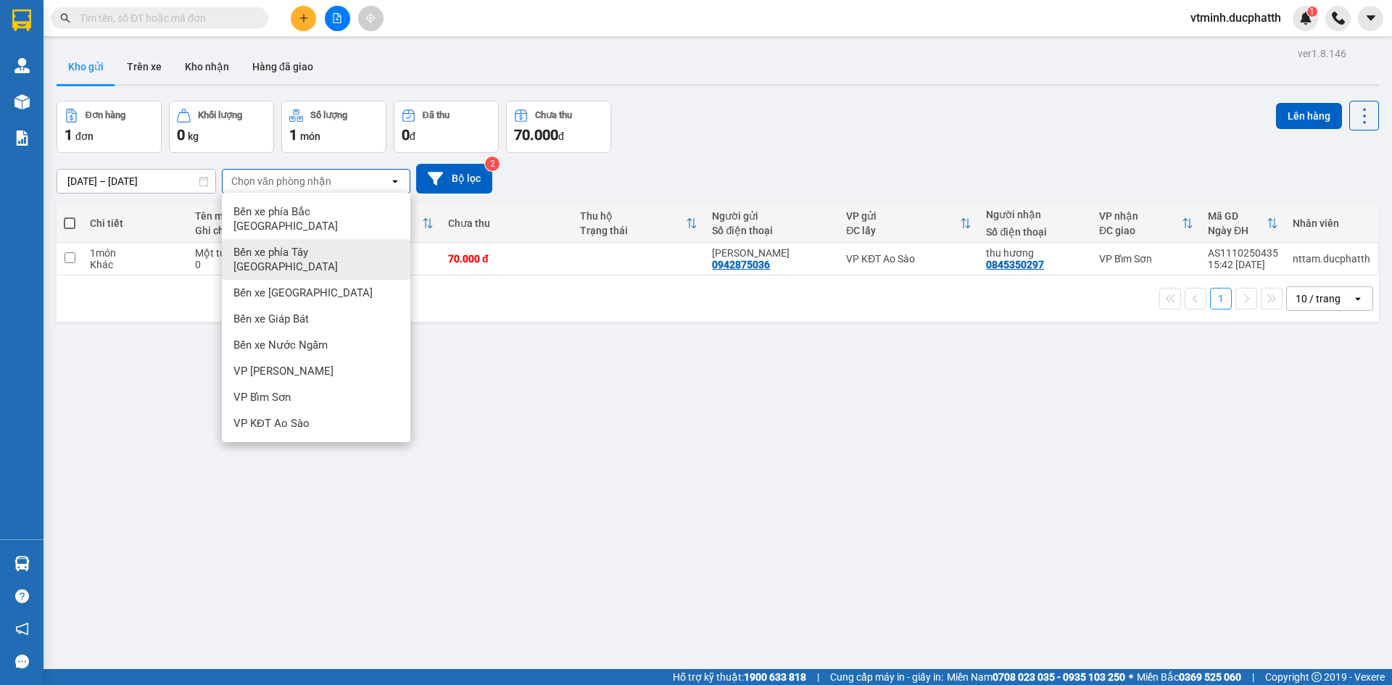
click at [151, 373] on div "ver 1.8.146 Kho gửi Trên xe Kho nhận Hàng đã giao Đơn hàng 1 đơn Khối lượng 0 k…" at bounding box center [718, 385] width 1334 height 685
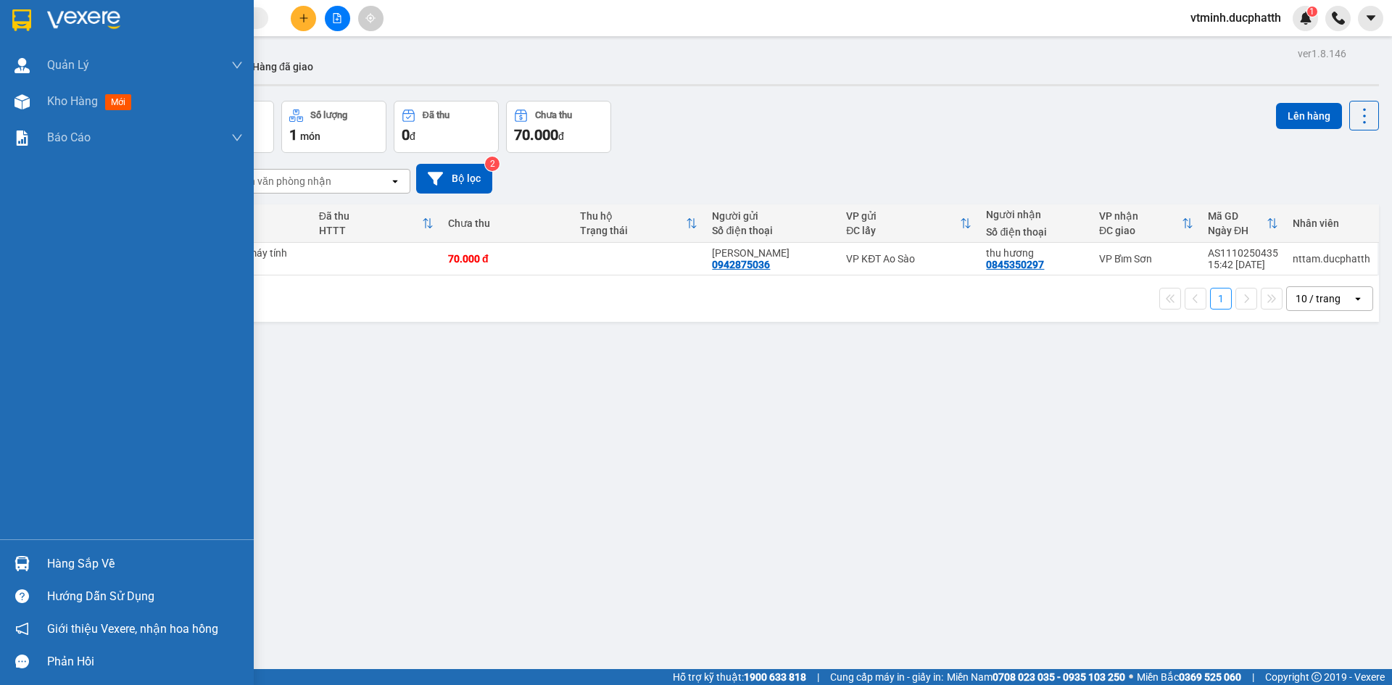
click at [93, 554] on div "Hàng sắp về" at bounding box center [145, 564] width 196 height 22
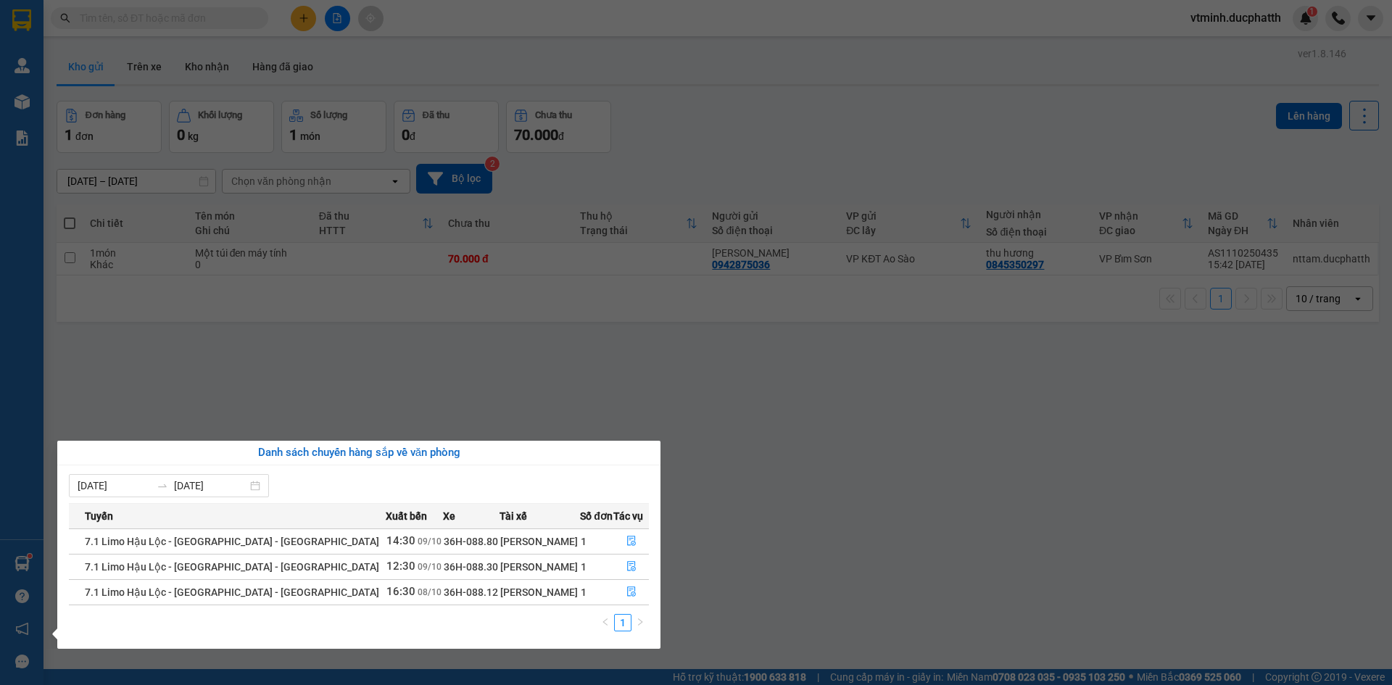
click at [386, 593] on span "16:30" at bounding box center [400, 591] width 29 height 13
click at [626, 591] on icon "file-done" at bounding box center [631, 591] width 10 height 10
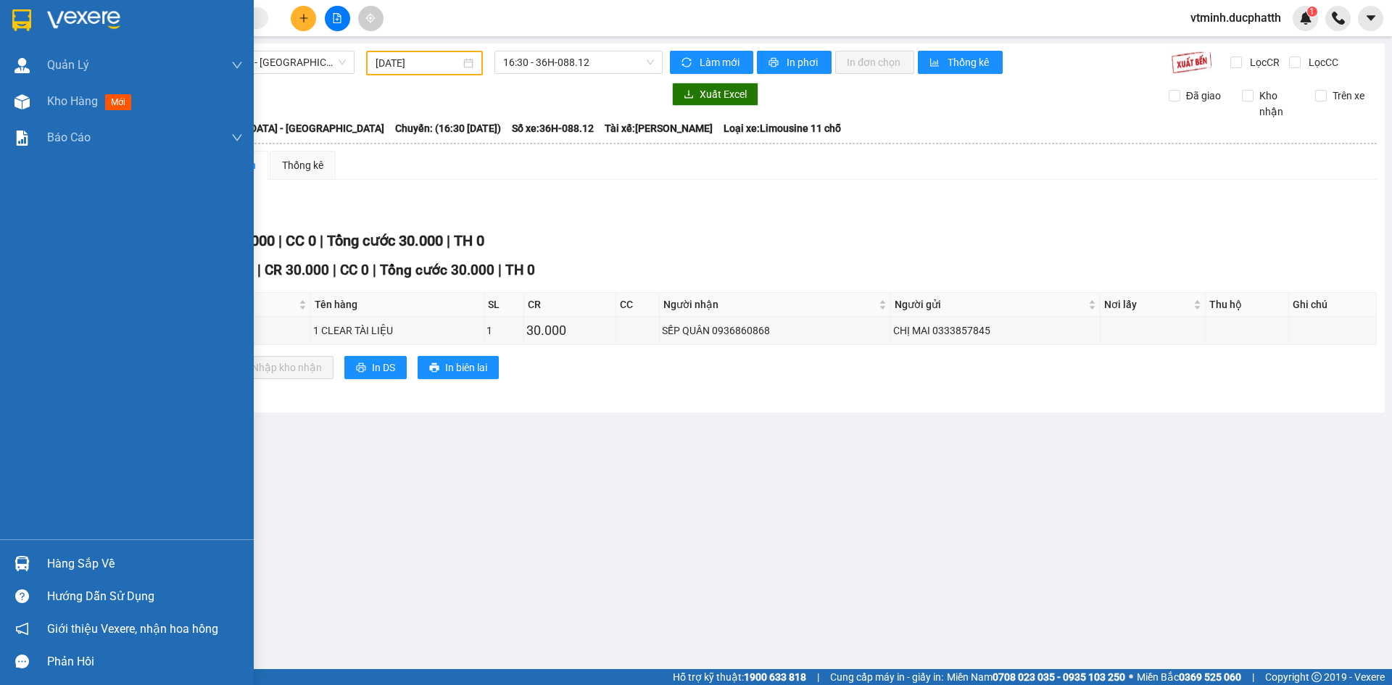
click at [109, 569] on div "Hàng sắp về" at bounding box center [145, 564] width 196 height 22
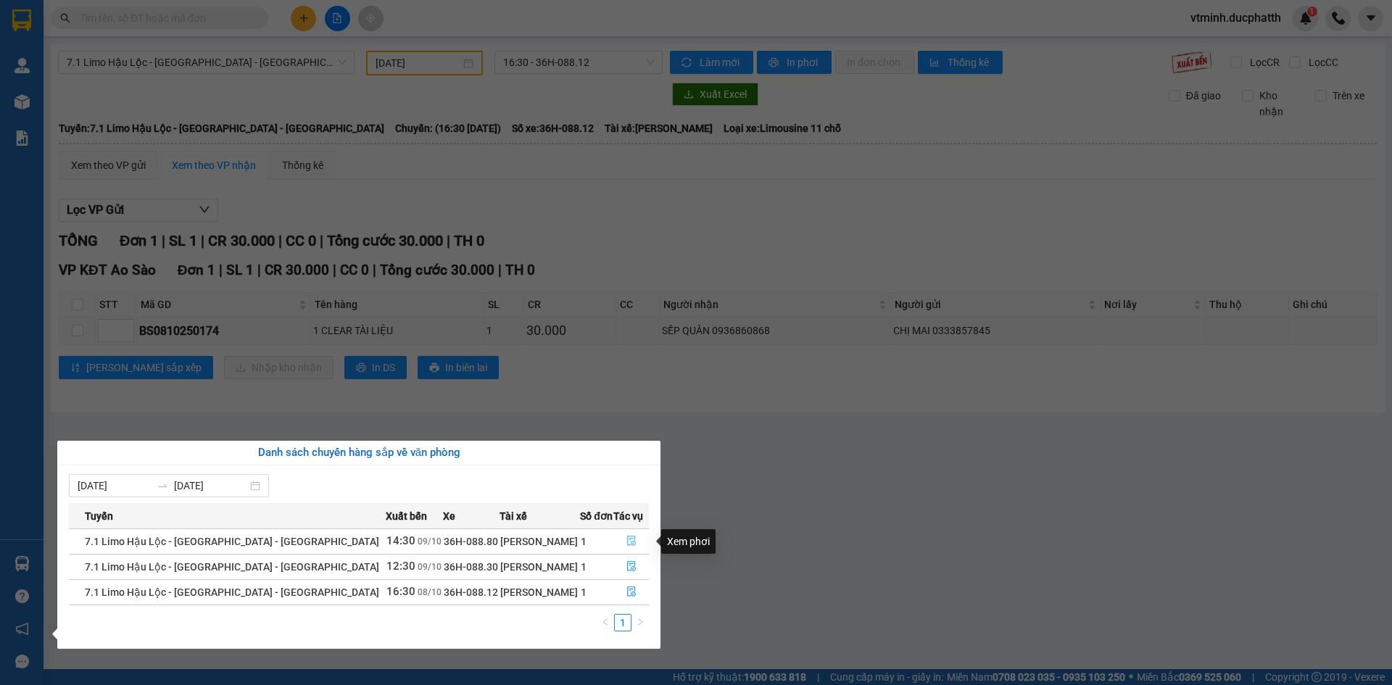
click at [627, 541] on icon "file-done" at bounding box center [631, 541] width 9 height 10
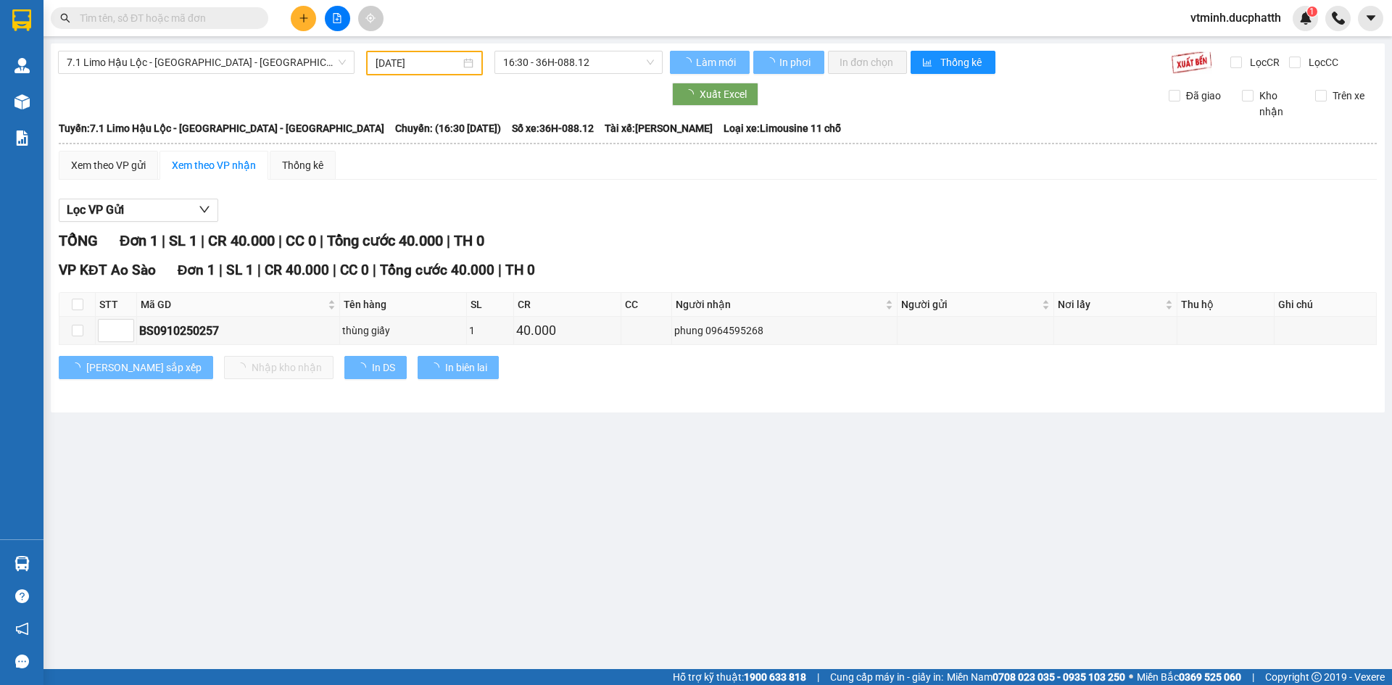
type input "[DATE]"
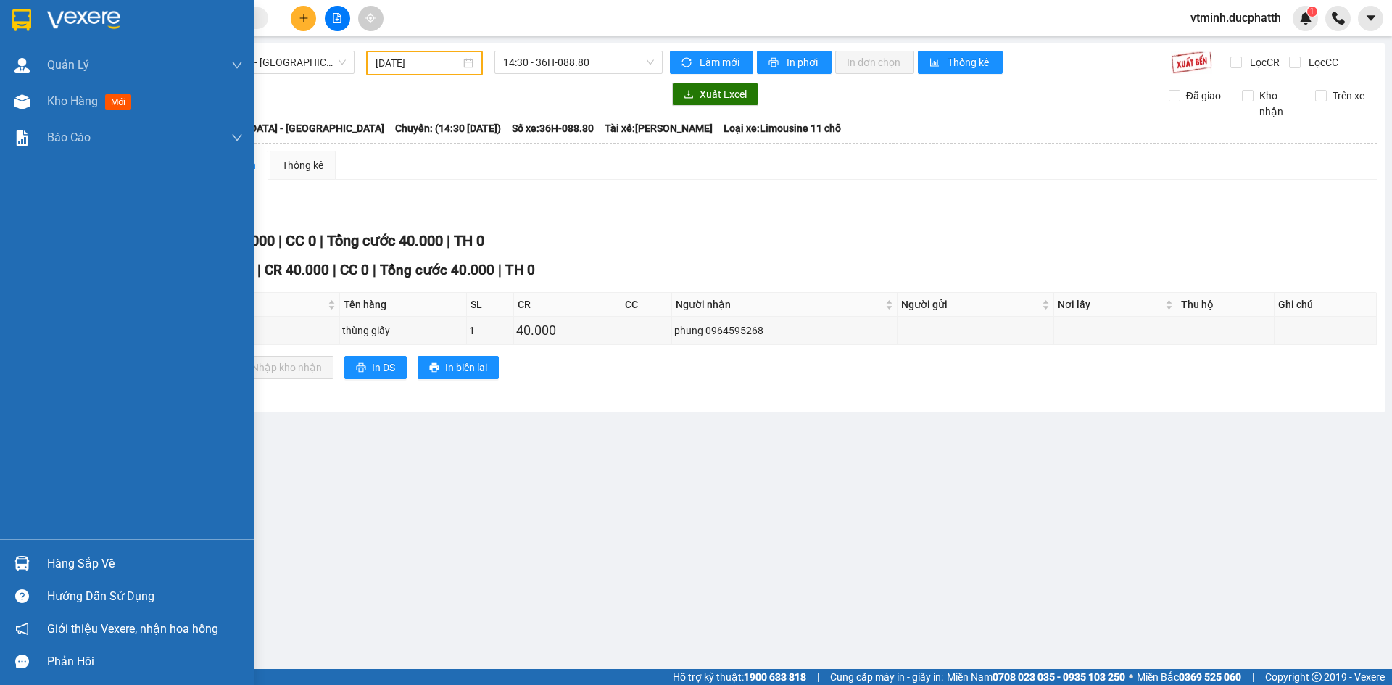
click at [91, 566] on div "Hàng sắp về" at bounding box center [145, 564] width 196 height 22
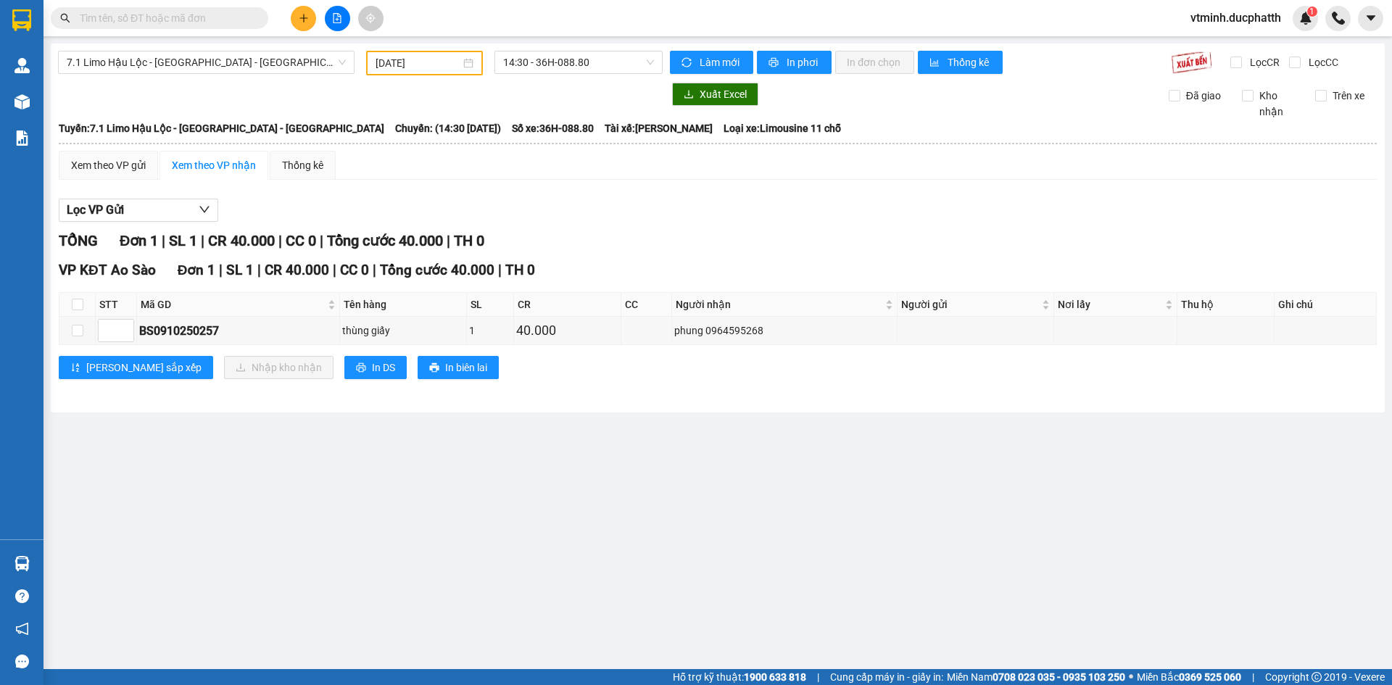
click at [539, 233] on section "Kết quả tìm kiếm ( 0 ) Bộ lọc No Data vtminh.ducphatth 1 Quản [PERSON_NAME] lý …" at bounding box center [696, 342] width 1392 height 685
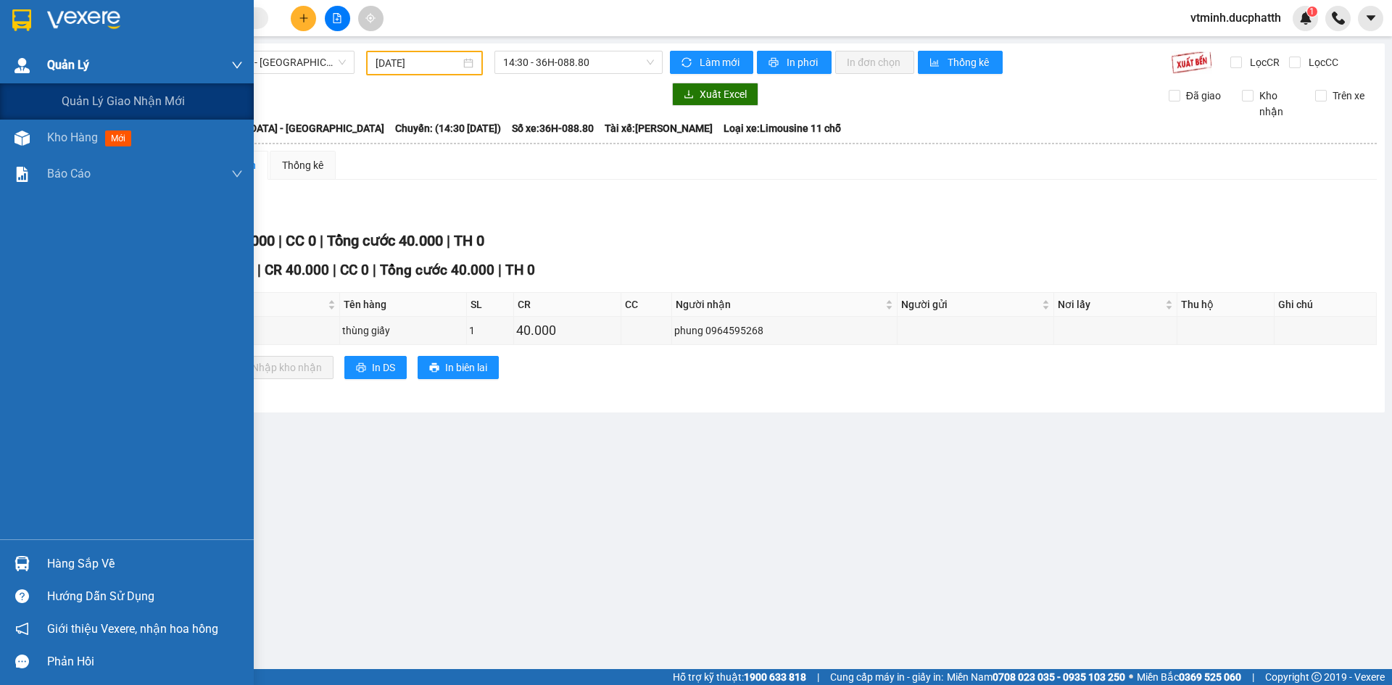
click at [63, 67] on span "Quản Lý" at bounding box center [68, 65] width 42 height 18
click at [81, 104] on span "Quản lý giao nhận mới" at bounding box center [123, 101] width 123 height 18
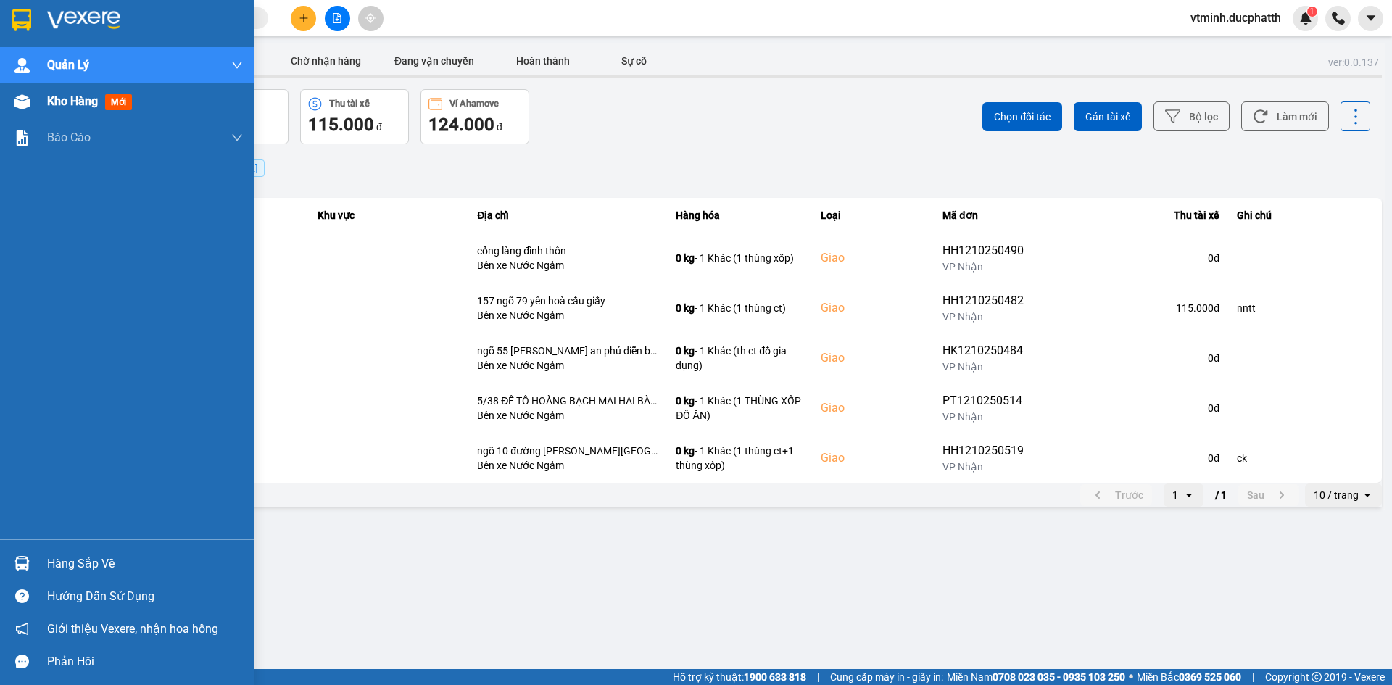
click at [59, 104] on span "Kho hàng" at bounding box center [72, 101] width 51 height 14
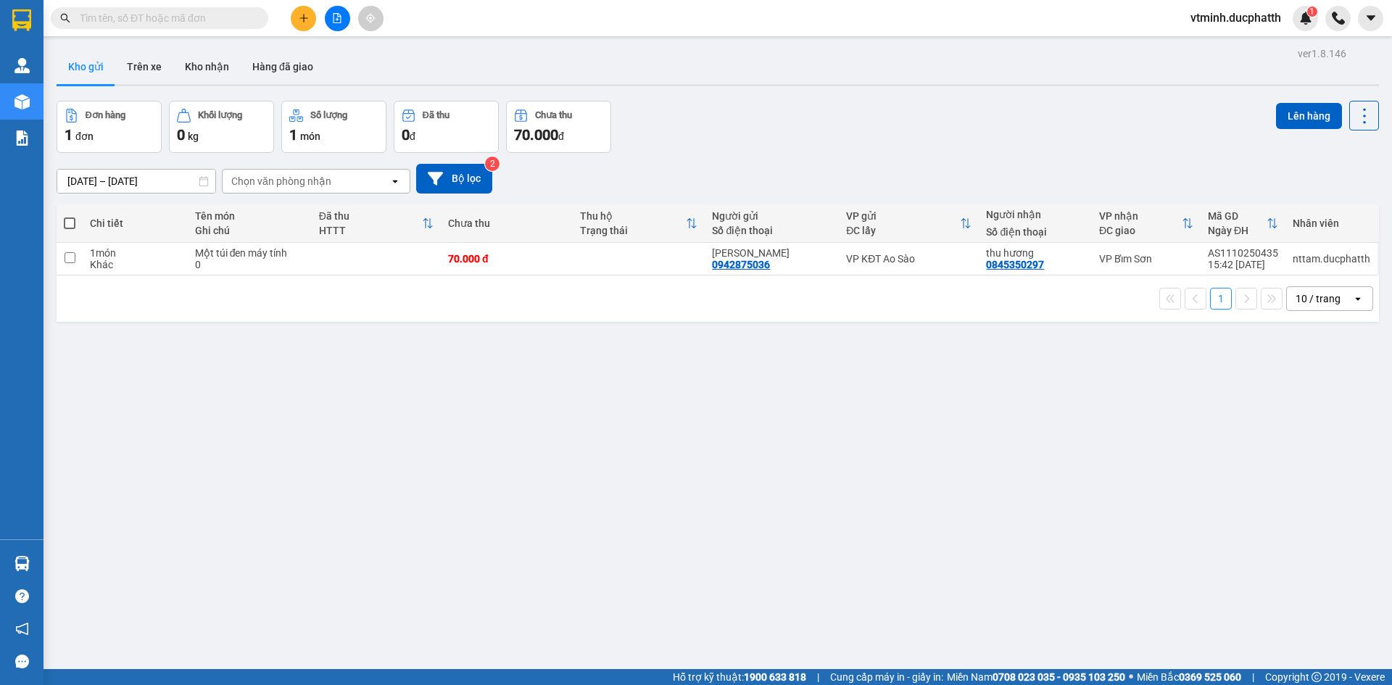
click at [329, 123] on button "Số lượng 1 món" at bounding box center [333, 127] width 105 height 52
click at [277, 71] on button "Hàng đã giao" at bounding box center [283, 66] width 84 height 35
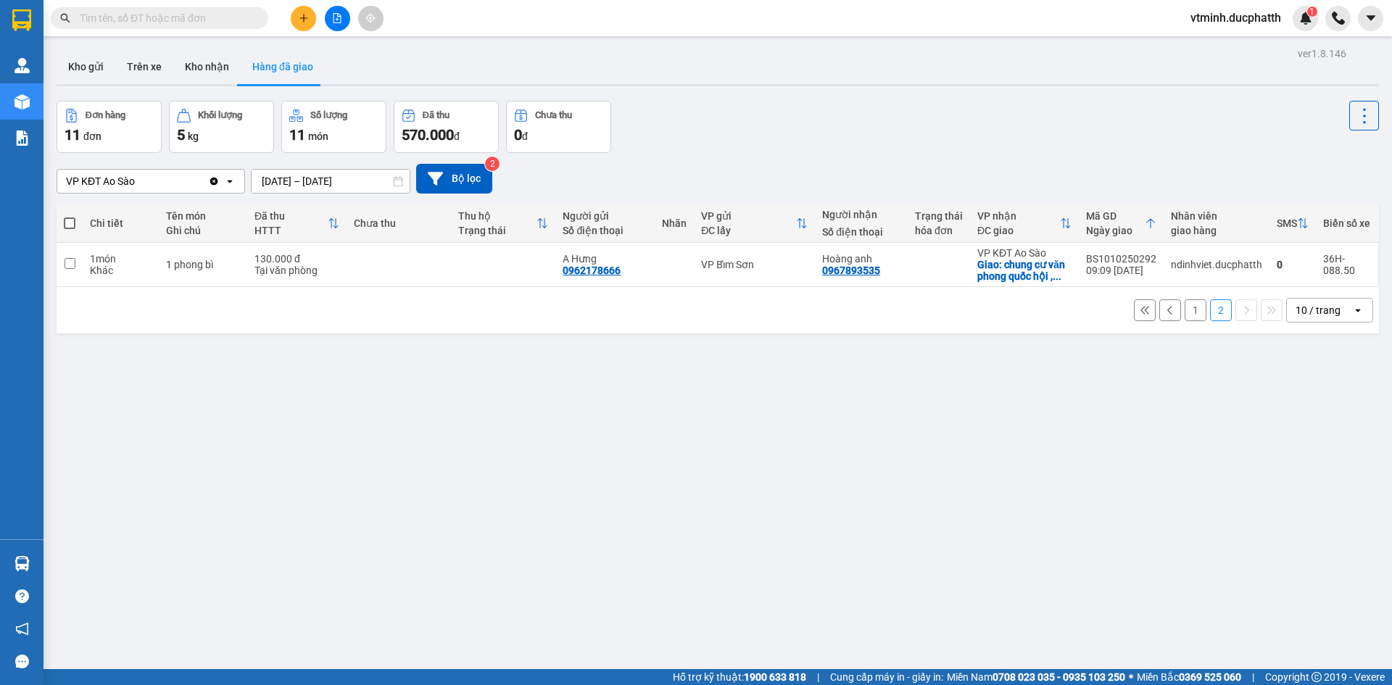
click at [153, 180] on div "VP KĐT Ao Sào" at bounding box center [132, 181] width 151 height 23
click at [191, 414] on div "ver 1.8.146 Kho gửi Trên xe Kho nhận Hàng đã giao Đơn hàng 11 đơn Khối lượng 5 …" at bounding box center [718, 385] width 1334 height 685
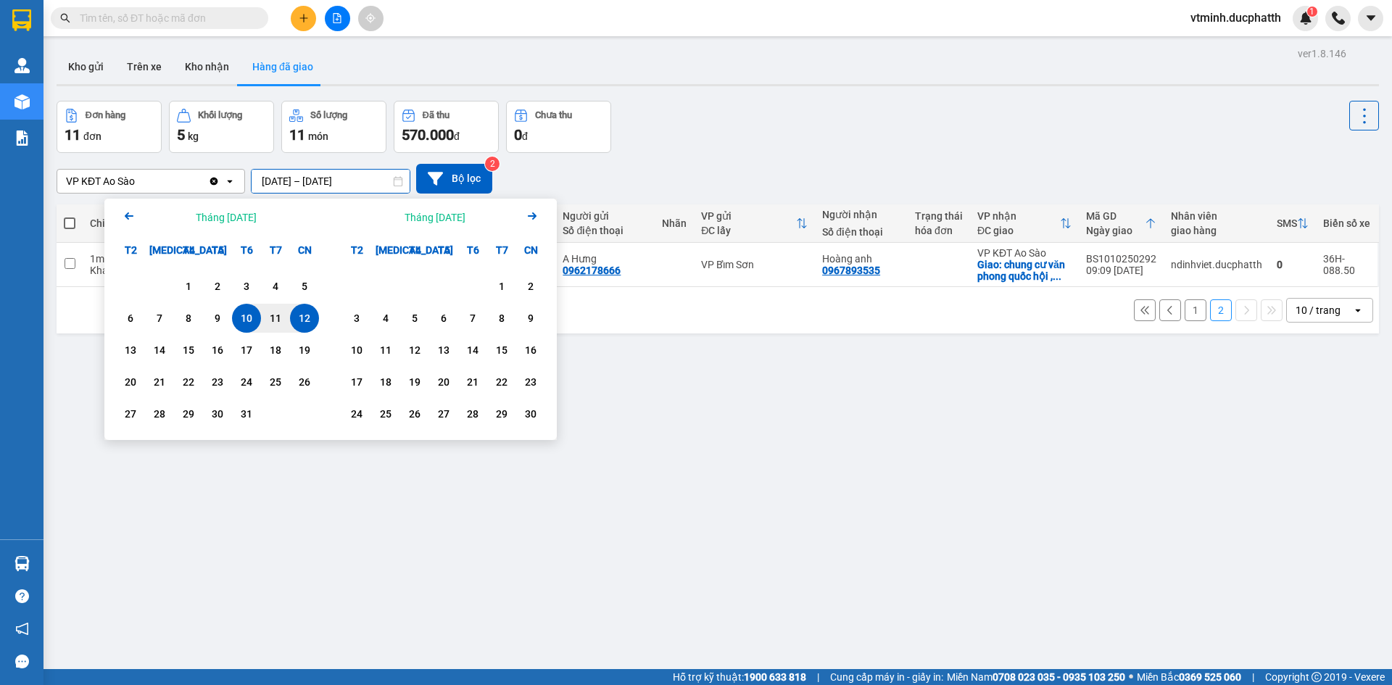
click at [304, 186] on input "[DATE] – [DATE]" at bounding box center [331, 181] width 158 height 23
click at [301, 320] on div "12" at bounding box center [304, 318] width 20 height 17
click at [261, 321] on div "11" at bounding box center [275, 318] width 29 height 29
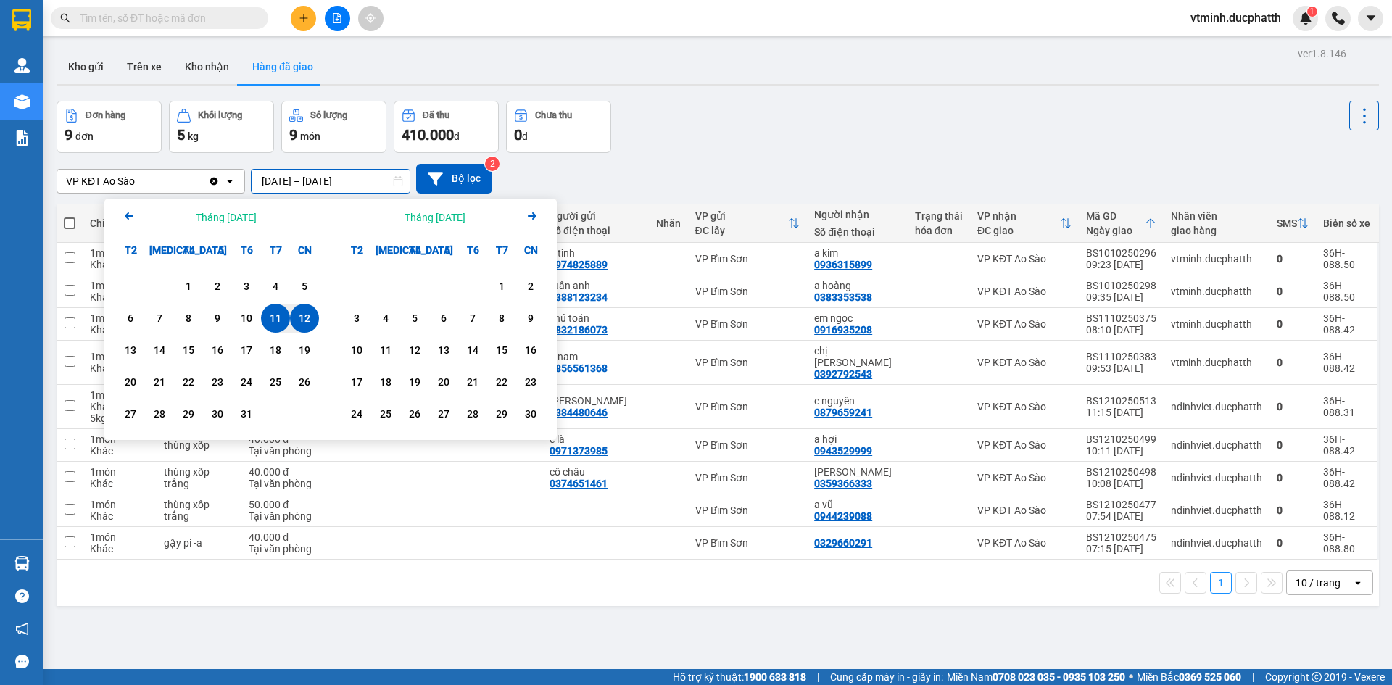
click at [281, 183] on input "[DATE] – [DATE]" at bounding box center [331, 181] width 158 height 23
click at [247, 323] on div "10" at bounding box center [246, 318] width 20 height 17
click at [303, 317] on div "12" at bounding box center [304, 318] width 20 height 17
type input "[DATE] – [DATE]"
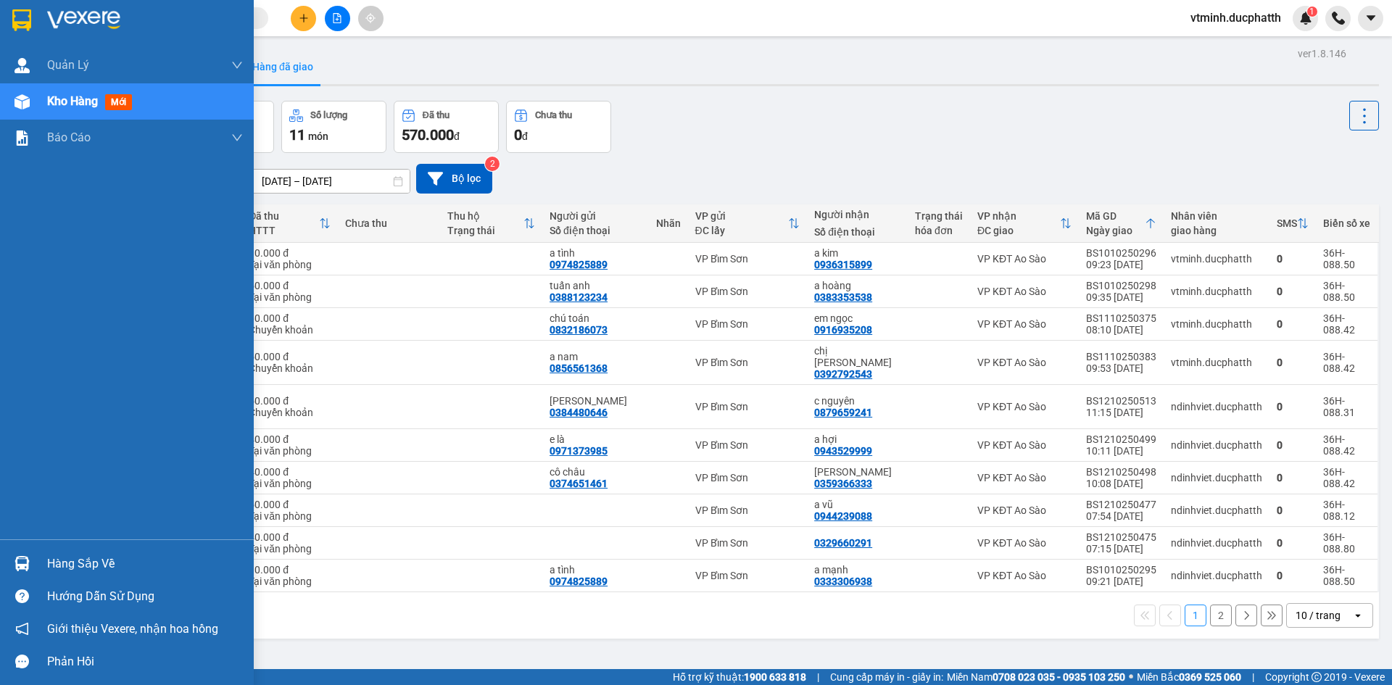
click at [41, 563] on div "Hàng sắp về" at bounding box center [127, 563] width 254 height 33
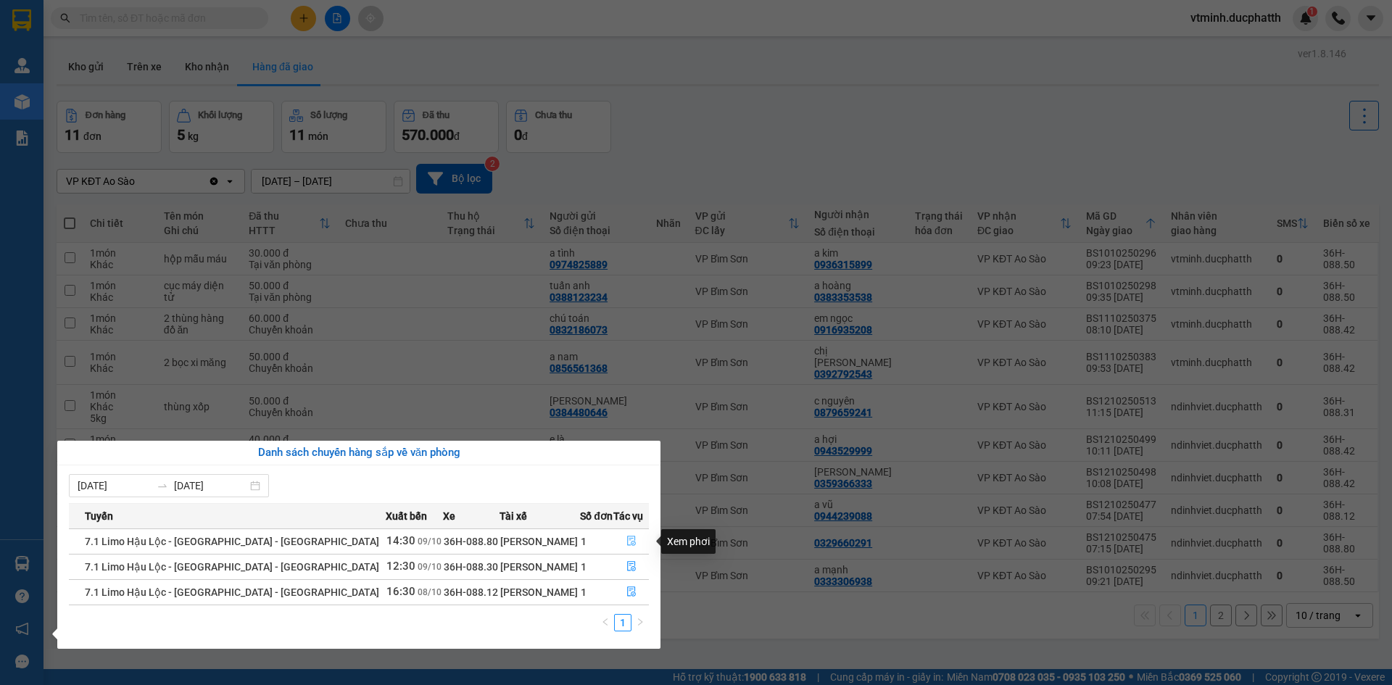
click at [627, 539] on icon "file-done" at bounding box center [631, 541] width 9 height 10
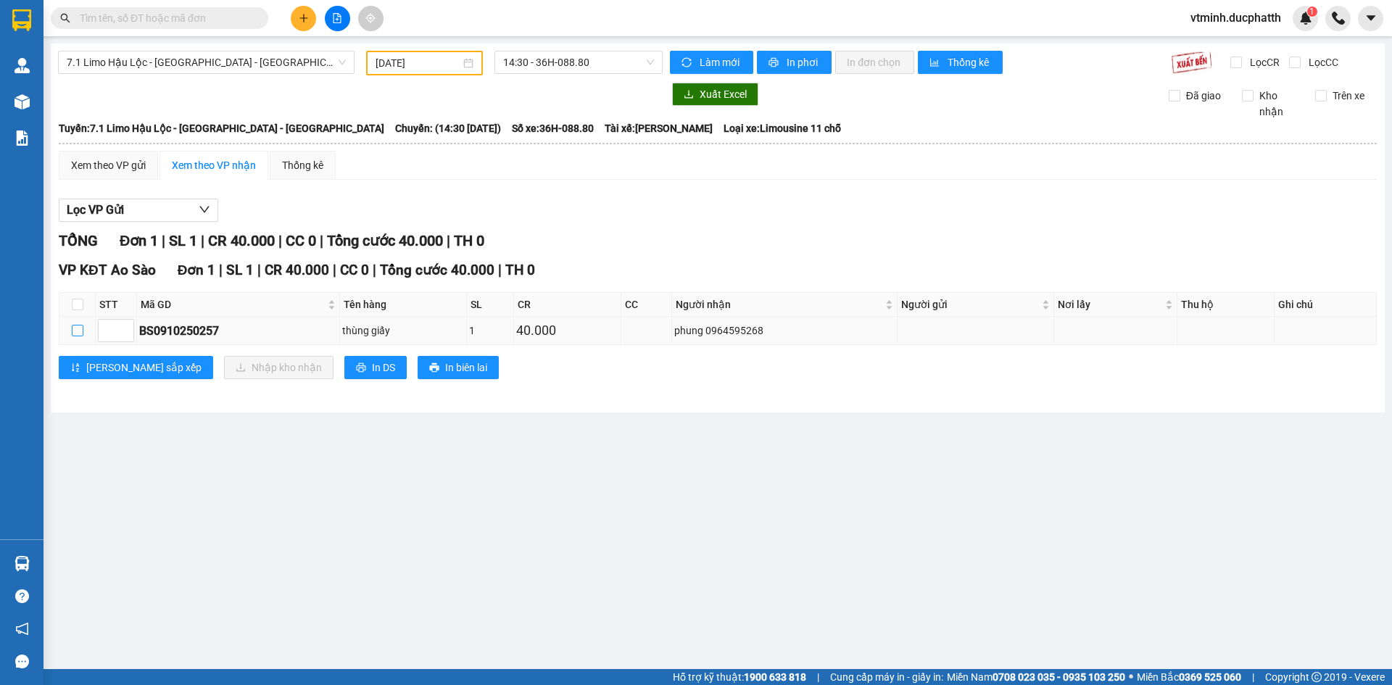
click at [79, 327] on input "checkbox" at bounding box center [78, 331] width 12 height 12
checkbox input "true"
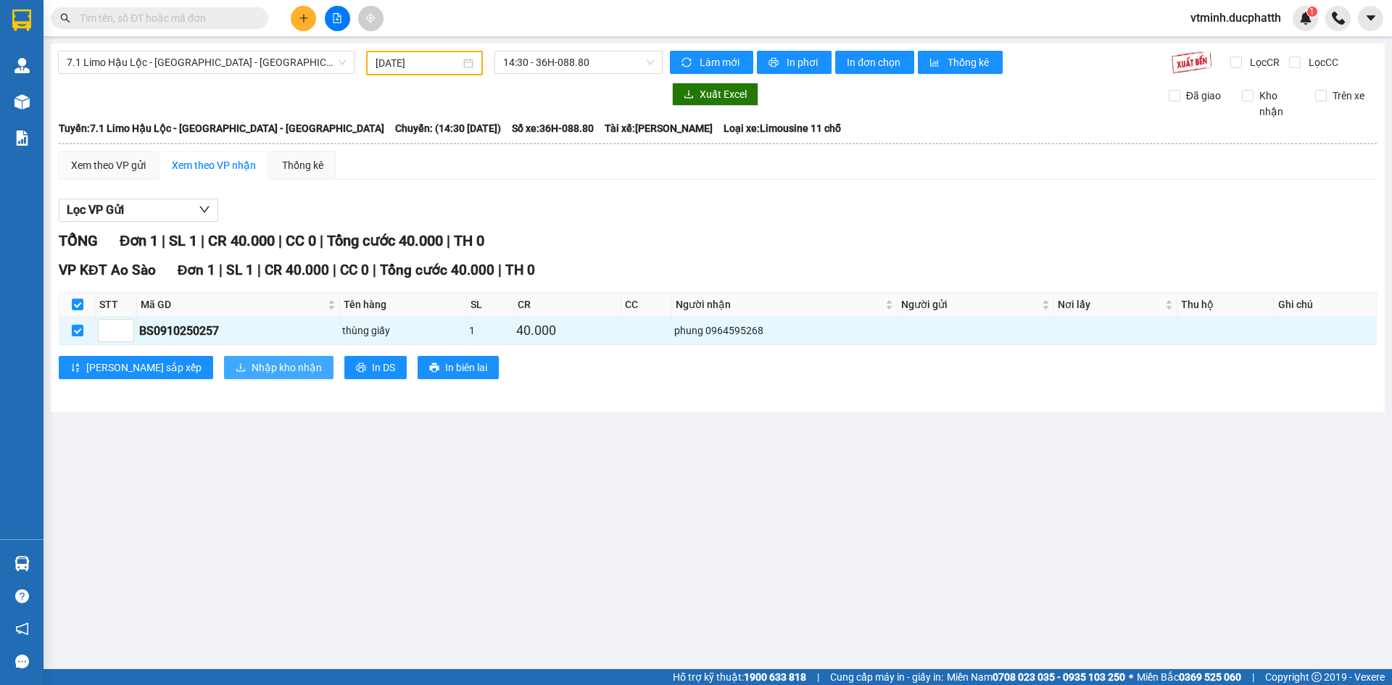
click at [252, 368] on span "Nhập kho nhận" at bounding box center [287, 368] width 70 height 16
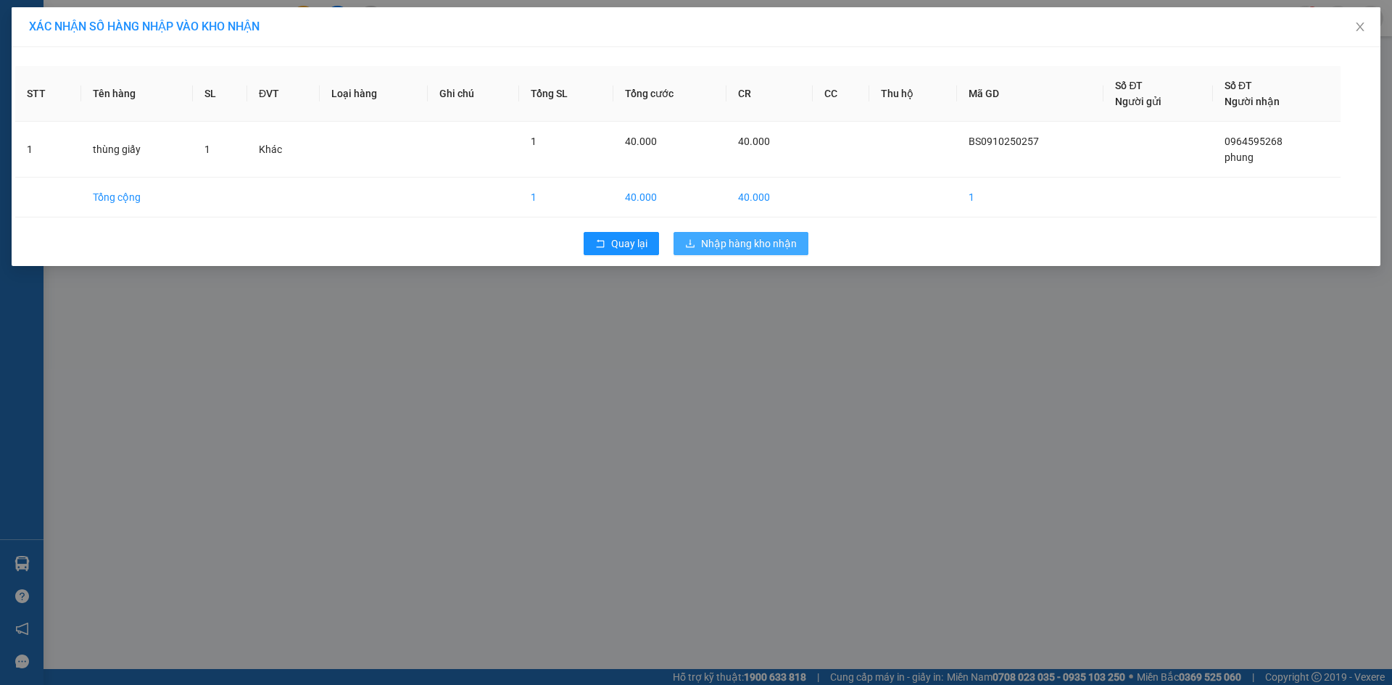
click at [716, 243] on span "Nhập hàng kho nhận" at bounding box center [749, 244] width 96 height 16
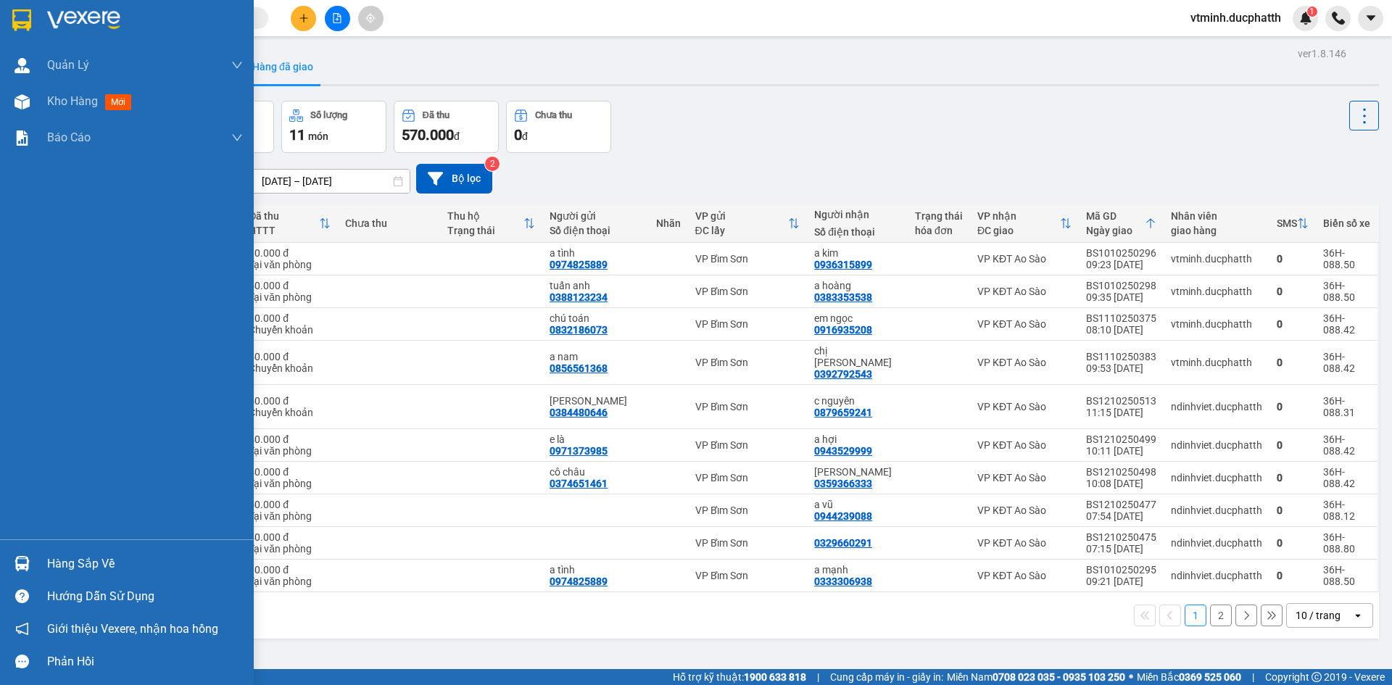
click at [78, 564] on div "Hàng sắp về" at bounding box center [145, 564] width 196 height 22
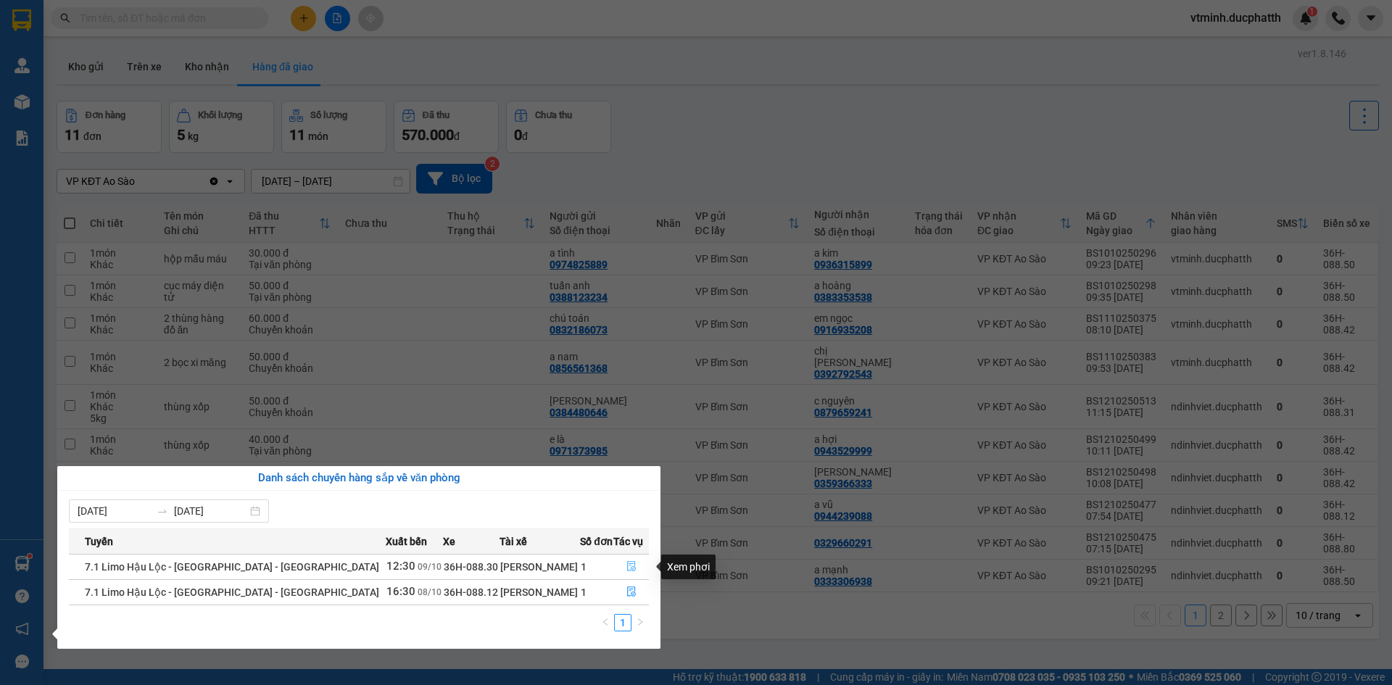
click at [628, 565] on icon "file-done" at bounding box center [631, 566] width 10 height 10
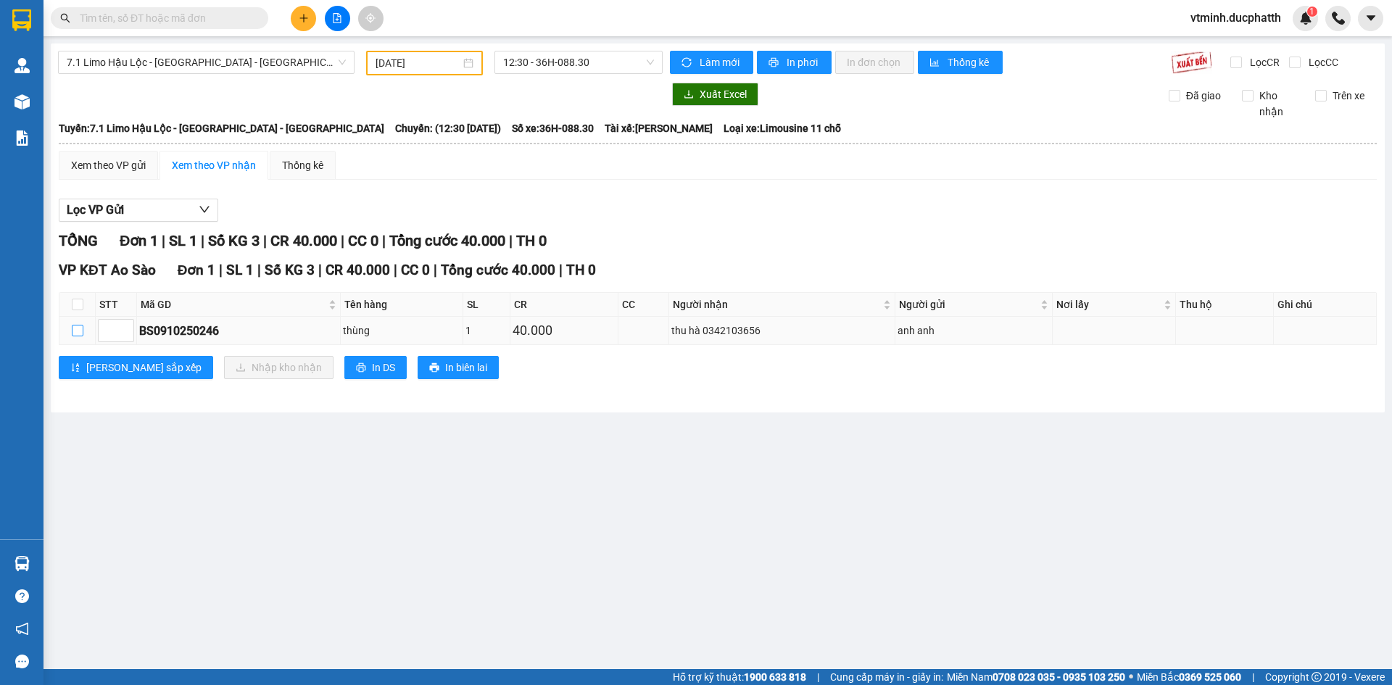
click at [72, 327] on input "checkbox" at bounding box center [78, 331] width 12 height 12
checkbox input "true"
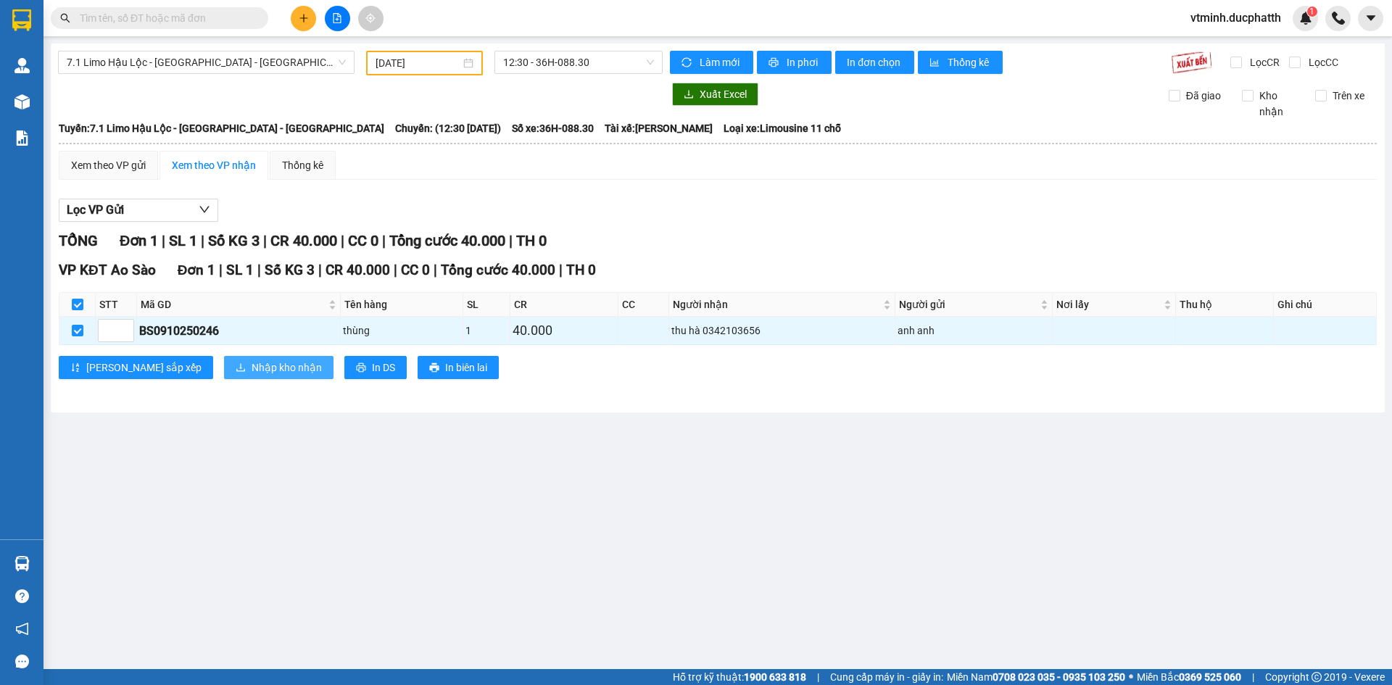
click at [252, 362] on span "Nhập kho nhận" at bounding box center [287, 368] width 70 height 16
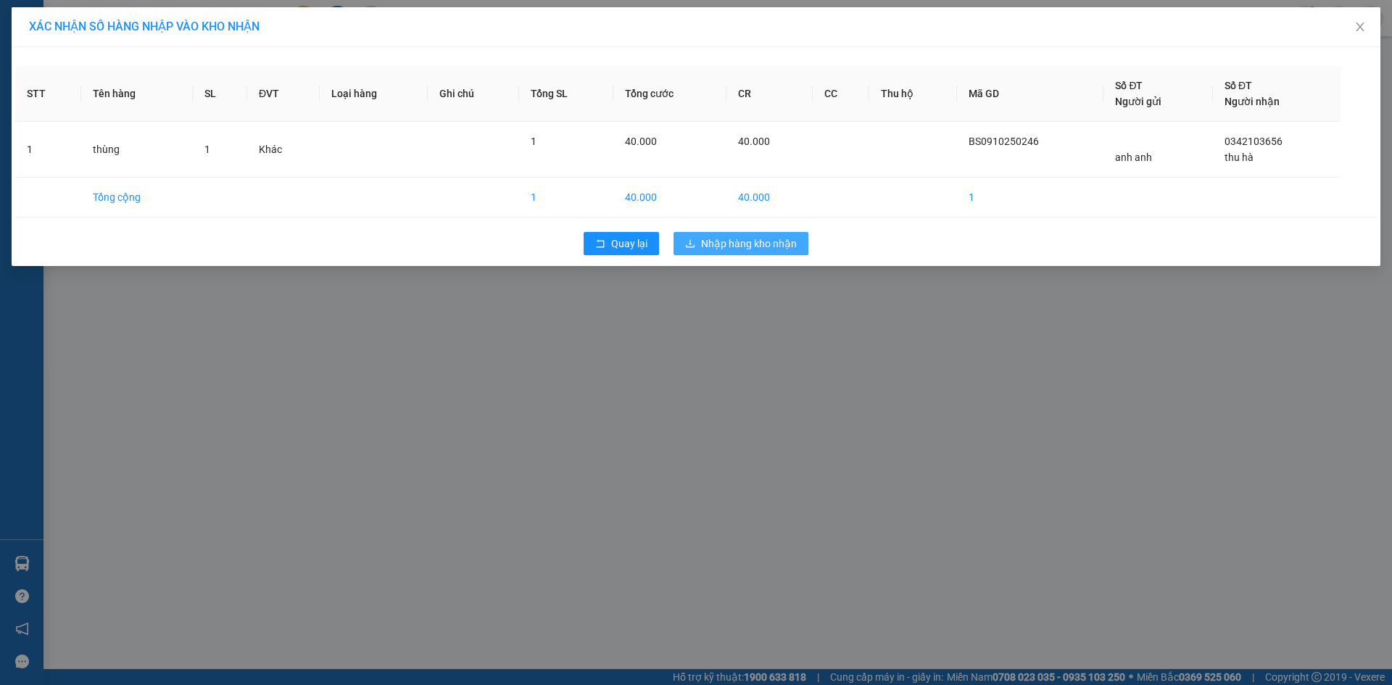
click at [740, 249] on span "Nhập hàng kho nhận" at bounding box center [749, 244] width 96 height 16
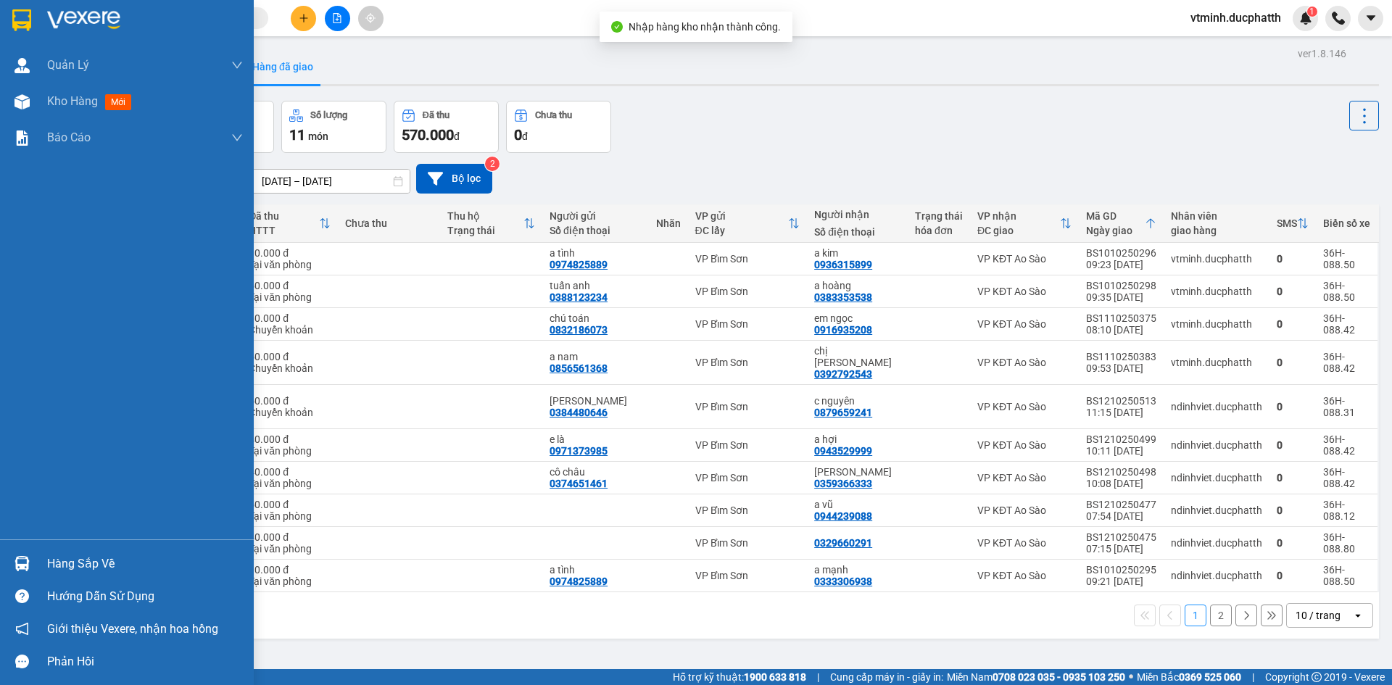
click at [89, 567] on div "Hàng sắp về" at bounding box center [145, 564] width 196 height 22
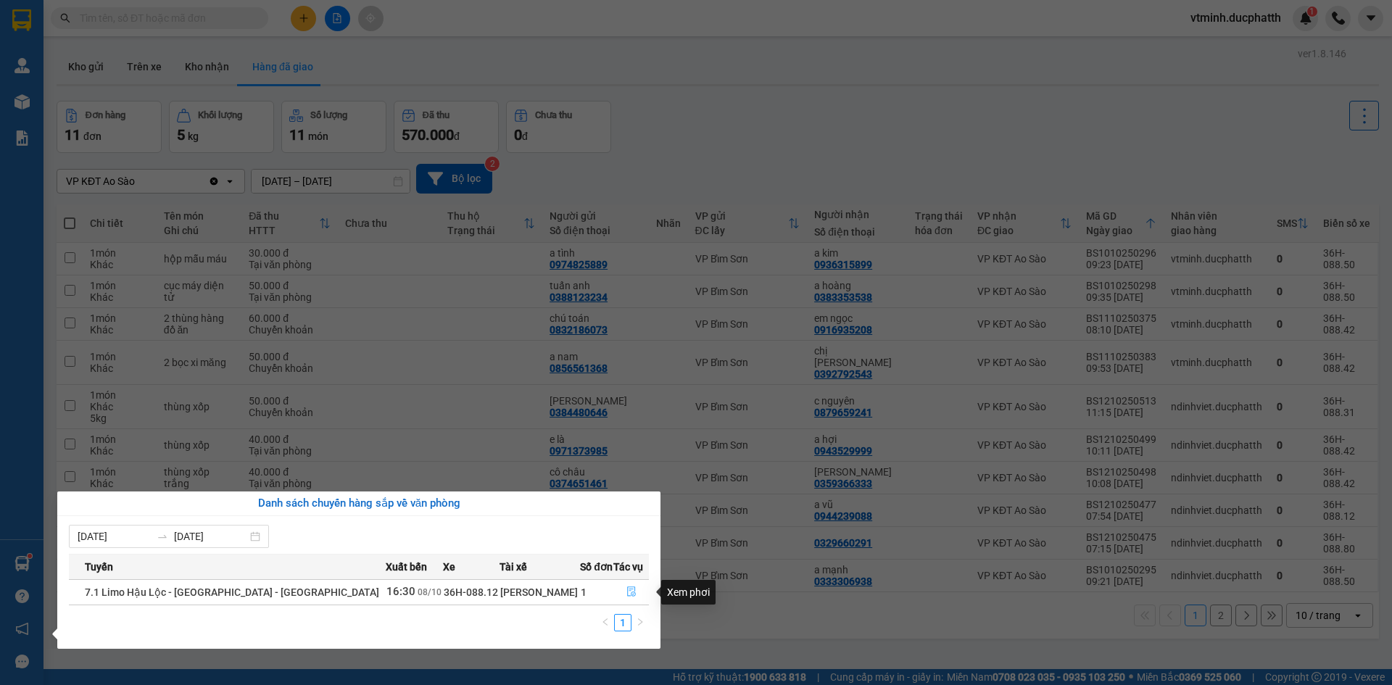
click at [626, 593] on icon "file-done" at bounding box center [631, 591] width 10 height 10
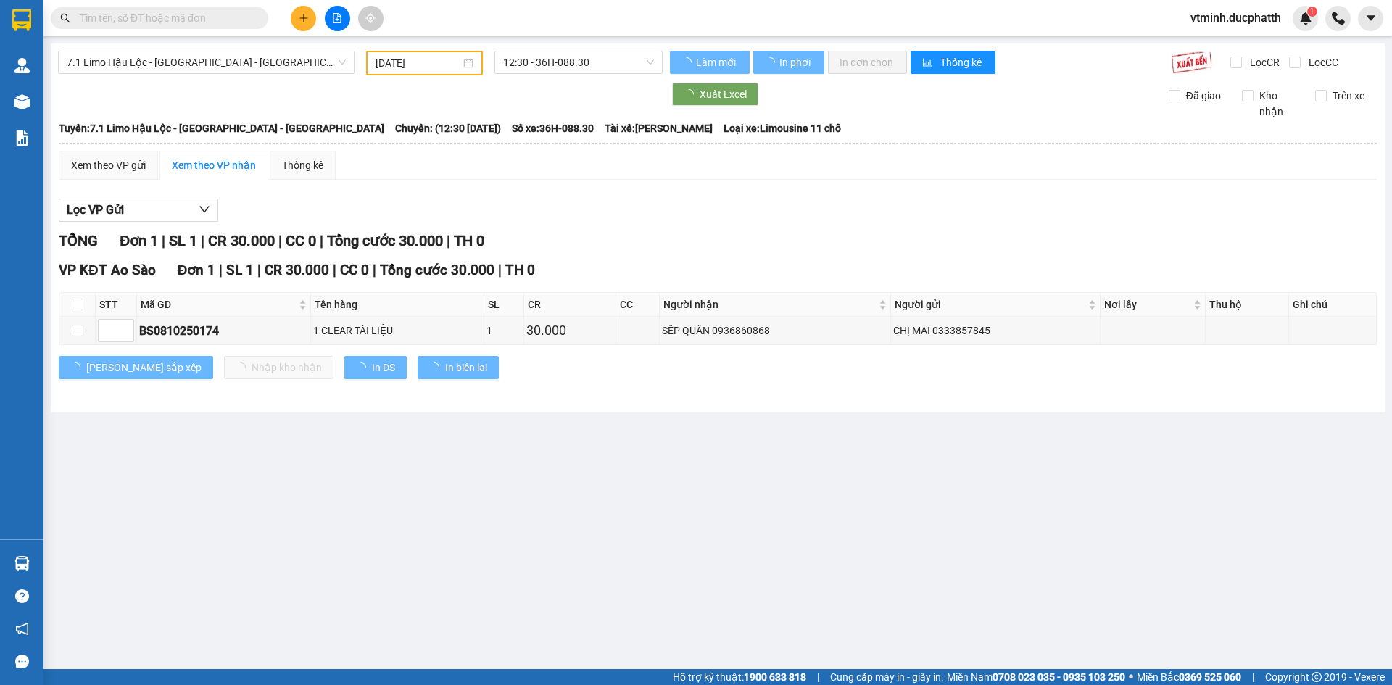
type input "[DATE]"
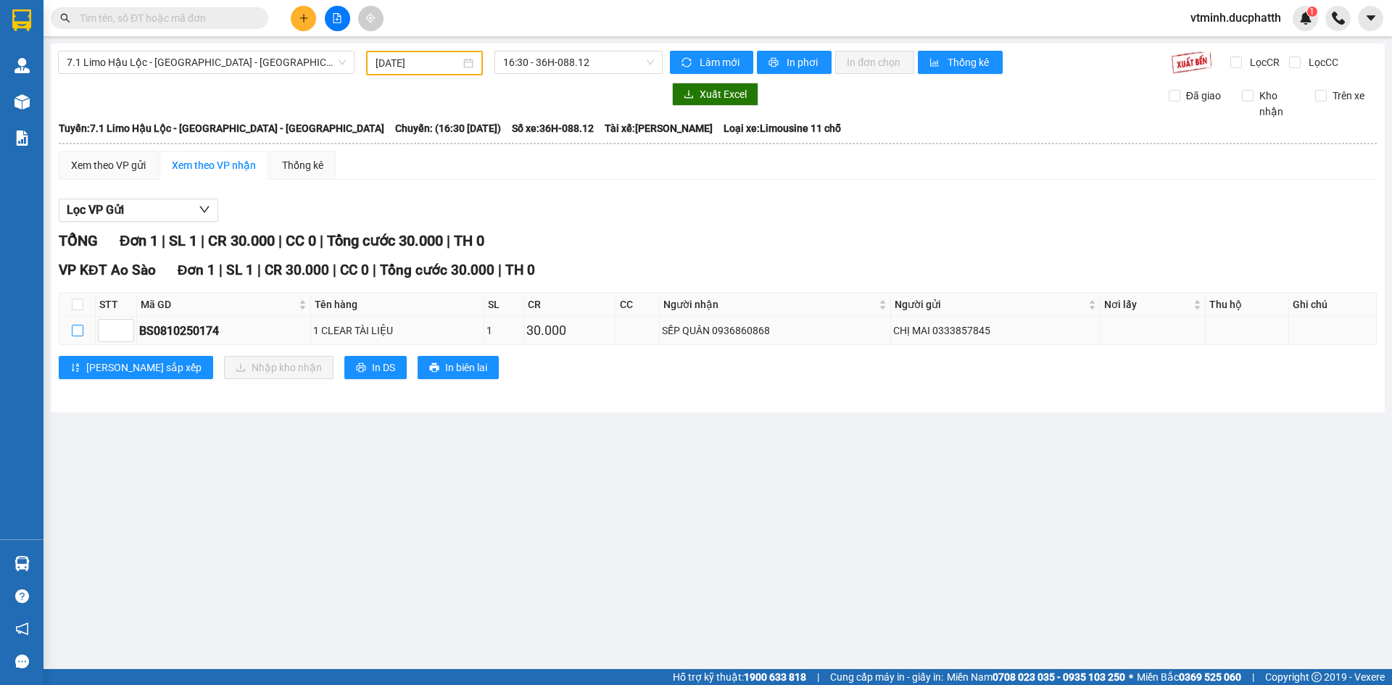
click at [75, 331] on input "checkbox" at bounding box center [78, 331] width 12 height 12
checkbox input "true"
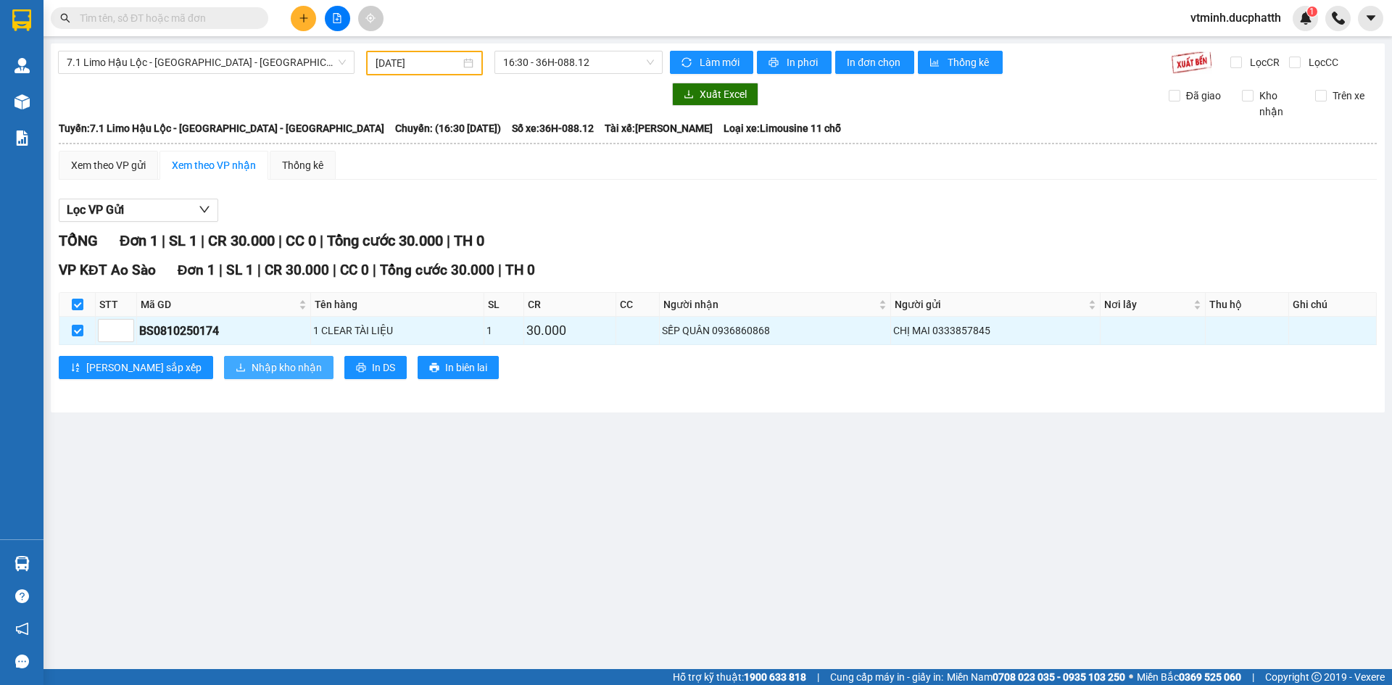
click at [252, 368] on span "Nhập kho nhận" at bounding box center [287, 368] width 70 height 16
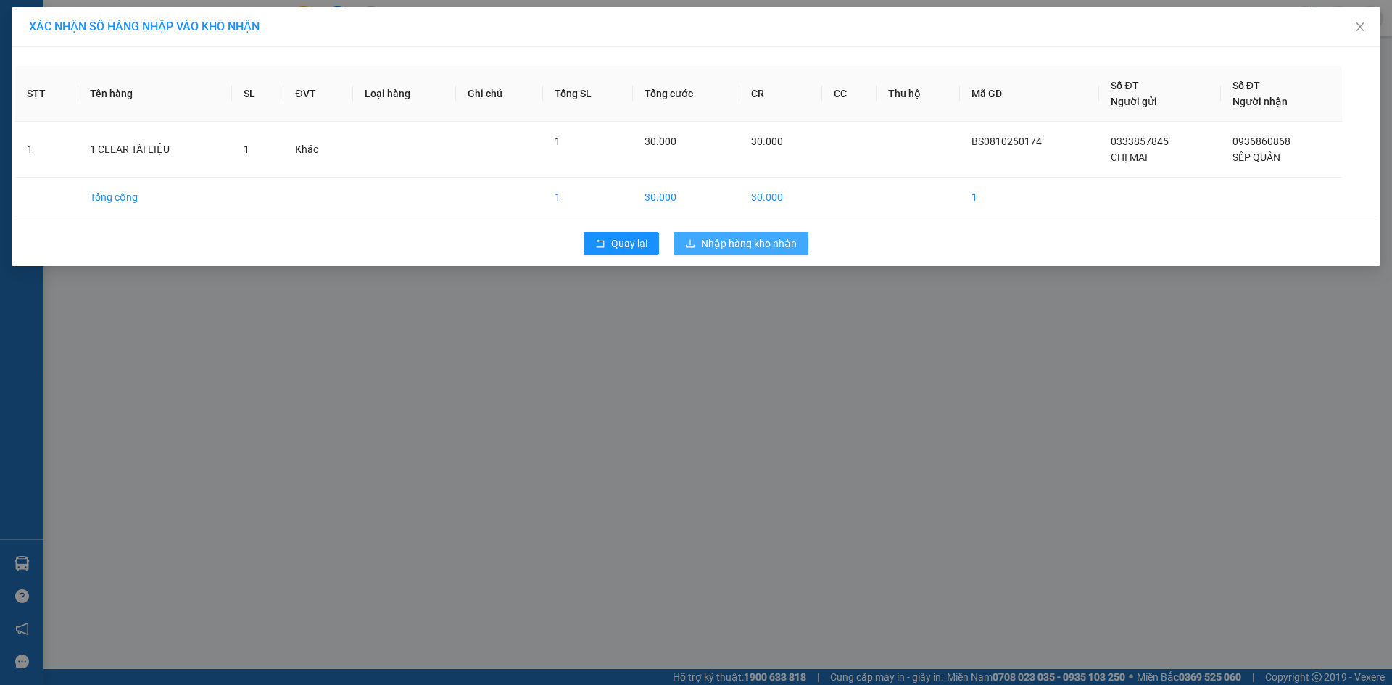
click at [705, 241] on span "Nhập hàng kho nhận" at bounding box center [749, 244] width 96 height 16
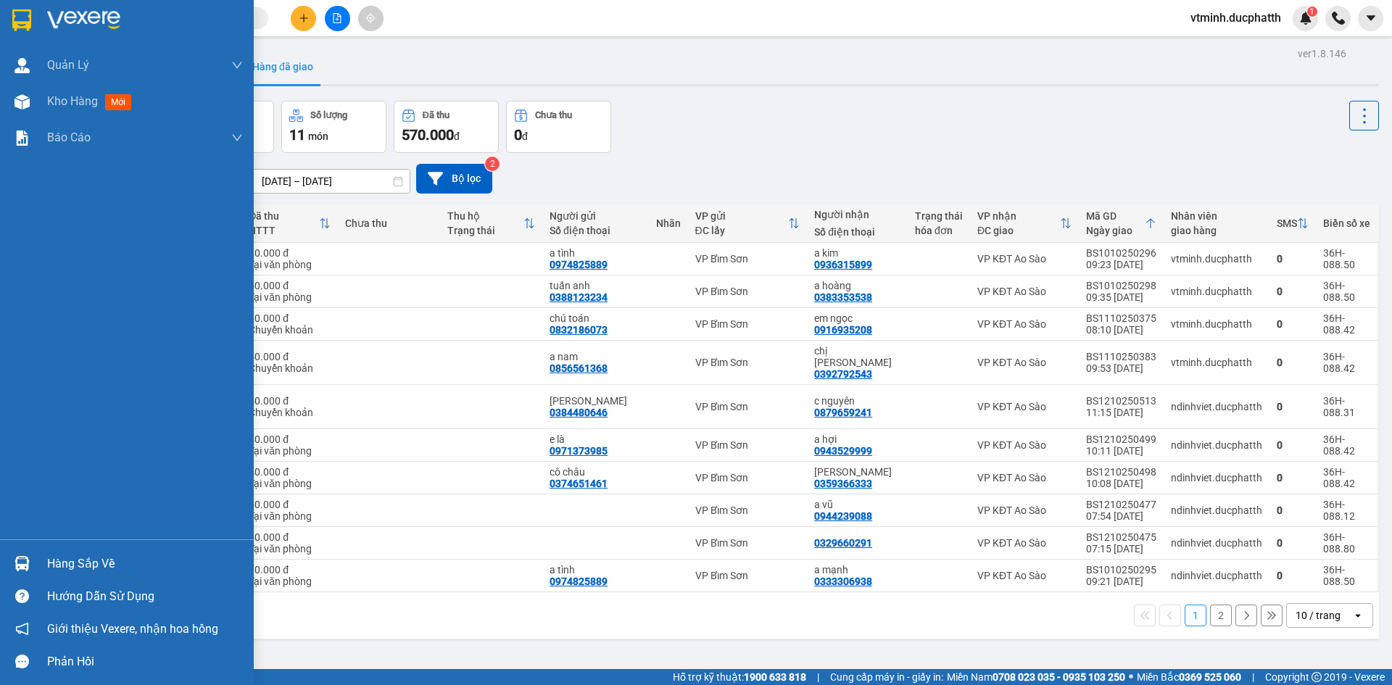
click at [40, 561] on div "Hàng sắp về" at bounding box center [127, 563] width 254 height 33
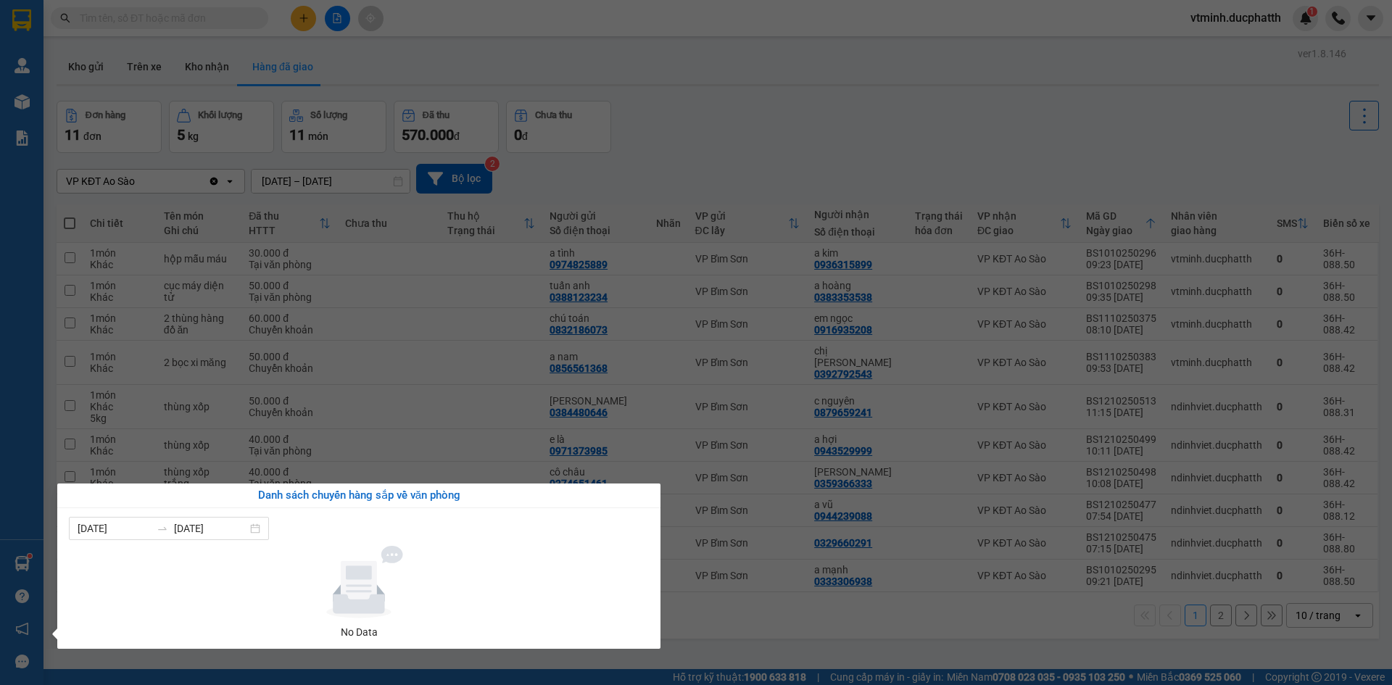
click at [652, 71] on section "Kết quả tìm kiếm ( 0 ) Bộ lọc No Data vtminh.ducphatth 1 Quản [PERSON_NAME] lý …" at bounding box center [696, 342] width 1392 height 685
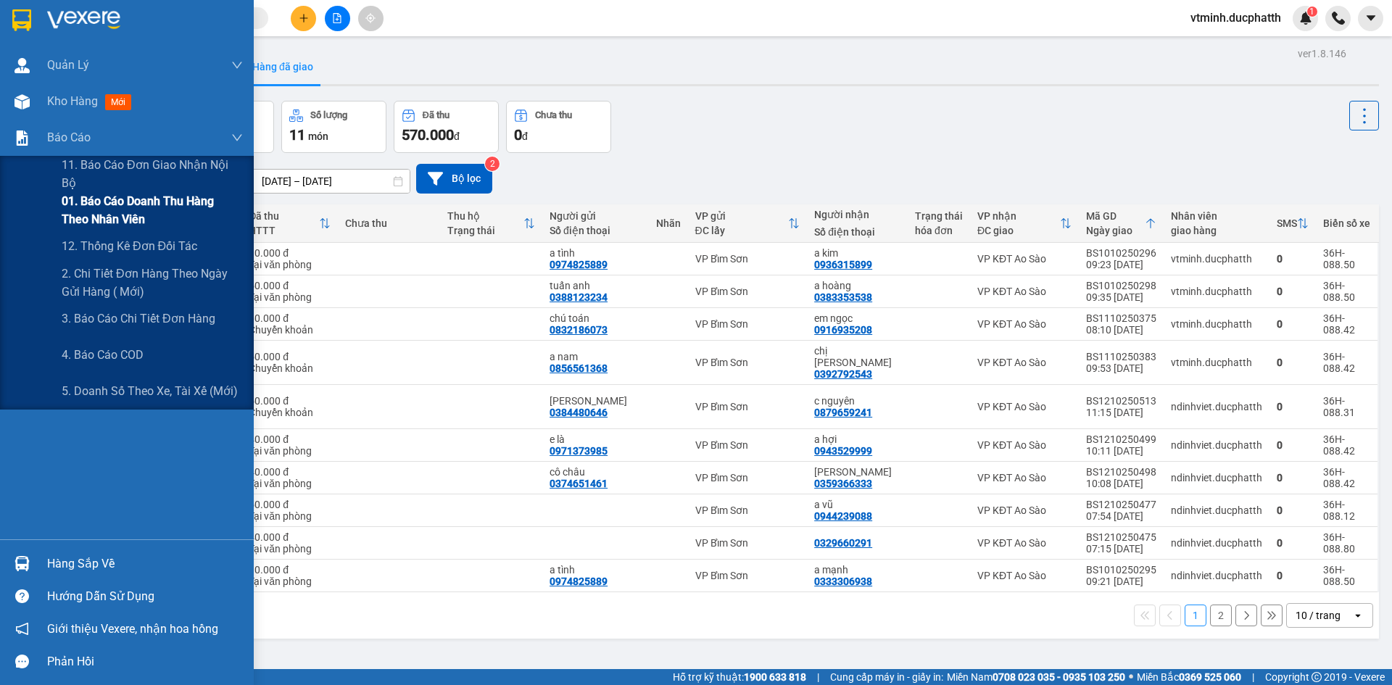
click at [155, 212] on span "01. Báo cáo doanh thu hàng theo nhân viên" at bounding box center [152, 210] width 181 height 36
